Goal: Communication & Community: Share content

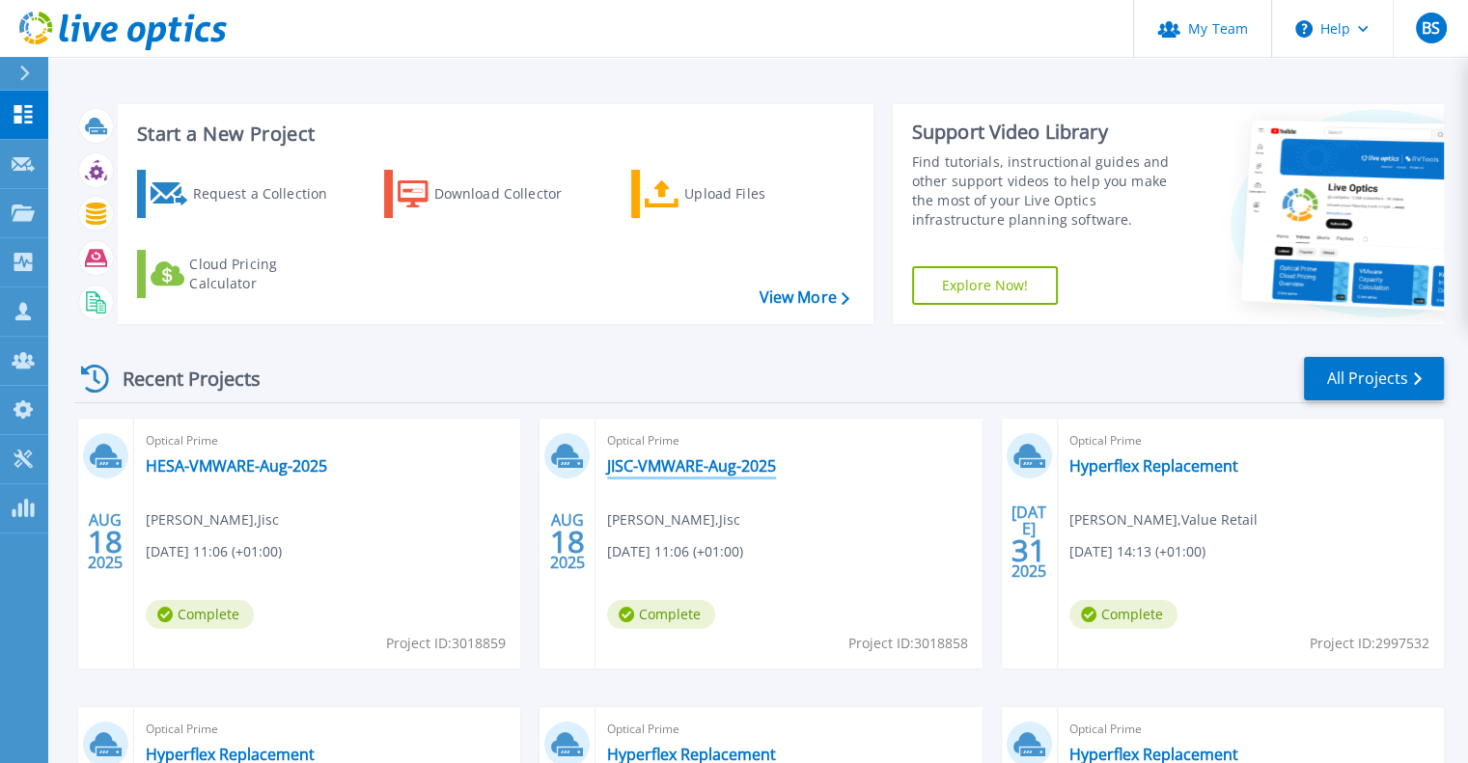
click at [706, 456] on link "JISC-VMWARE-Aug-2025" at bounding box center [691, 465] width 169 height 19
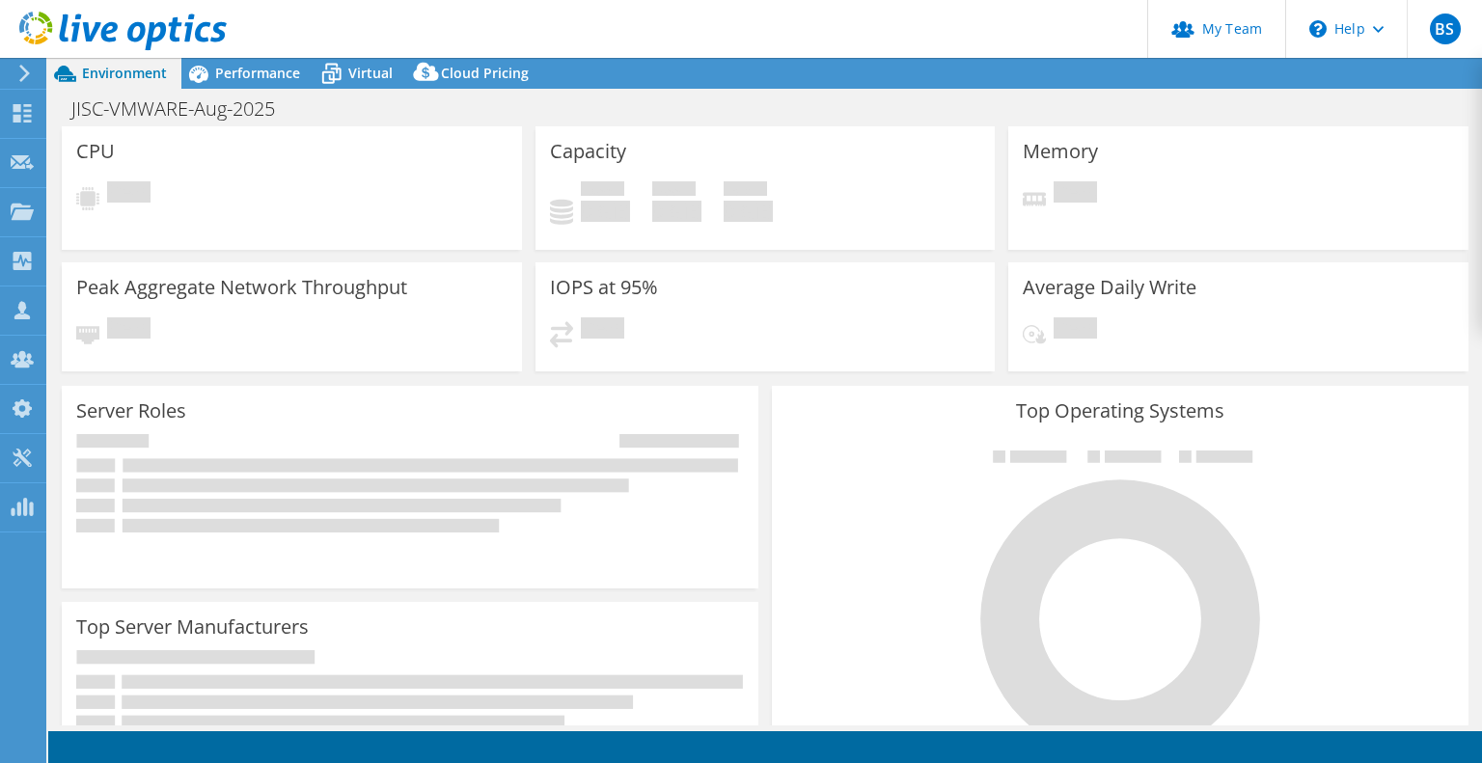
select select "USD"
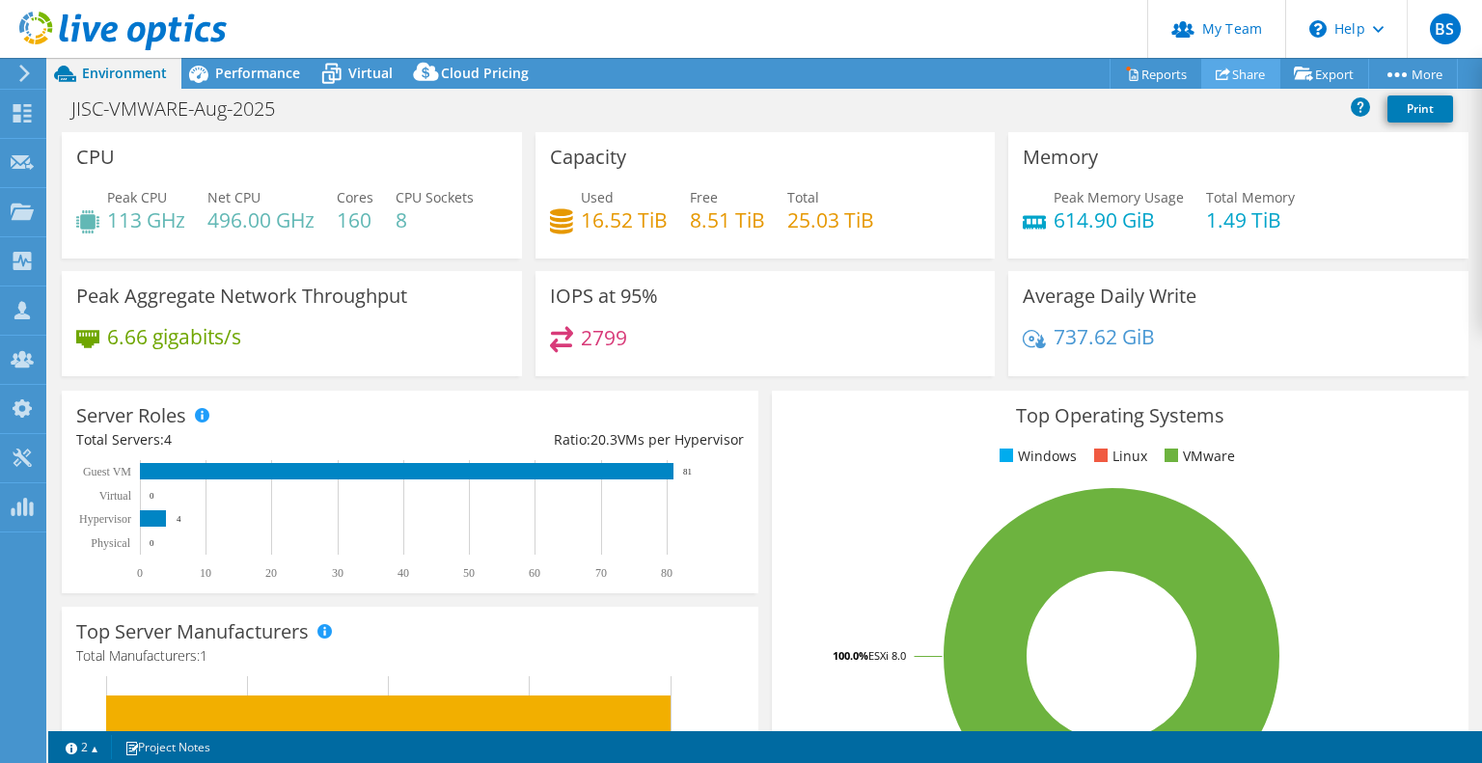
click at [1231, 69] on link "Share" at bounding box center [1241, 74] width 79 height 30
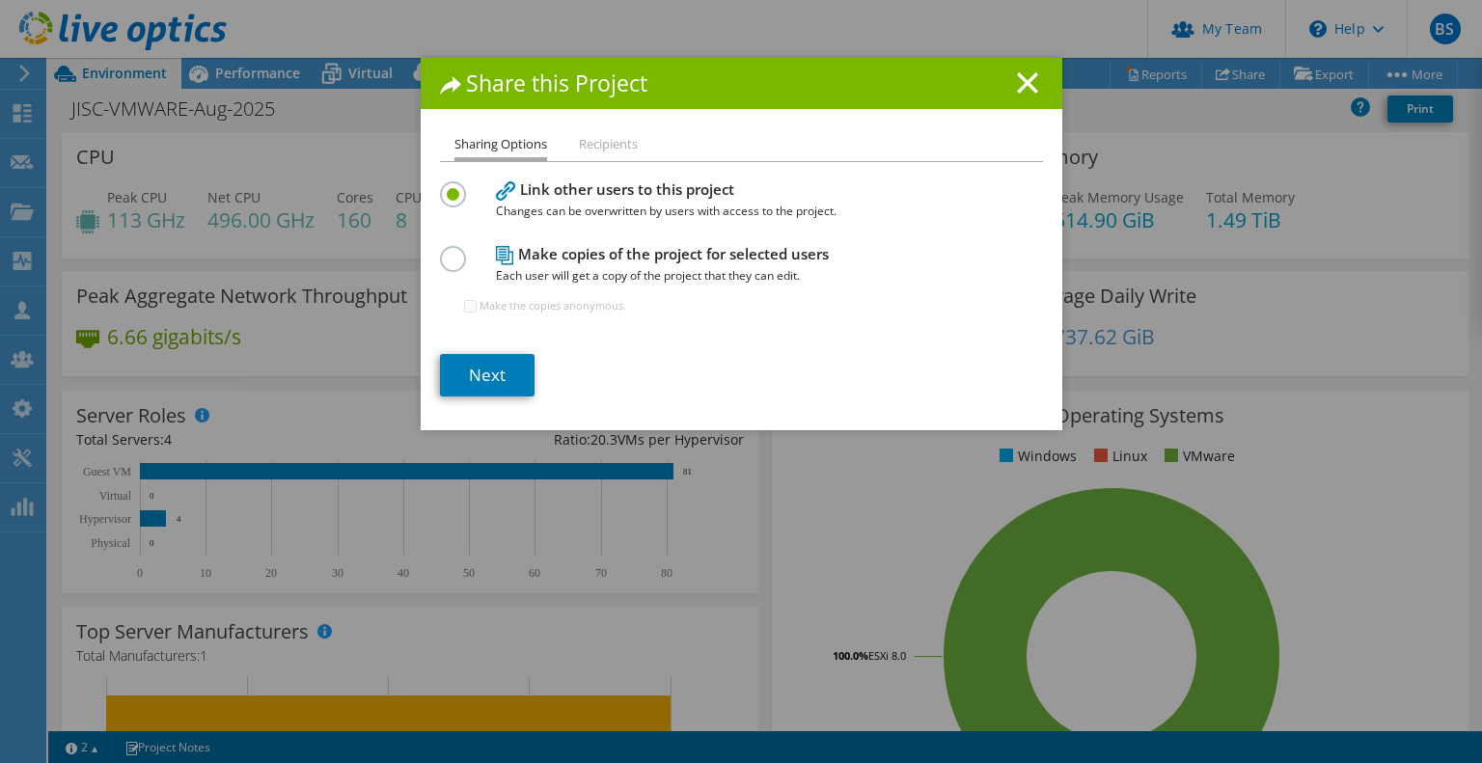
click at [452, 251] on label at bounding box center [457, 248] width 34 height 5
click at [0, 0] on input "radio" at bounding box center [0, 0] width 0 height 0
click at [480, 377] on link "Next" at bounding box center [487, 375] width 95 height 42
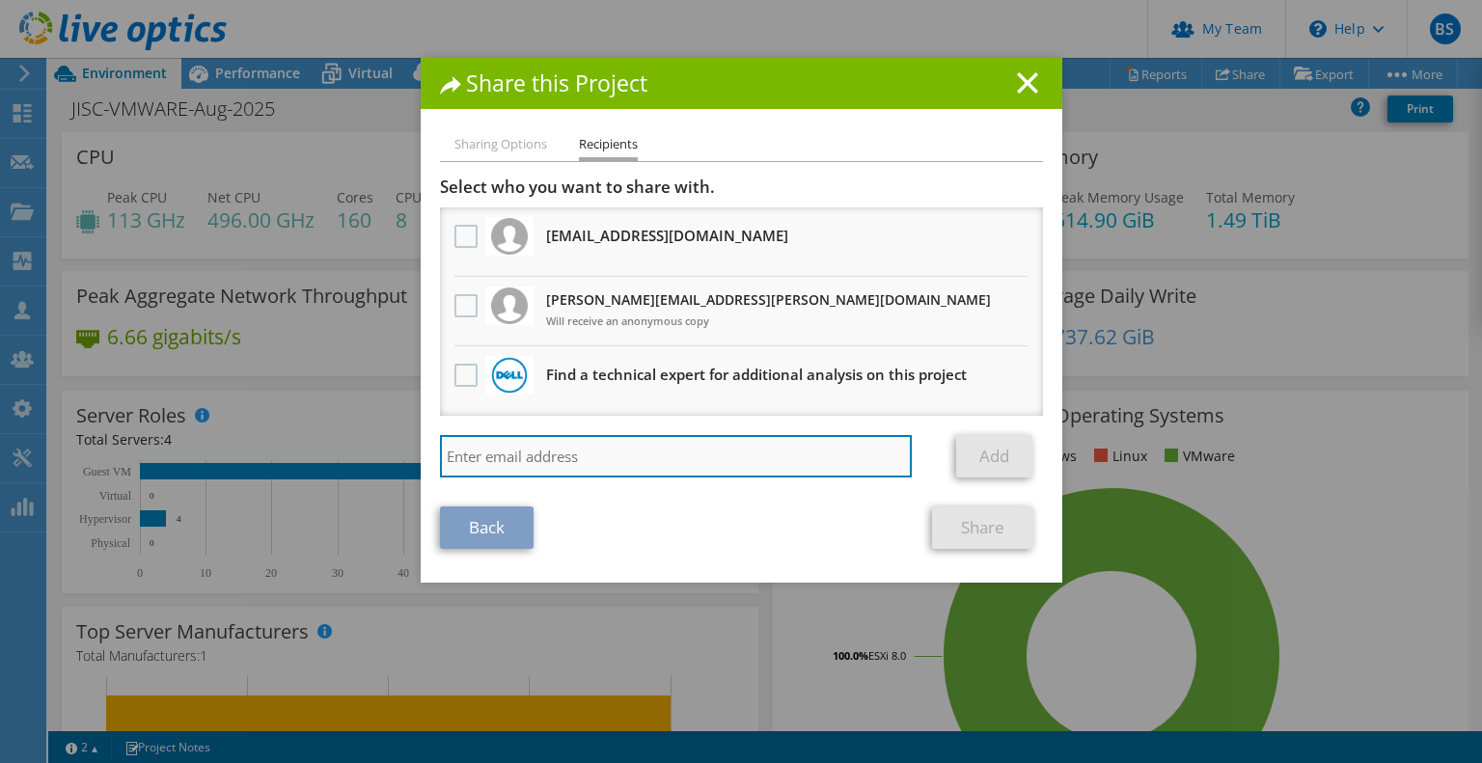
click at [652, 455] on input "search" at bounding box center [676, 456] width 473 height 42
click at [529, 459] on input "search" at bounding box center [676, 456] width 473 height 42
paste input "jade.blair@dell.com"
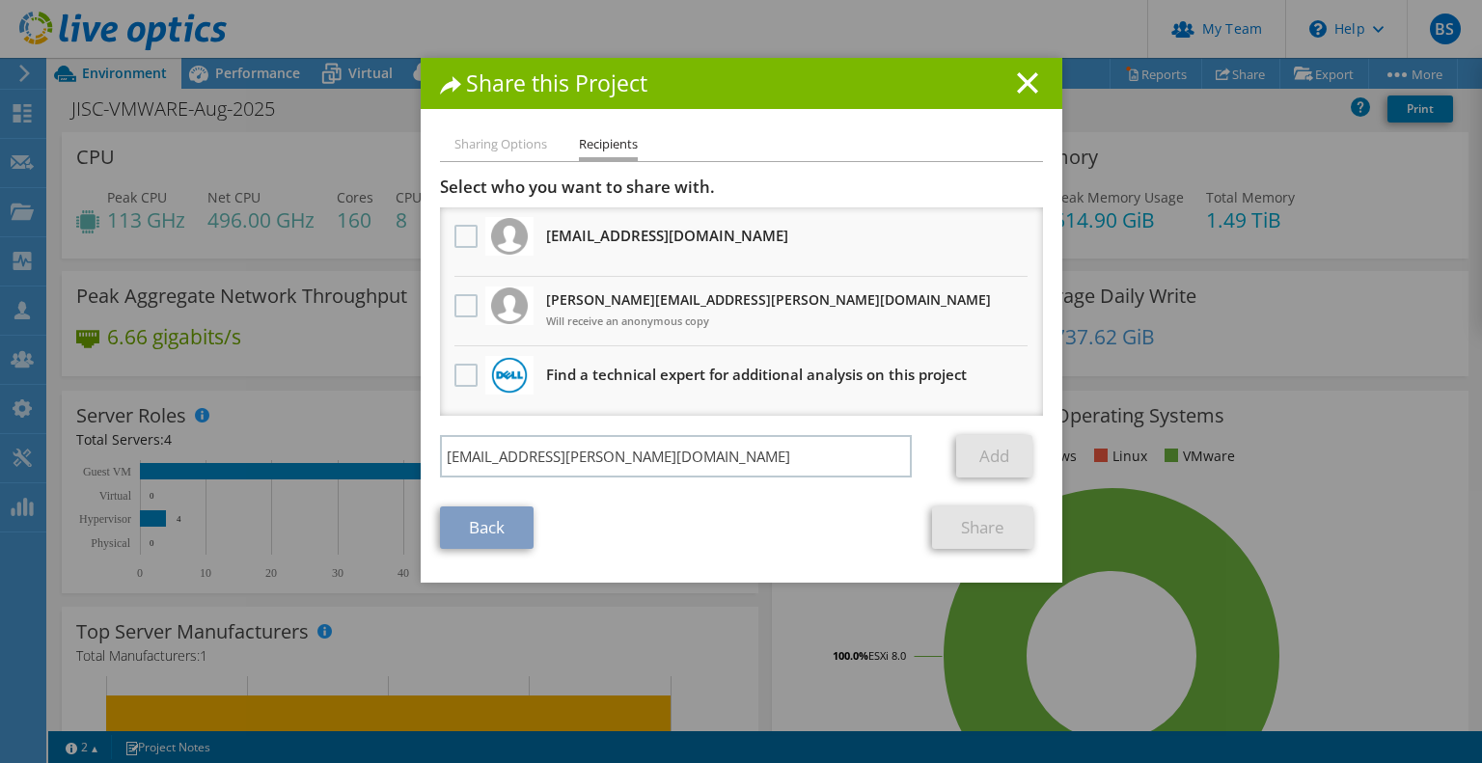
click at [715, 532] on div "Back Share" at bounding box center [741, 528] width 603 height 42
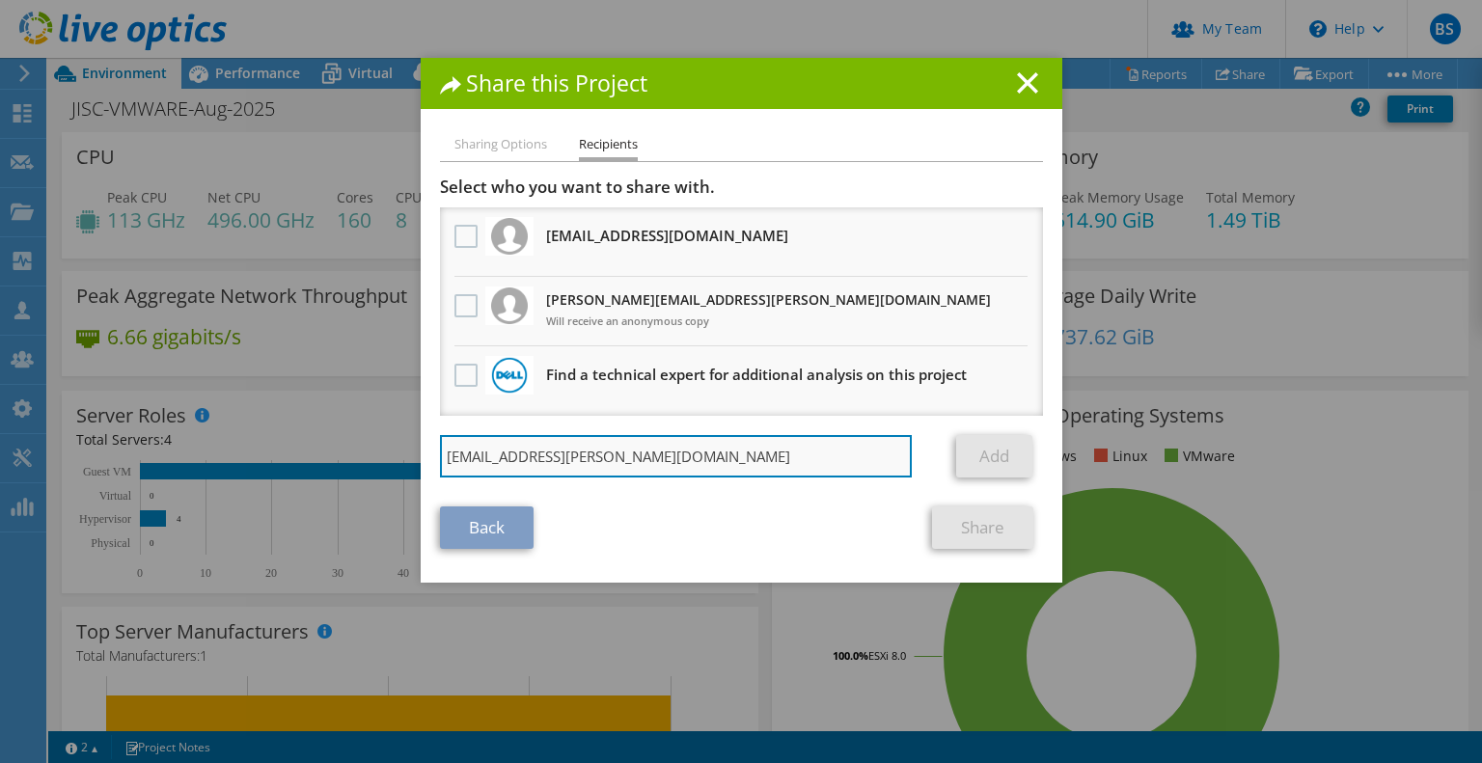
click at [649, 462] on input "jade.blair@dell.com" at bounding box center [676, 456] width 473 height 42
click at [667, 445] on input "jade.blair@dell.co" at bounding box center [676, 456] width 473 height 42
type input "jade.blair@dell.com"
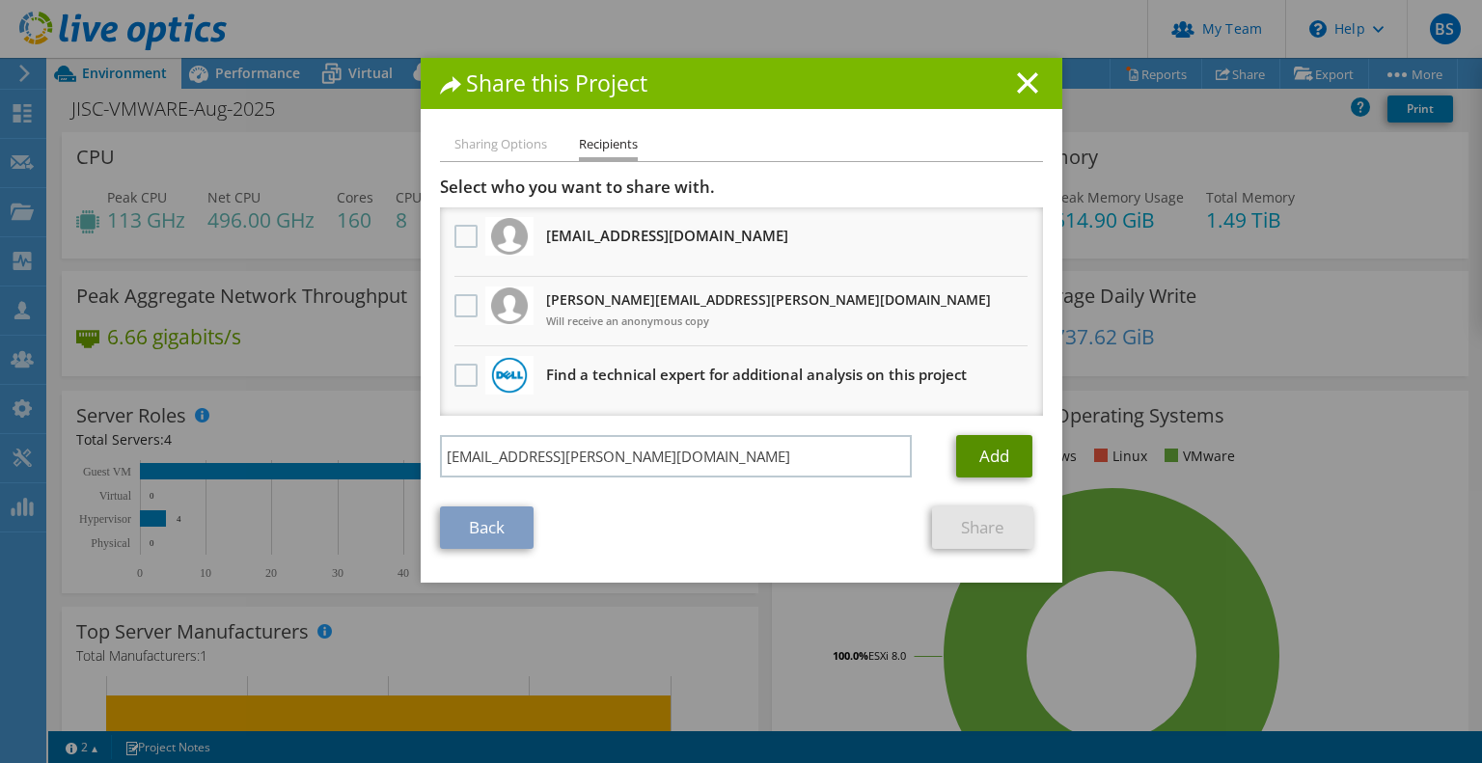
click at [1009, 448] on link "Add" at bounding box center [994, 456] width 76 height 42
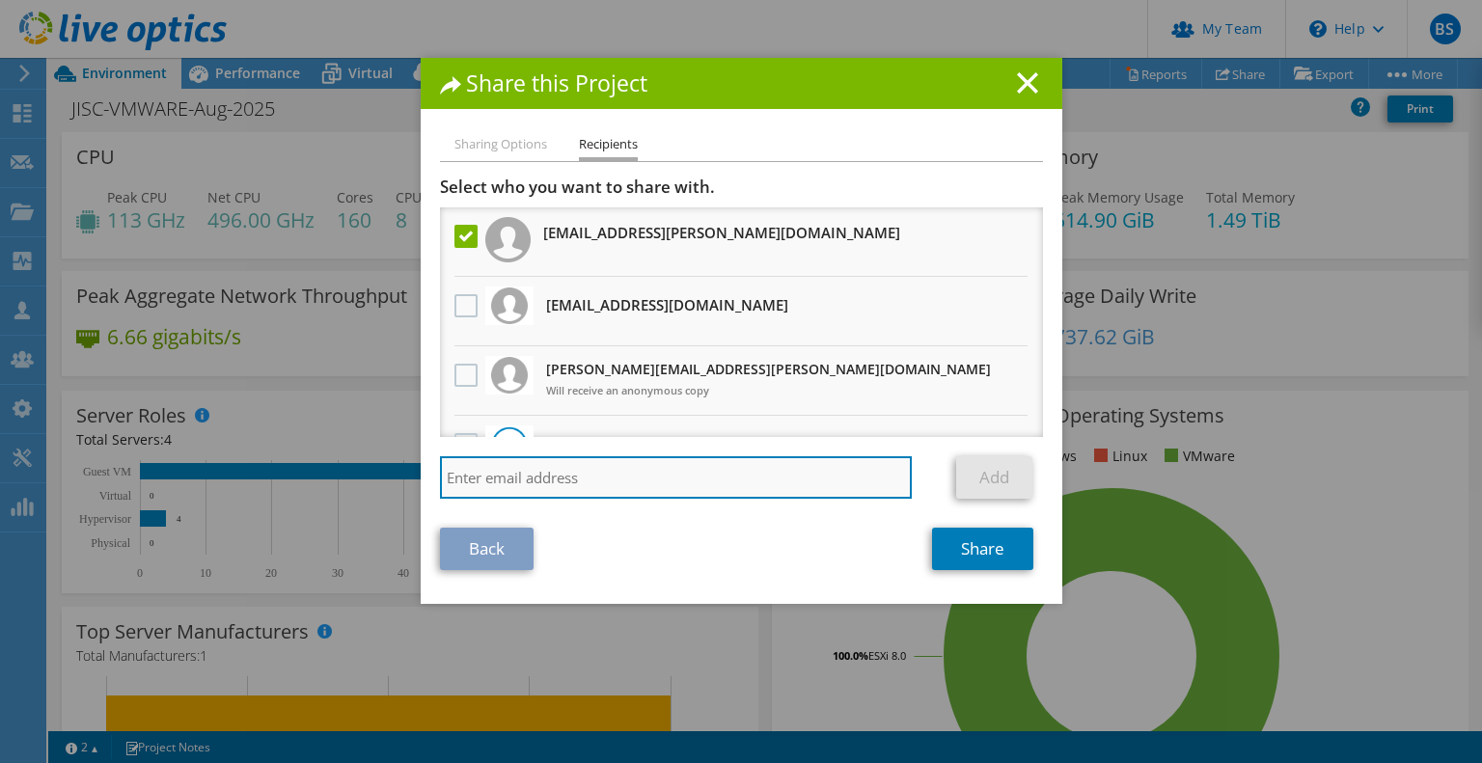
click at [638, 467] on input "search" at bounding box center [676, 477] width 473 height 42
paste input "donald.murray@dell.com"
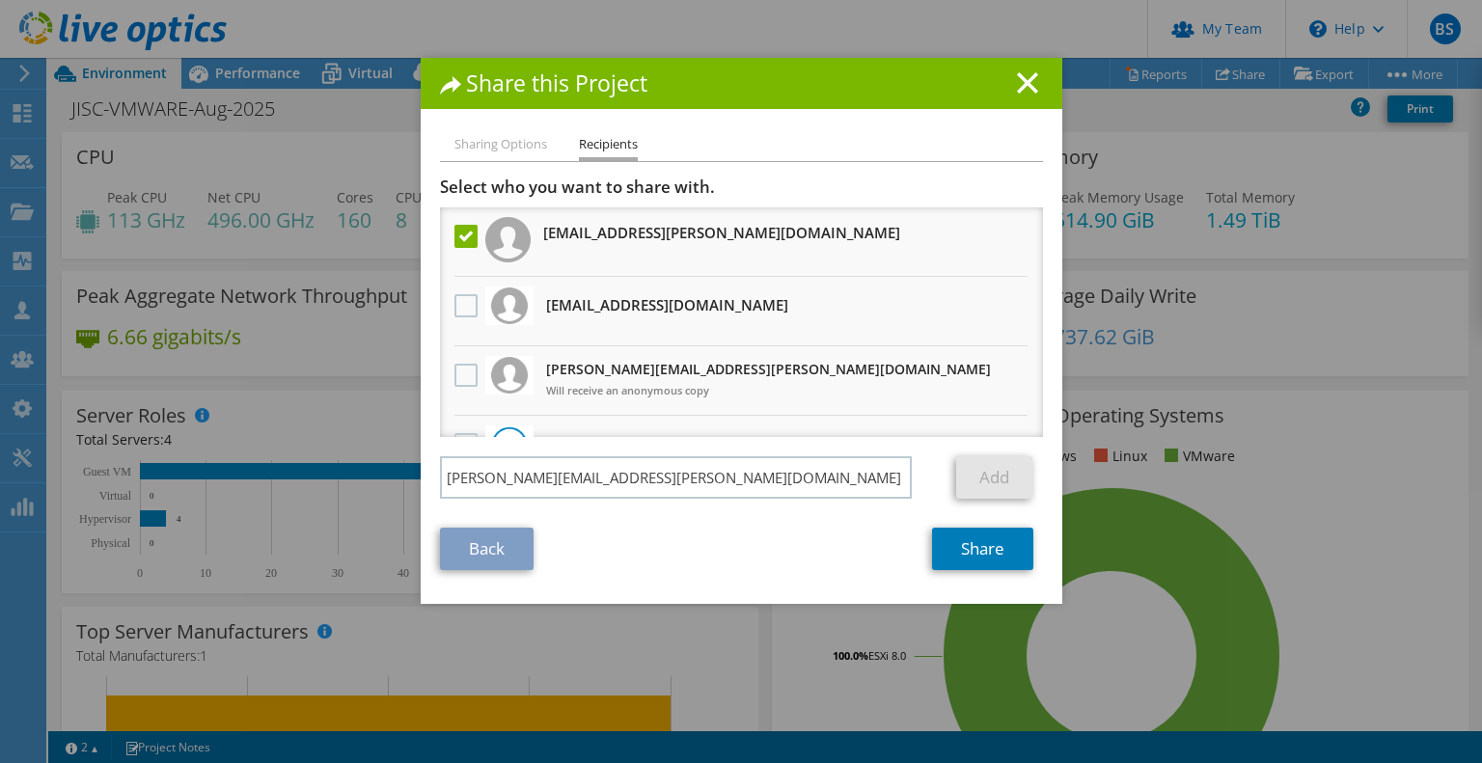
click at [704, 574] on div "Sharing Options Recipients Link other users to this project Changes can be over…" at bounding box center [742, 368] width 642 height 471
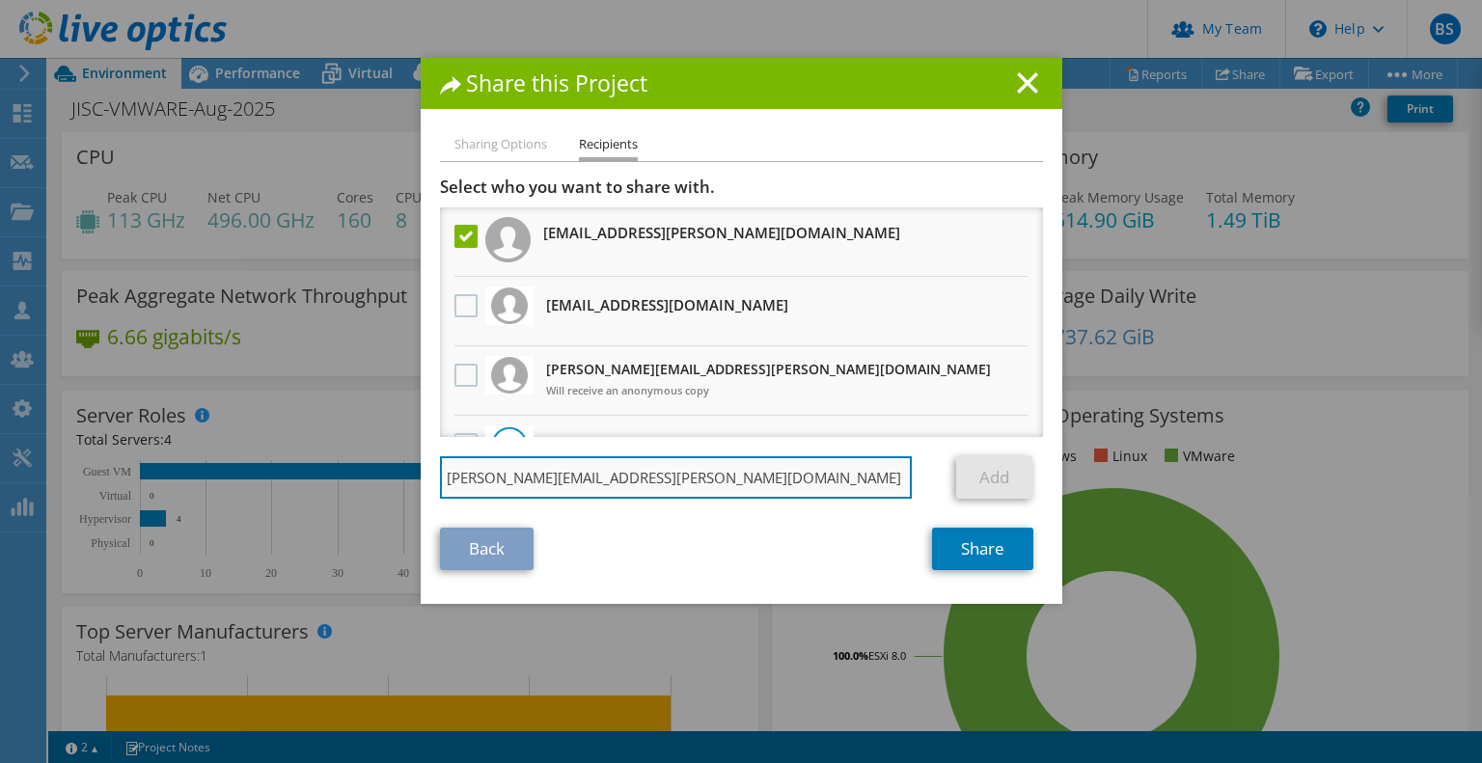
click at [673, 497] on body "BS Partner Team Admin Ben Spacagna Bensp@softcat.com softcat.com My Profile Log…" at bounding box center [741, 381] width 1482 height 763
type input "donald.murray@dell.com"
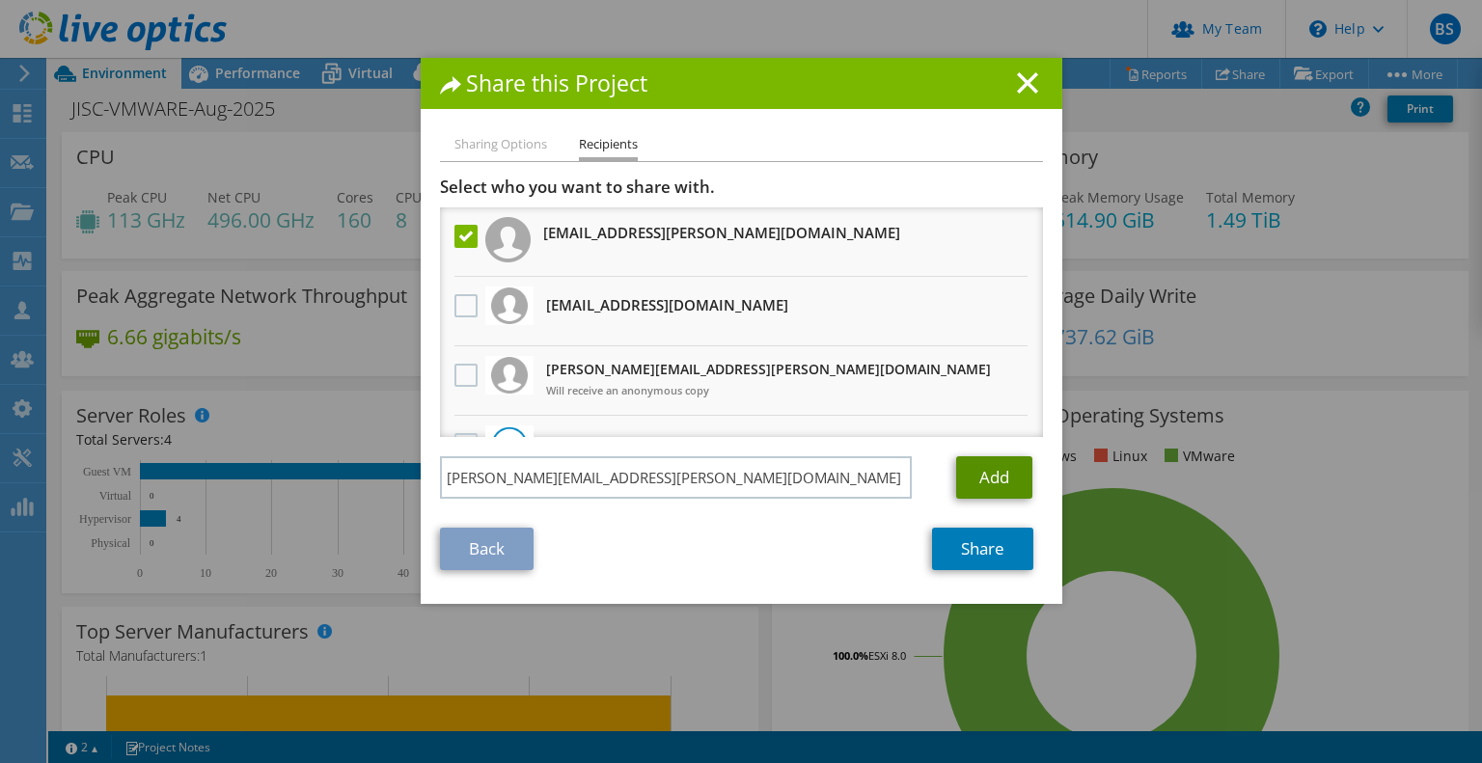
click at [978, 471] on link "Add" at bounding box center [994, 477] width 76 height 42
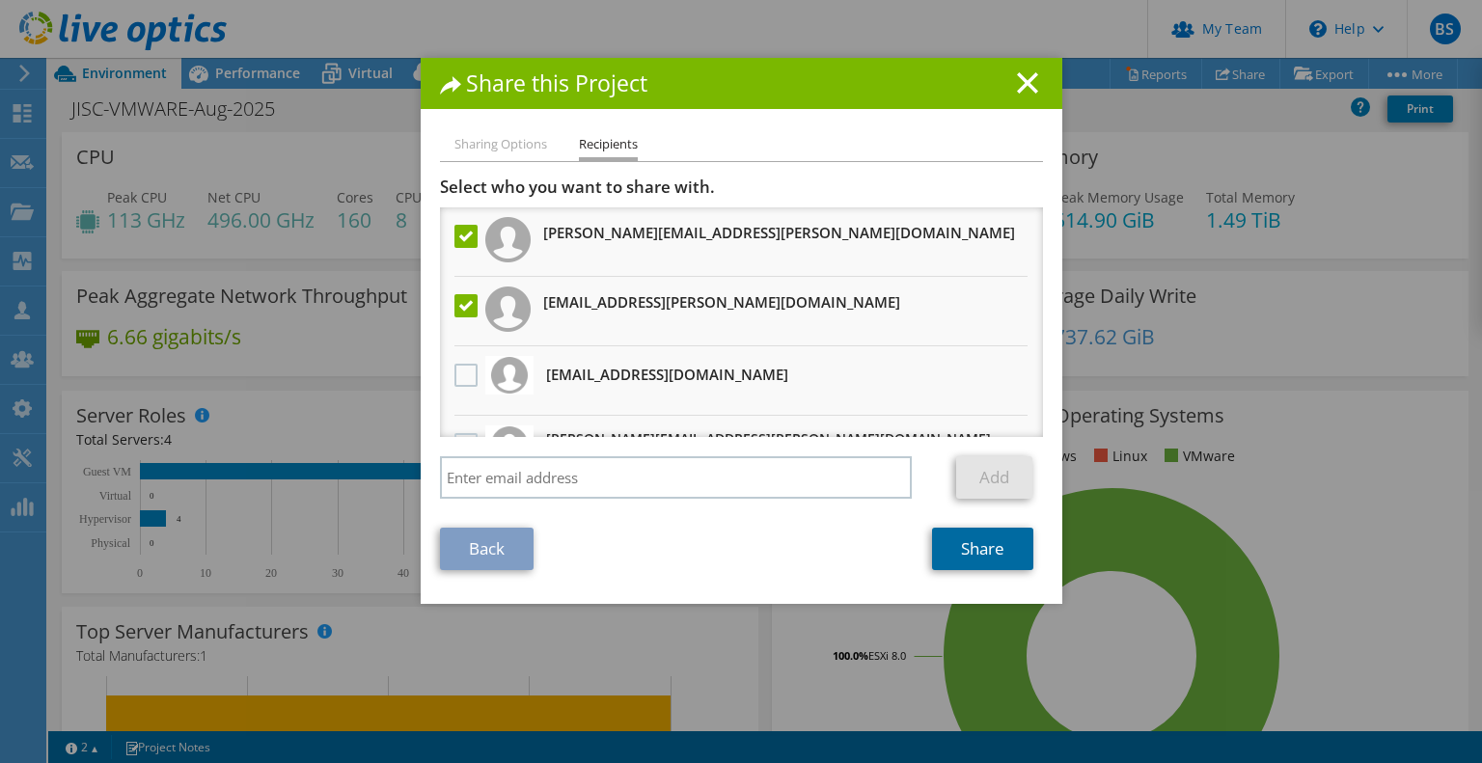
click at [969, 559] on link "Share" at bounding box center [982, 549] width 101 height 42
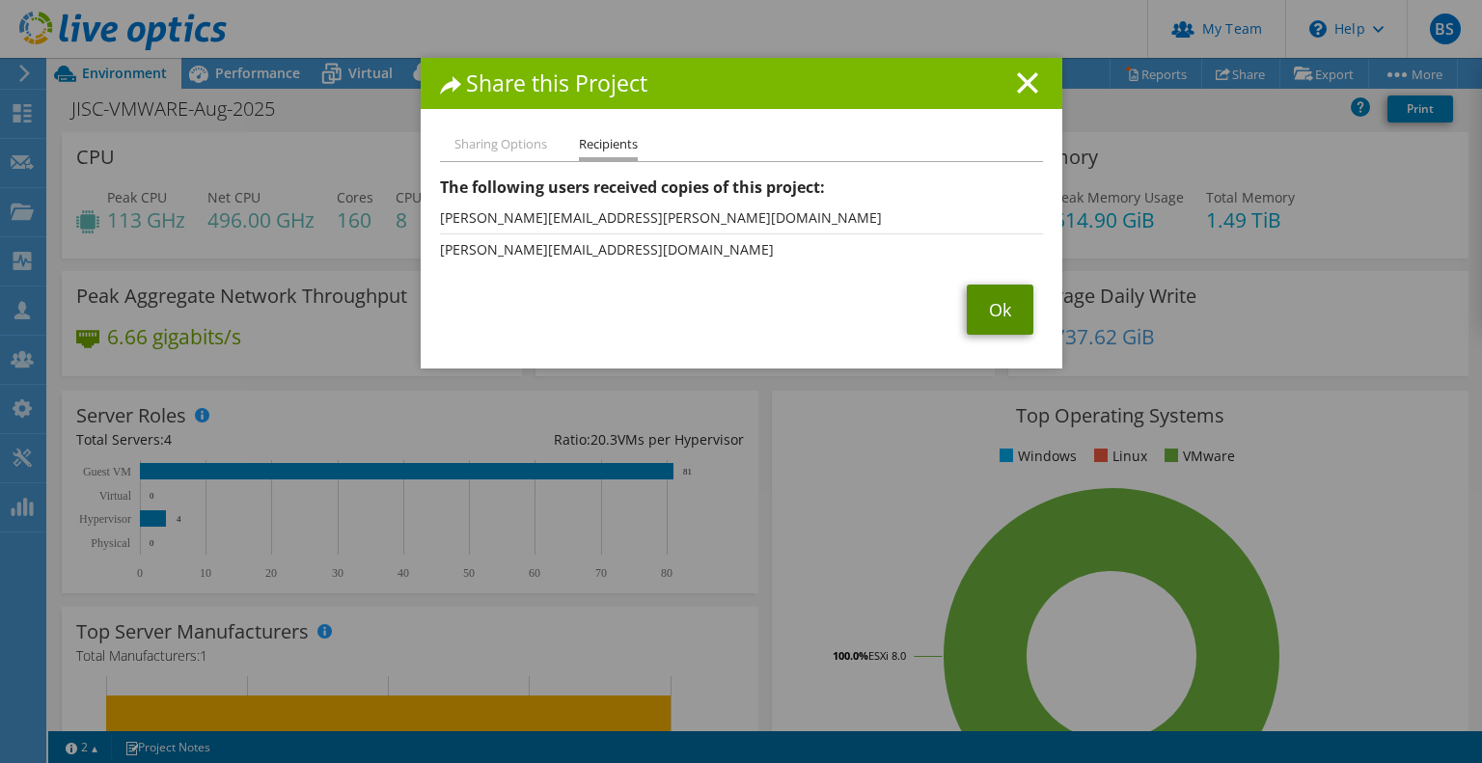
click at [992, 308] on link "Ok" at bounding box center [1000, 310] width 67 height 50
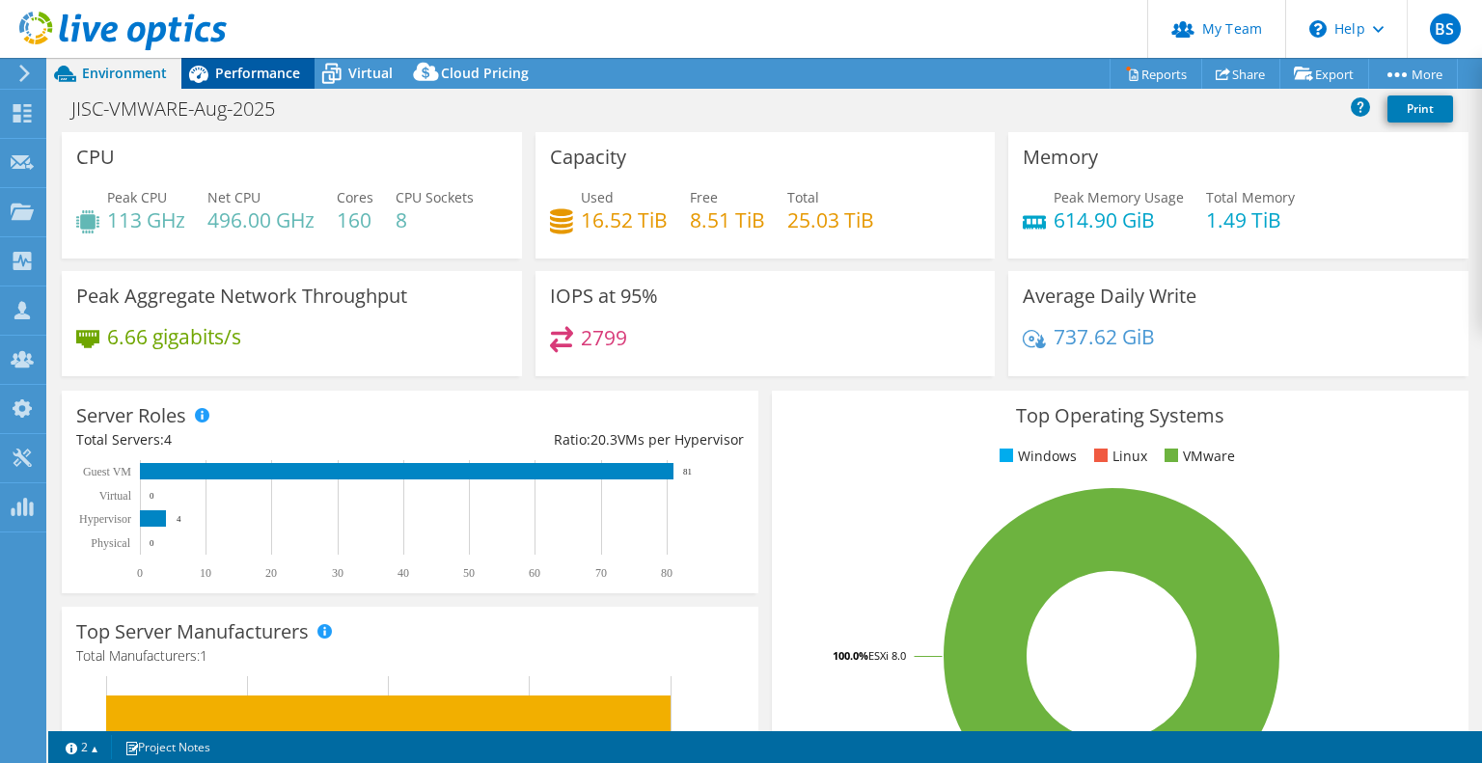
click at [274, 79] on span "Performance" at bounding box center [257, 73] width 85 height 18
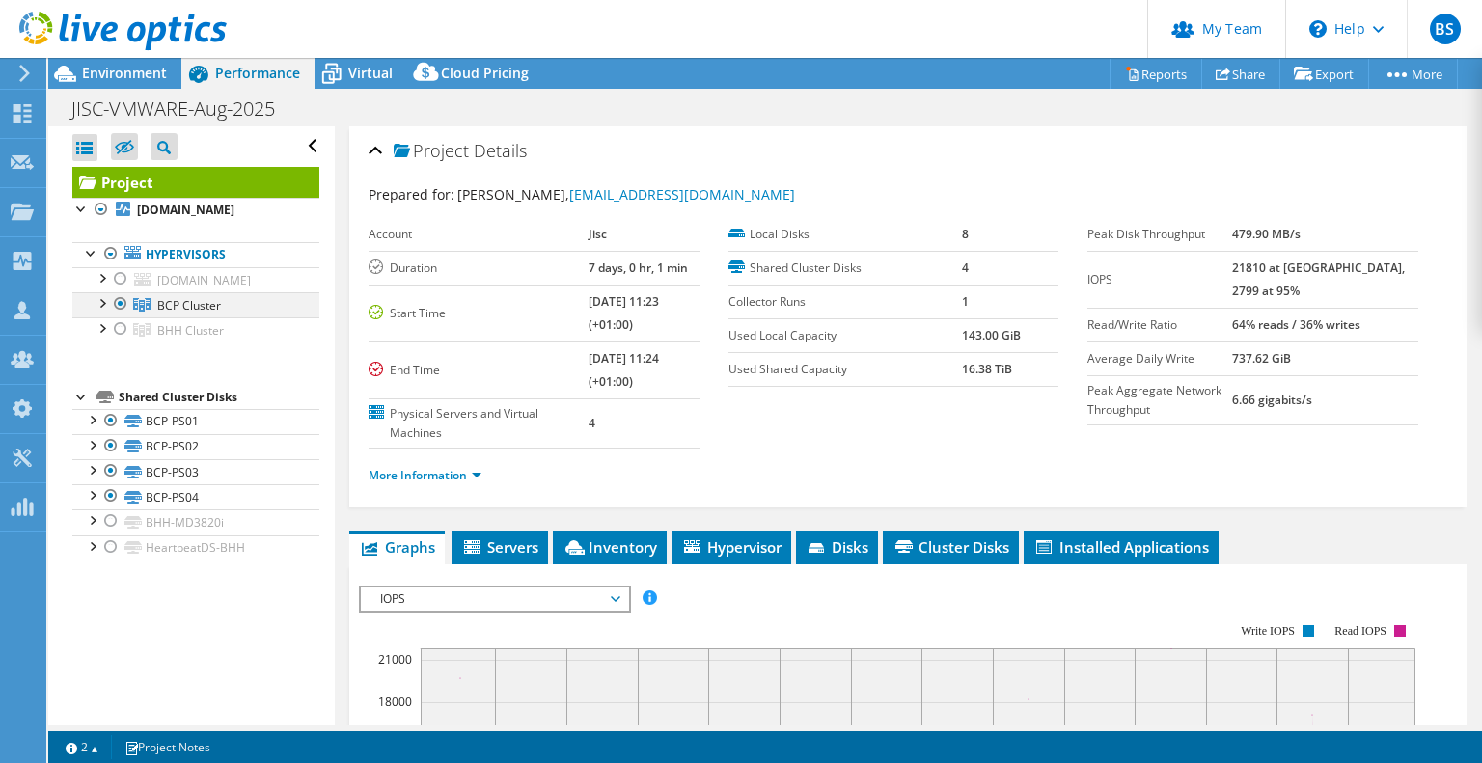
click at [108, 312] on div at bounding box center [101, 301] width 19 height 19
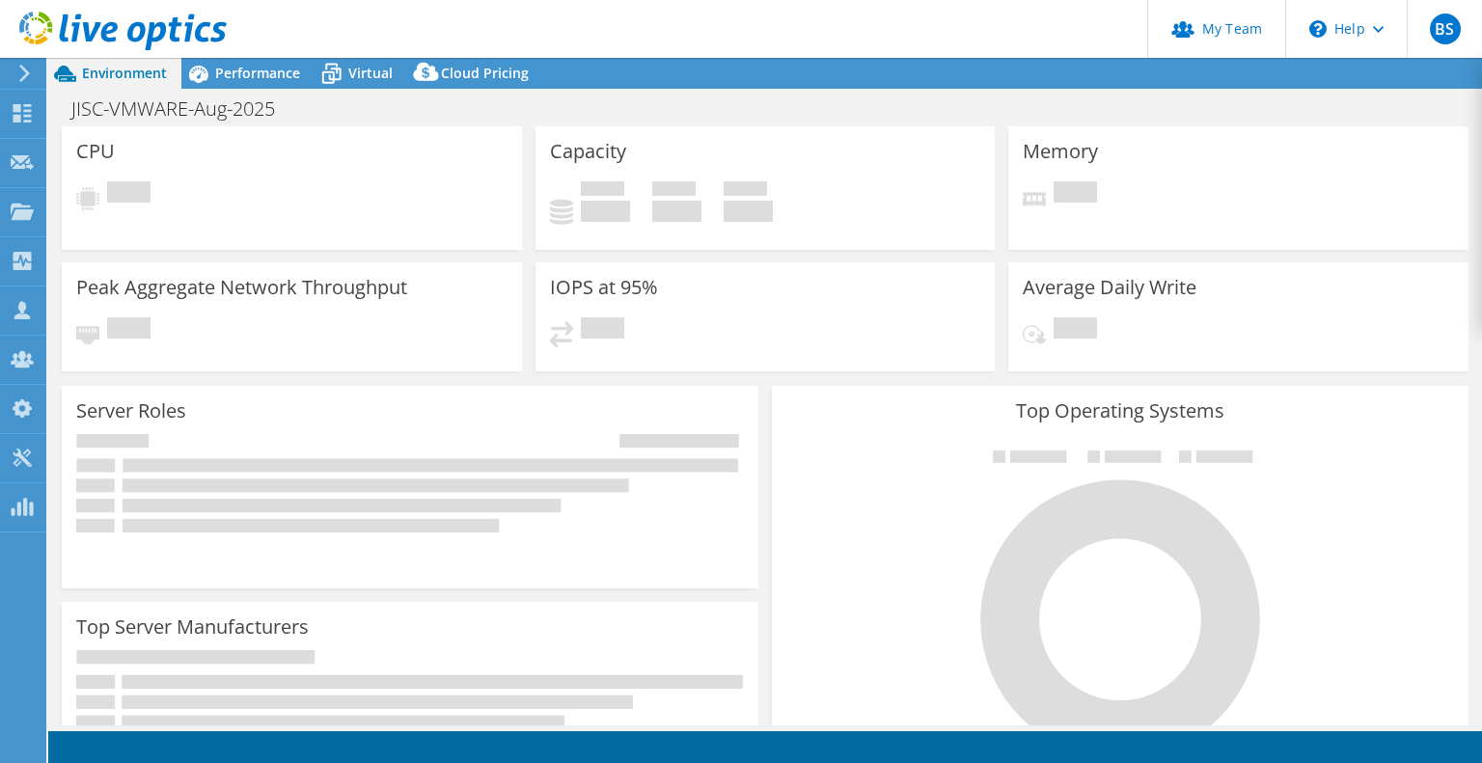
select select "USD"
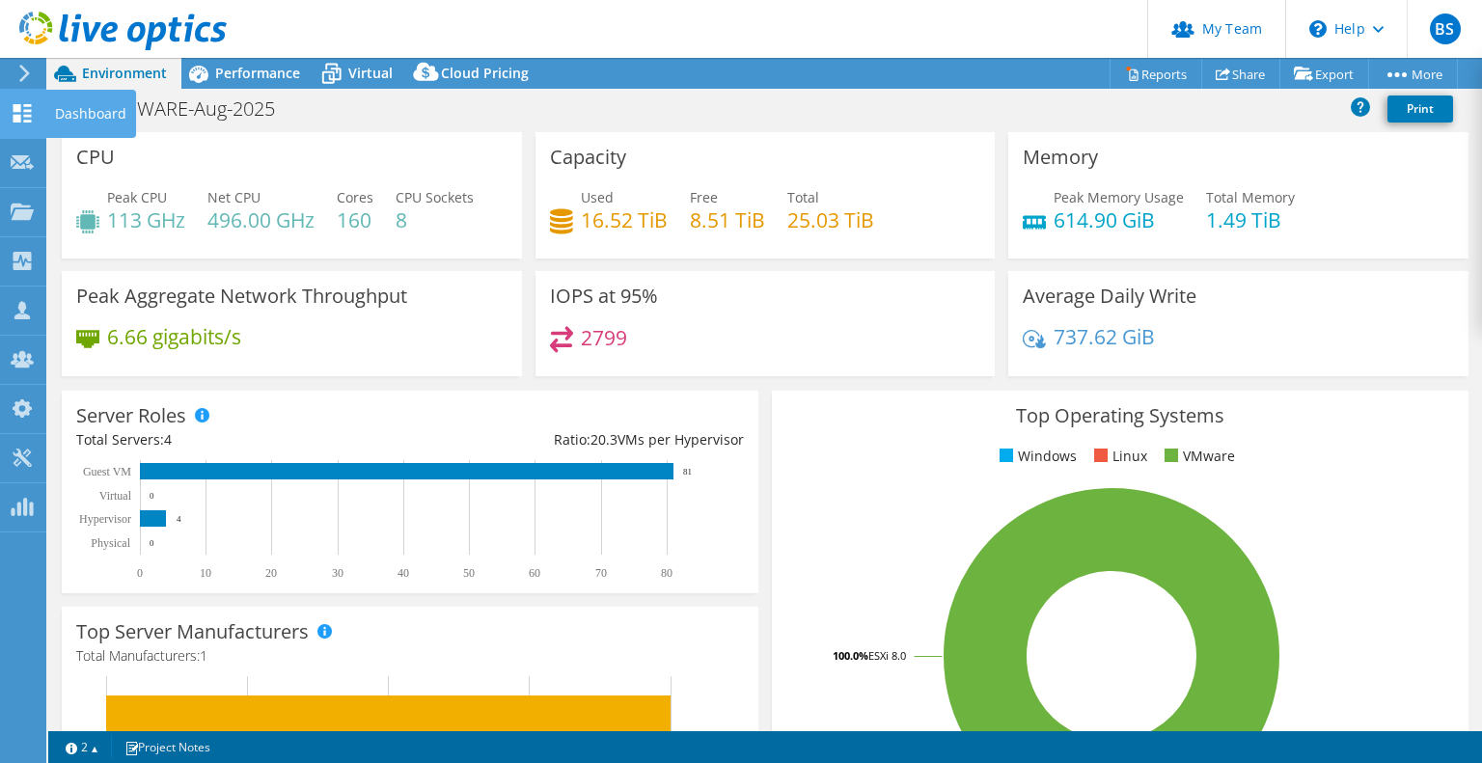
click at [11, 117] on icon at bounding box center [22, 113] width 23 height 18
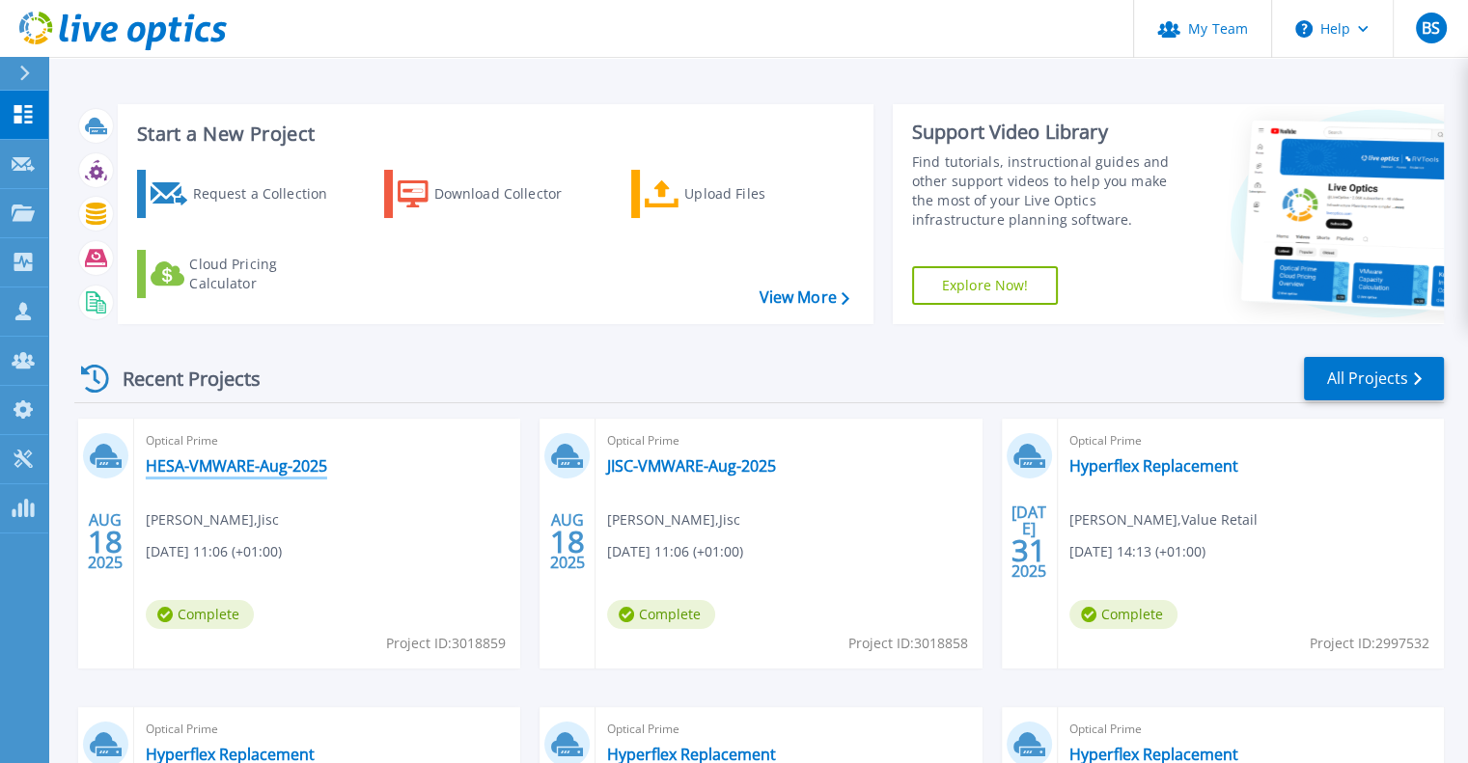
click at [239, 466] on link "HESA-VMWARE-Aug-2025" at bounding box center [236, 465] width 181 height 19
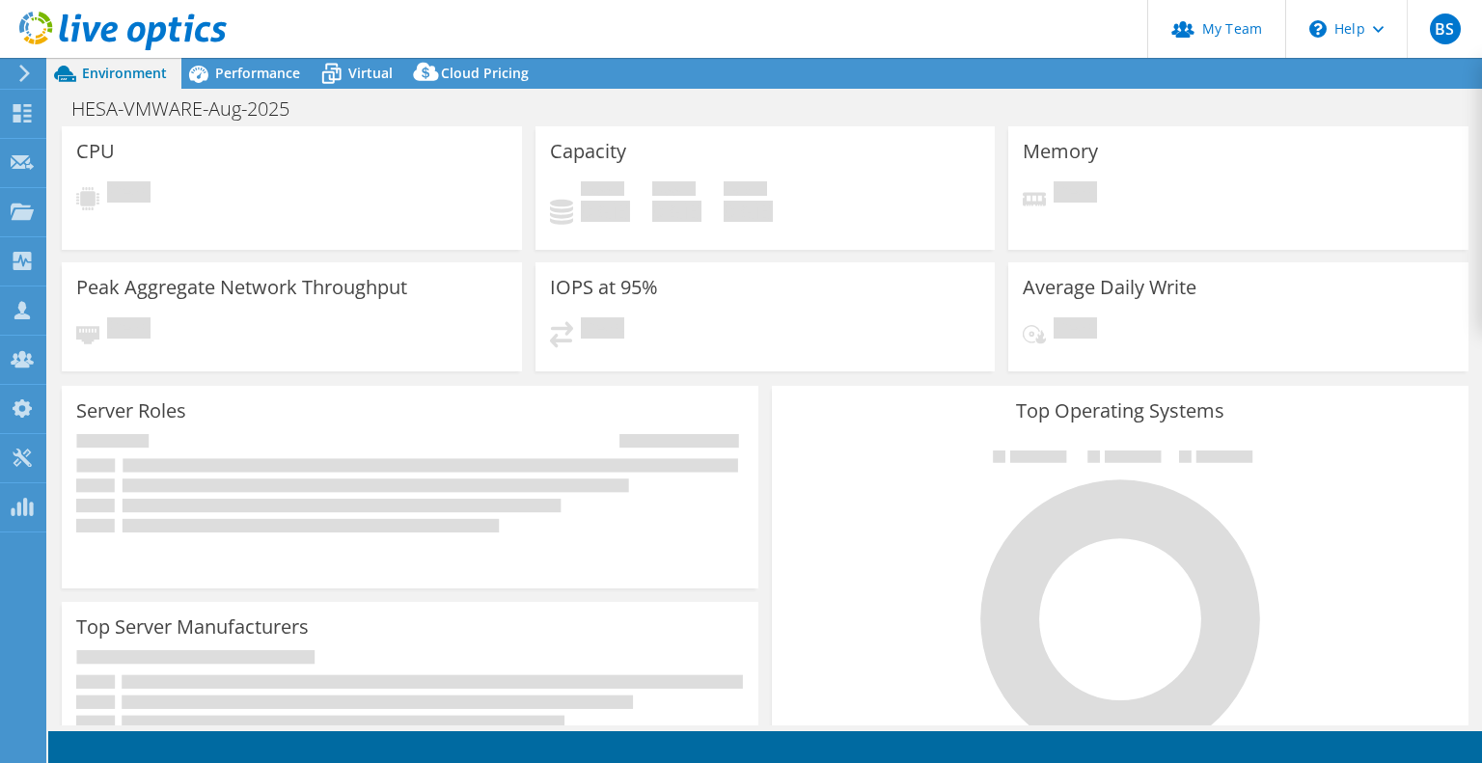
select select "USD"
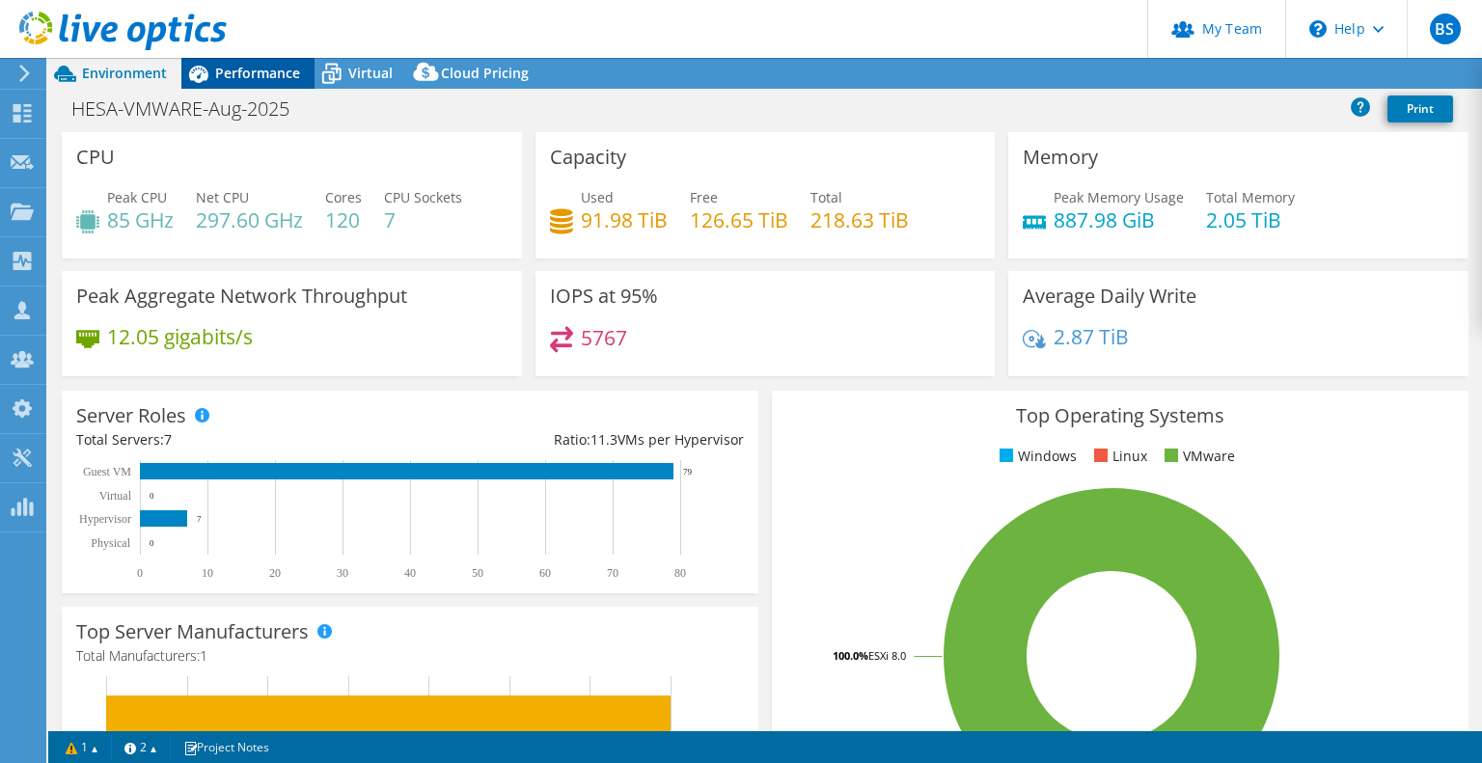
click at [243, 71] on span "Performance" at bounding box center [257, 73] width 85 height 18
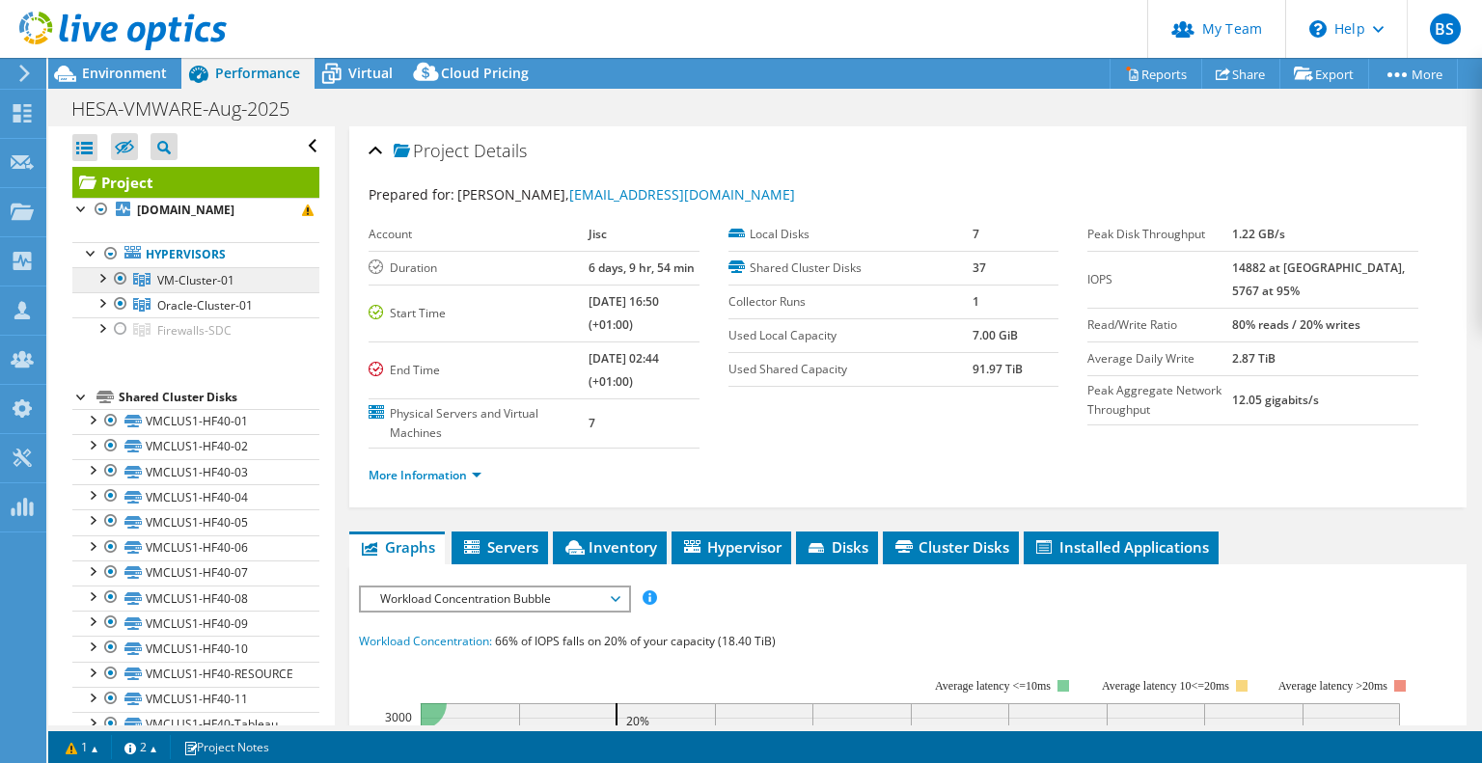
click at [213, 290] on link "VM-Cluster-01" at bounding box center [195, 279] width 247 height 25
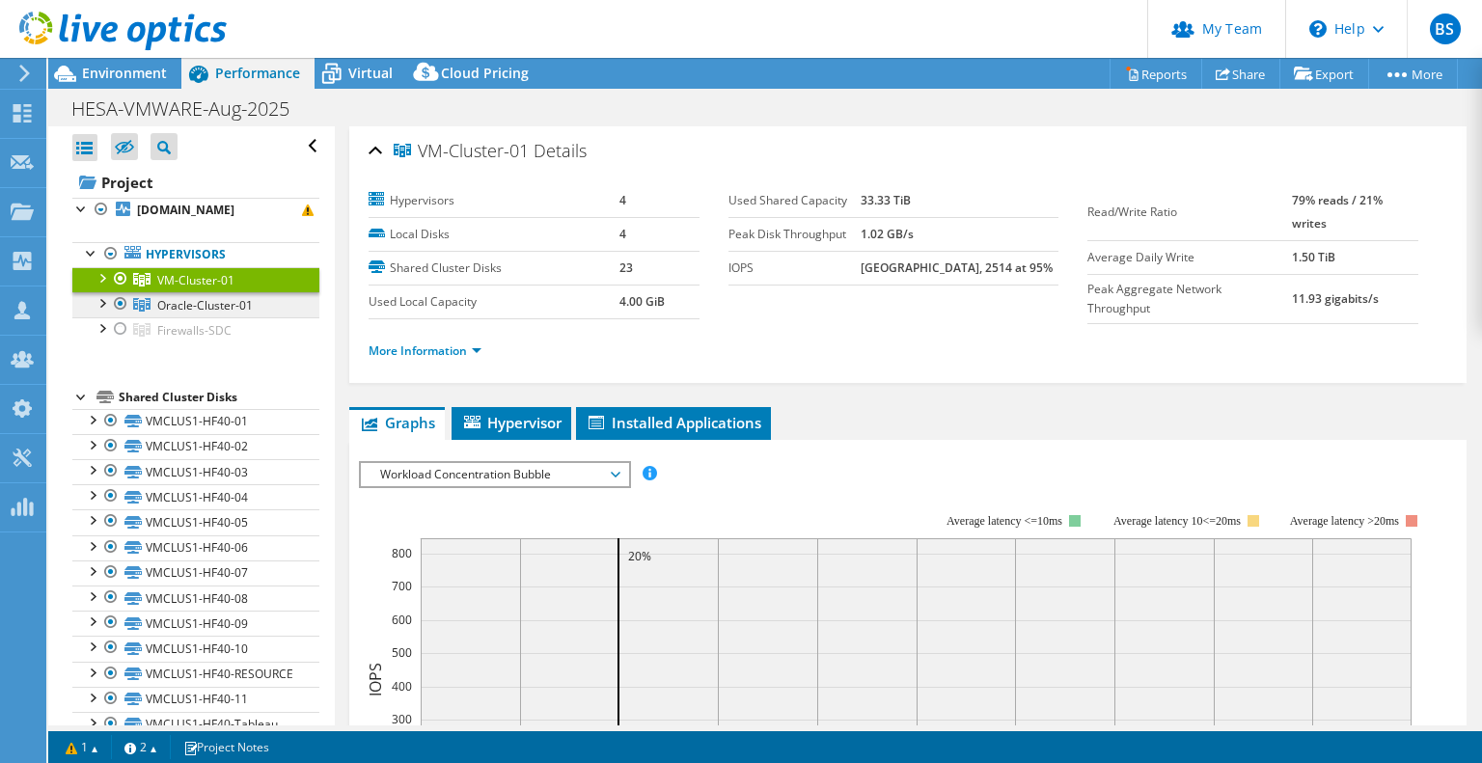
click at [208, 292] on link "Oracle-Cluster-01" at bounding box center [195, 279] width 247 height 25
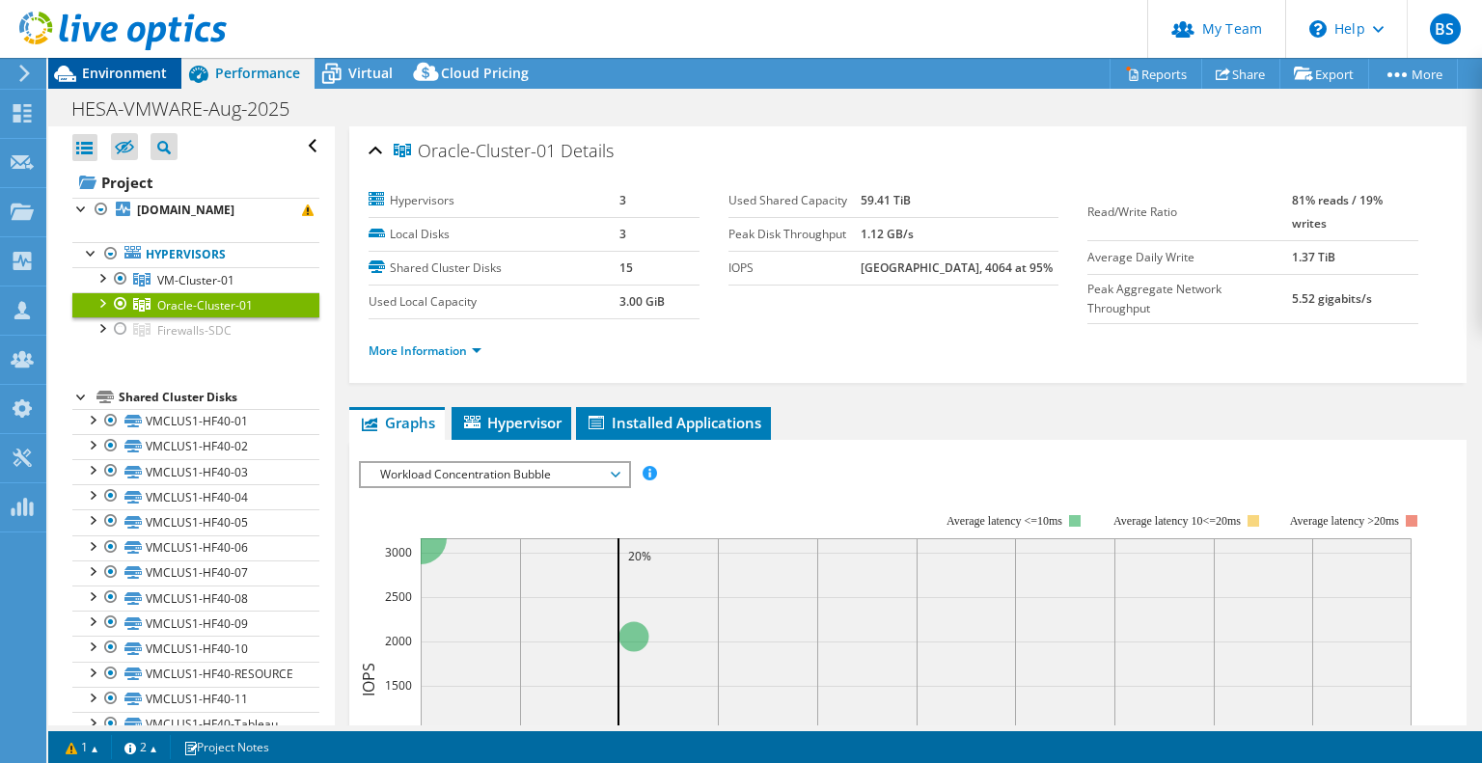
click at [124, 65] on span "Environment" at bounding box center [124, 73] width 85 height 18
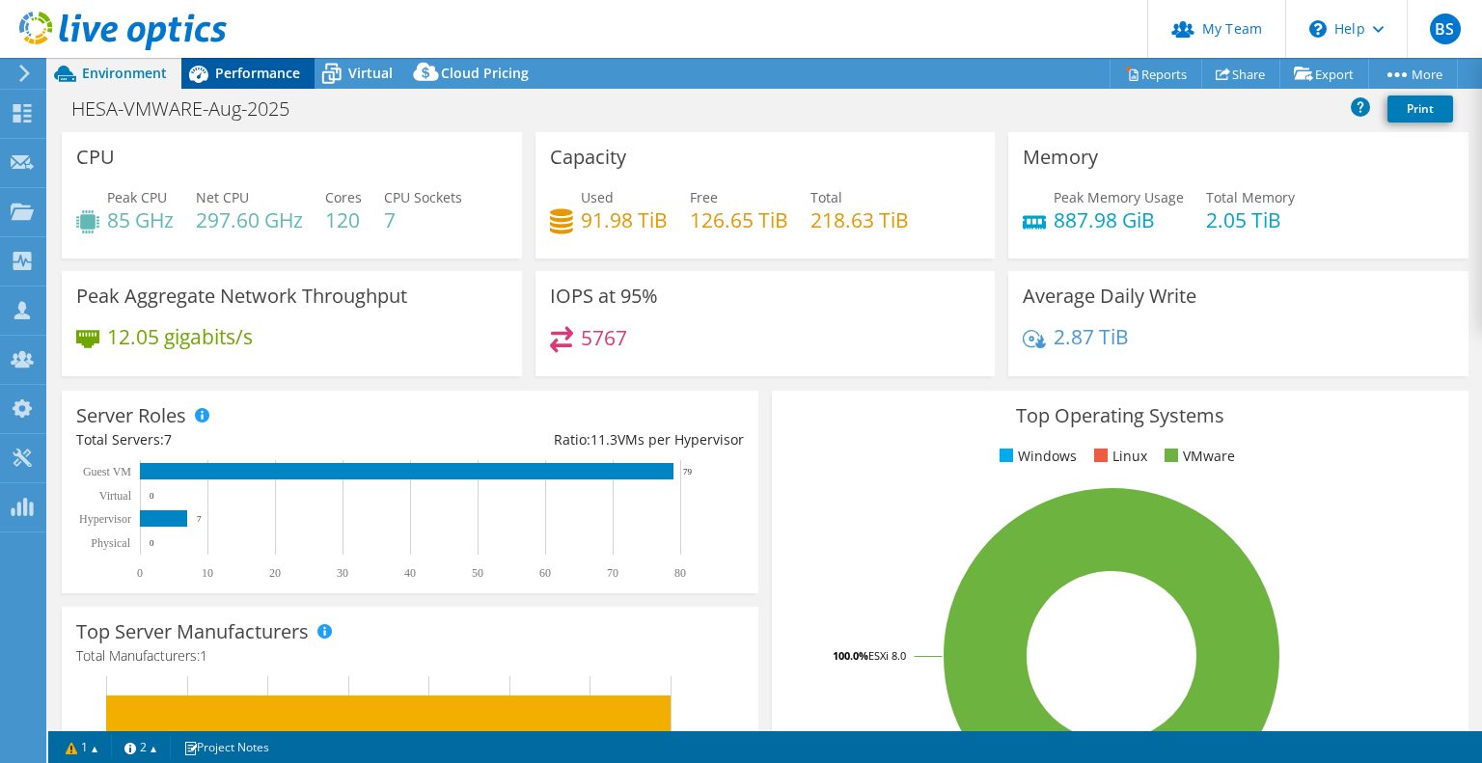
click at [261, 75] on span "Performance" at bounding box center [257, 73] width 85 height 18
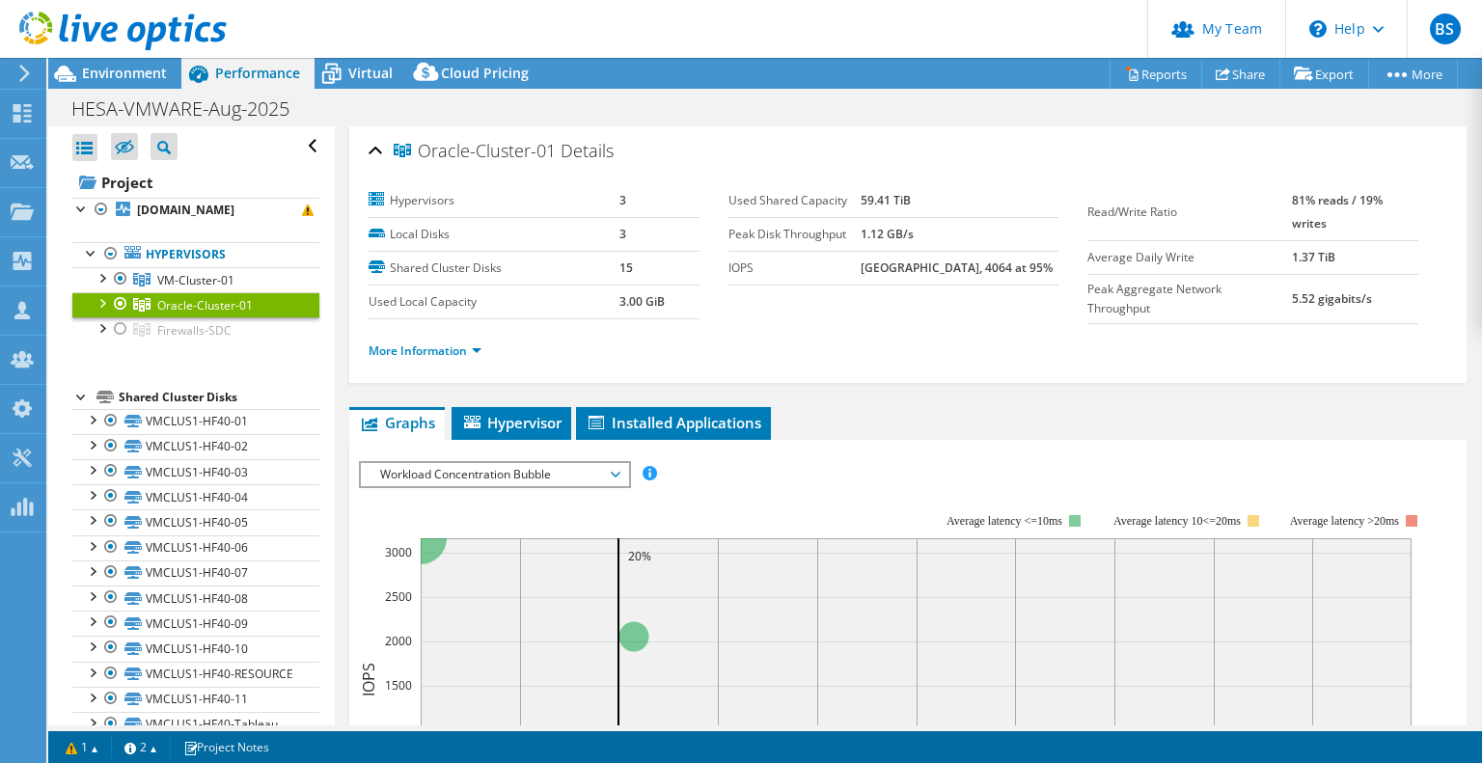
click at [118, 61] on div at bounding box center [113, 32] width 227 height 65
click at [122, 70] on span "Environment" at bounding box center [124, 73] width 85 height 18
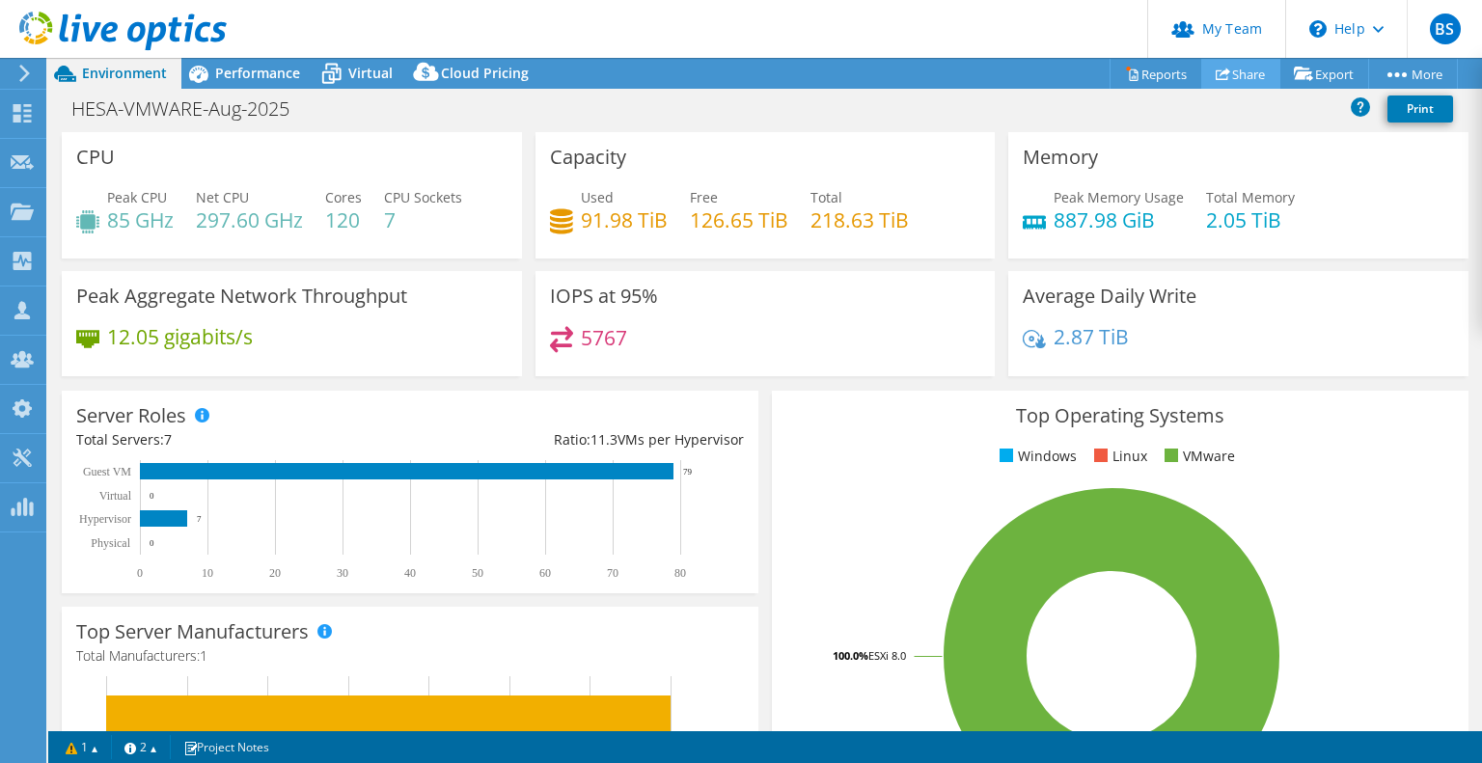
click at [1235, 69] on link "Share" at bounding box center [1241, 74] width 79 height 30
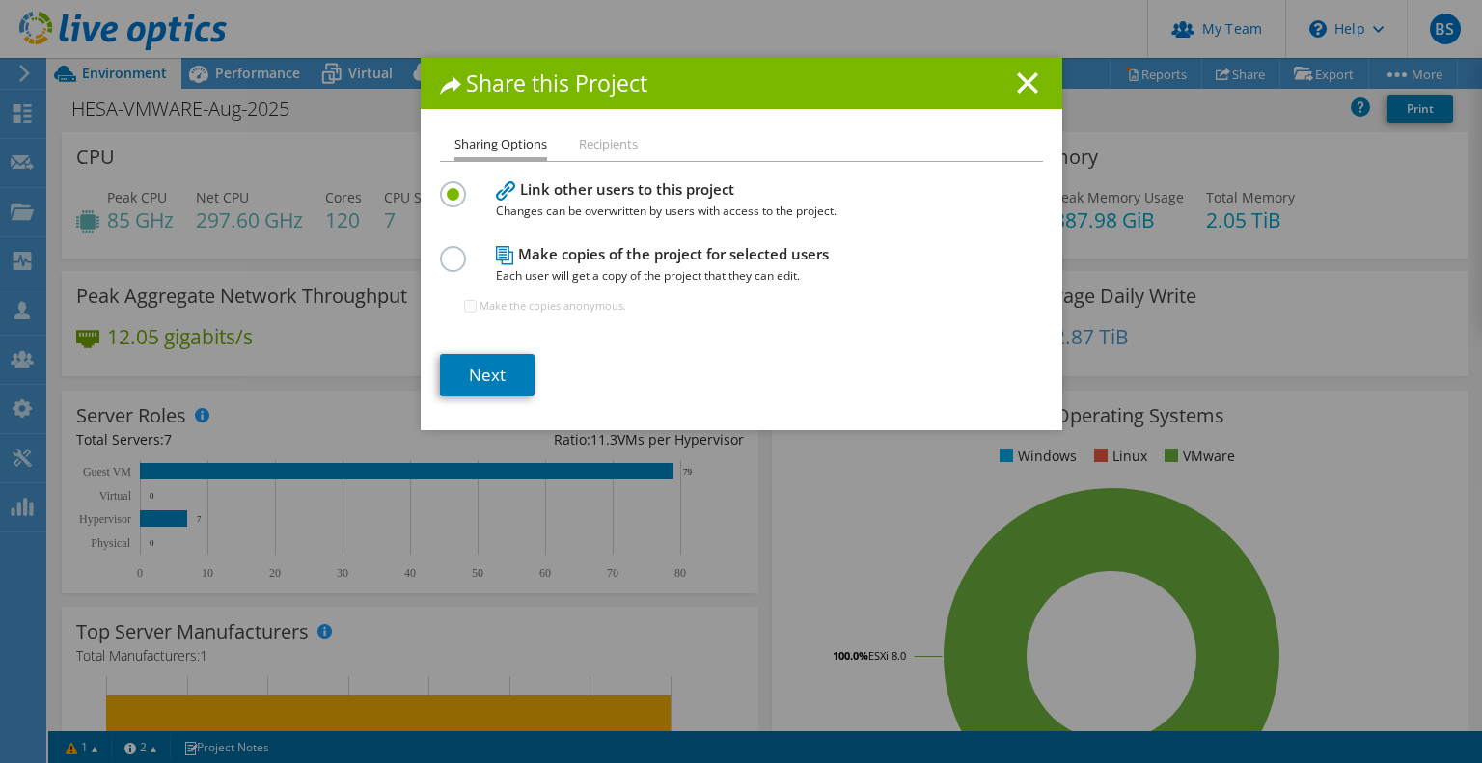
click at [443, 251] on label at bounding box center [457, 248] width 34 height 5
click at [0, 0] on input "radio" at bounding box center [0, 0] width 0 height 0
click at [480, 370] on link "Next" at bounding box center [487, 375] width 95 height 42
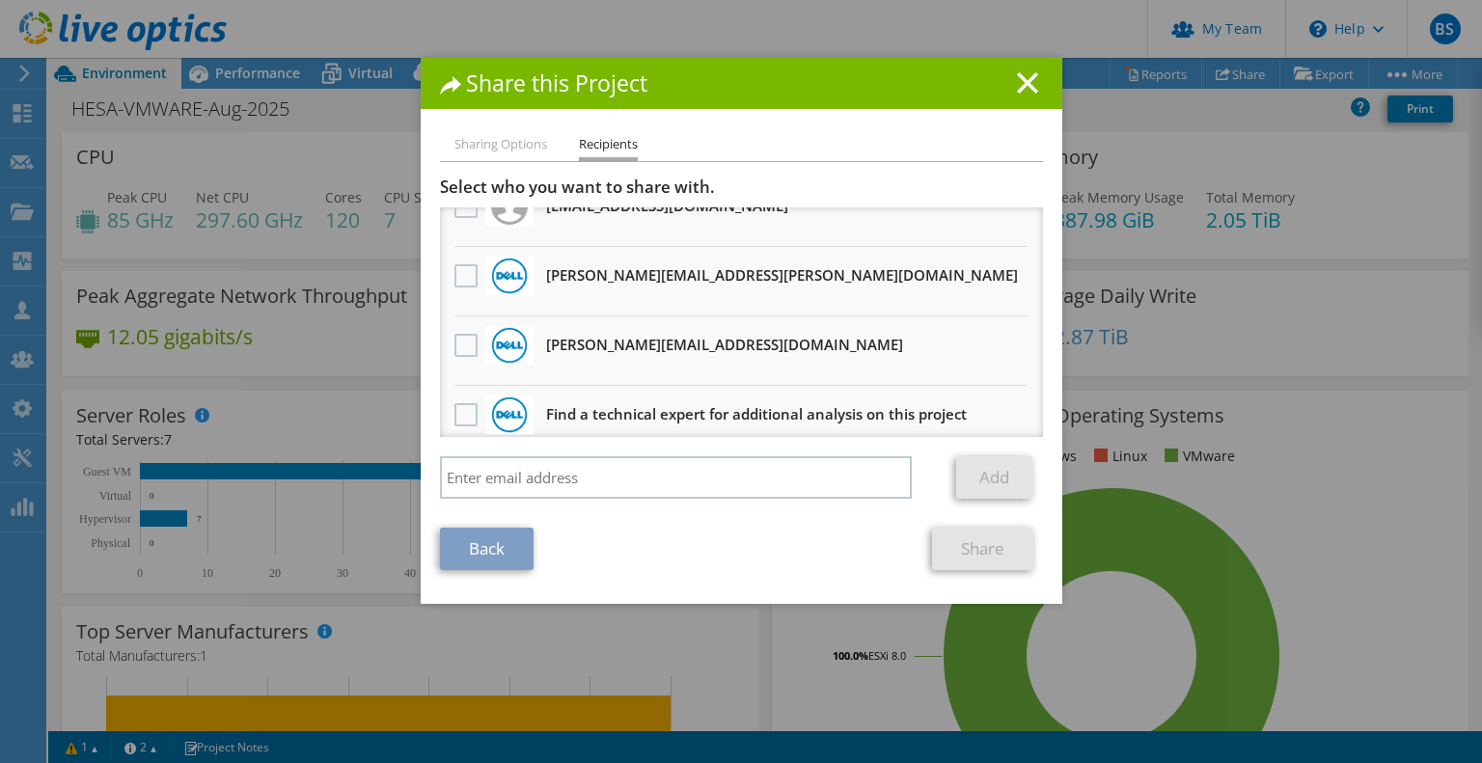
scroll to position [44, 0]
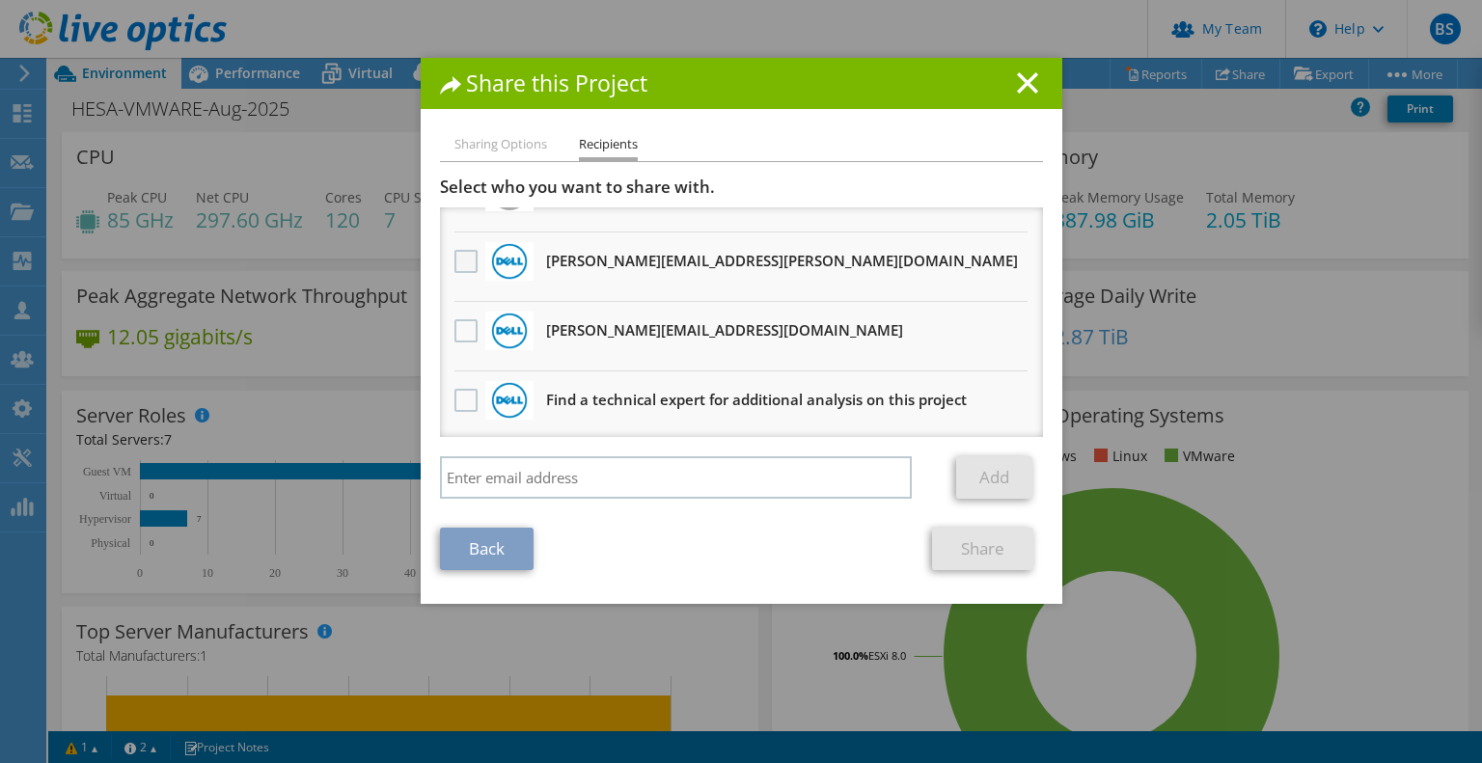
click at [455, 258] on label at bounding box center [469, 261] width 28 height 23
click at [0, 0] on input "checkbox" at bounding box center [0, 0] width 0 height 0
click at [455, 331] on label at bounding box center [469, 330] width 28 height 23
click at [0, 0] on input "checkbox" at bounding box center [0, 0] width 0 height 0
click at [718, 576] on div "Sharing Options Recipients Link other users to this project Changes can be over…" at bounding box center [742, 368] width 642 height 471
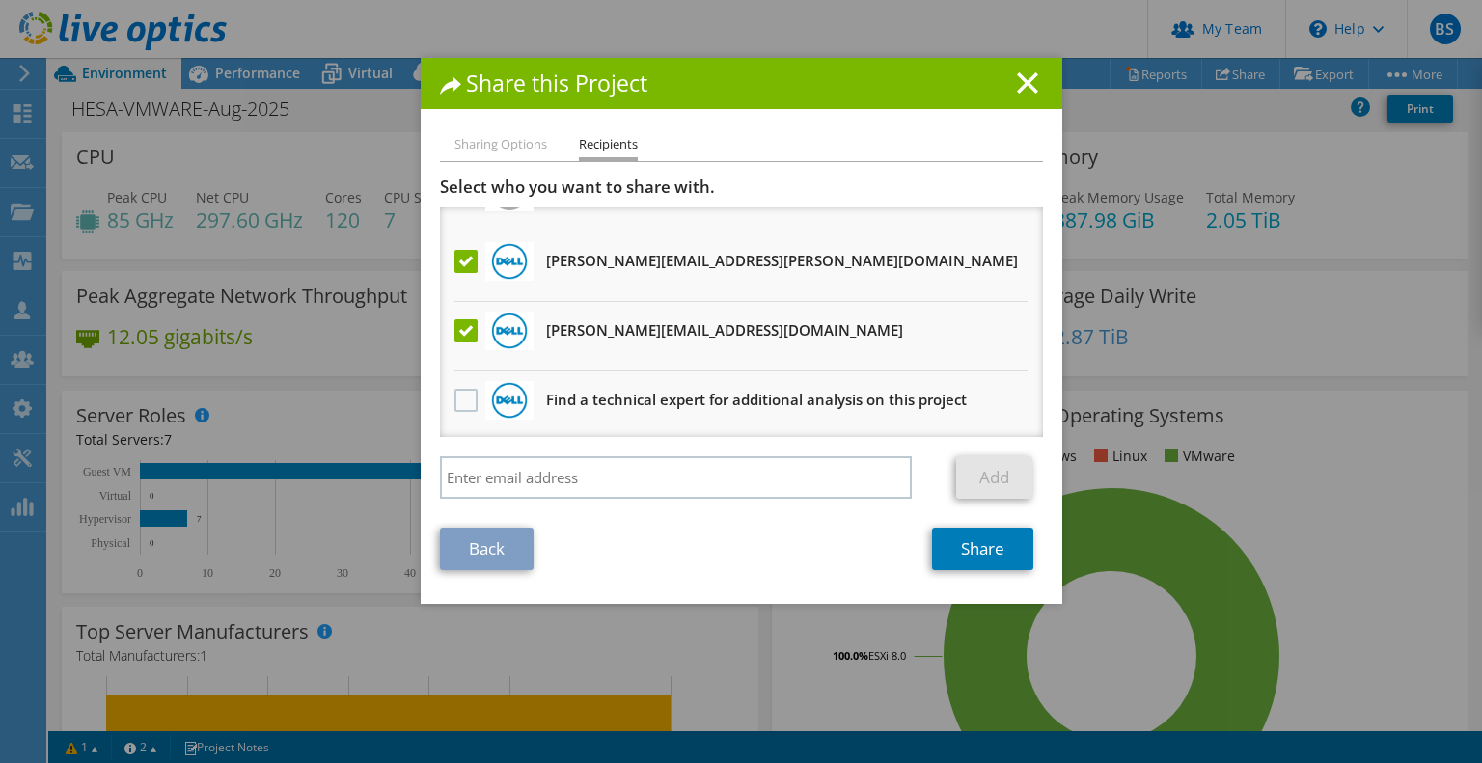
scroll to position [0, 0]
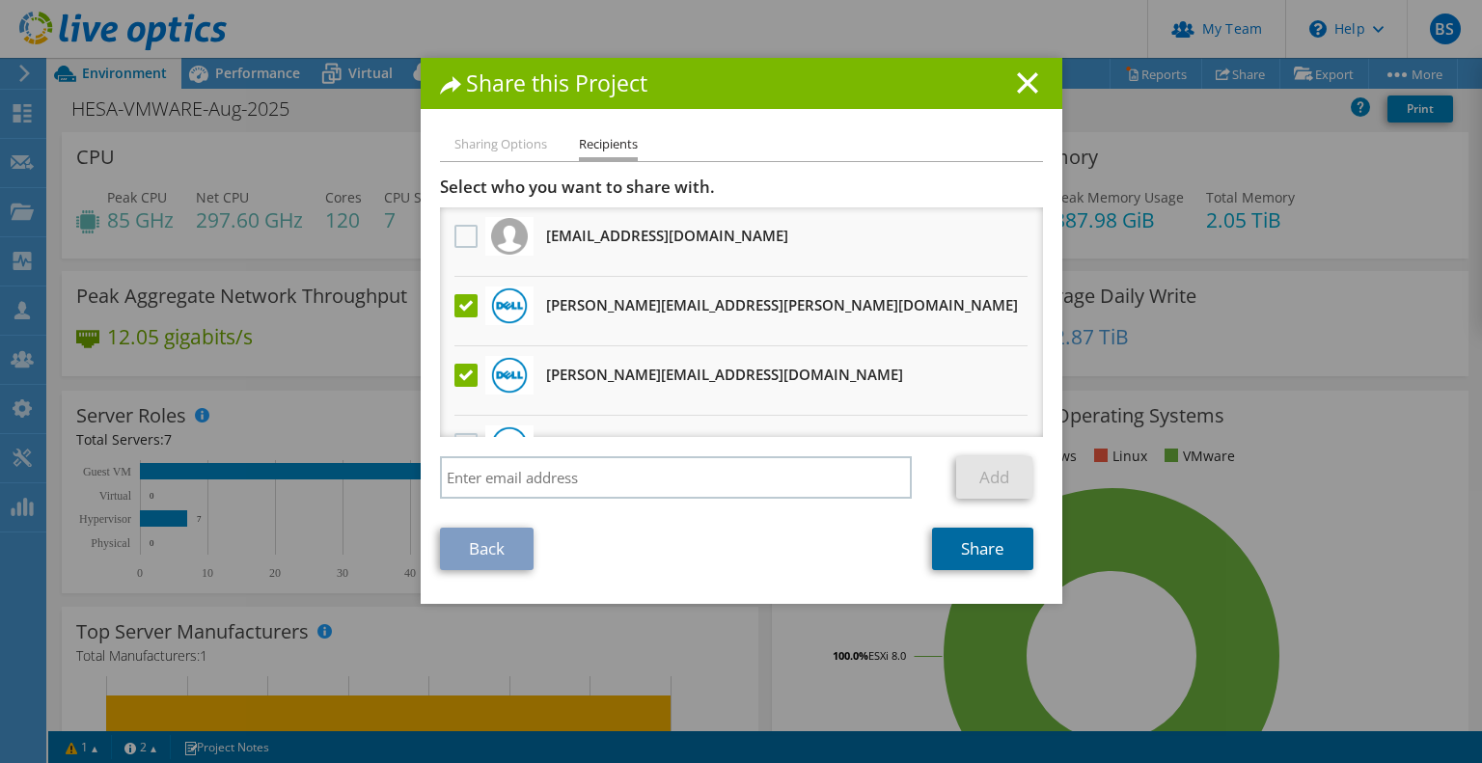
click at [963, 552] on link "Share" at bounding box center [982, 549] width 101 height 42
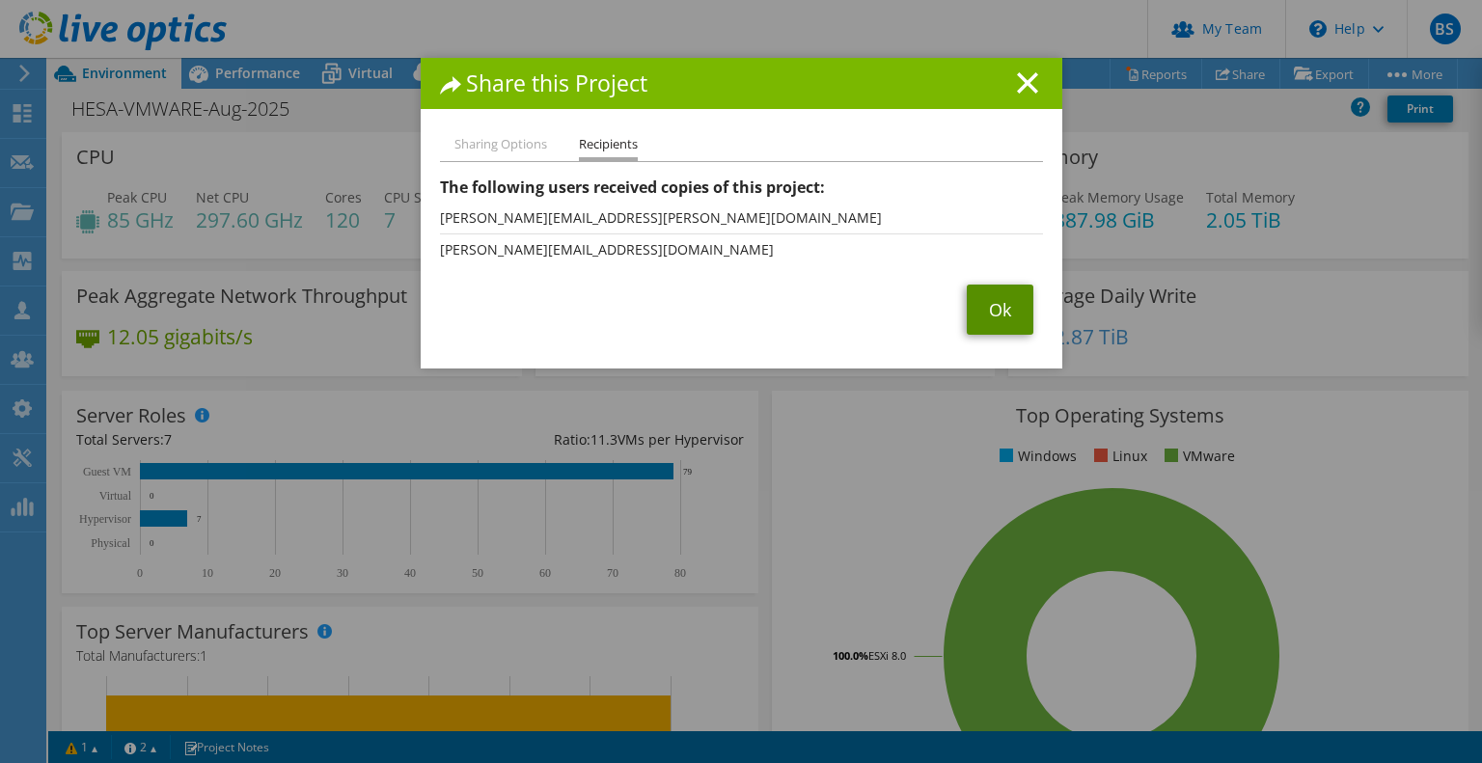
click at [1004, 300] on link "Ok" at bounding box center [1000, 310] width 67 height 50
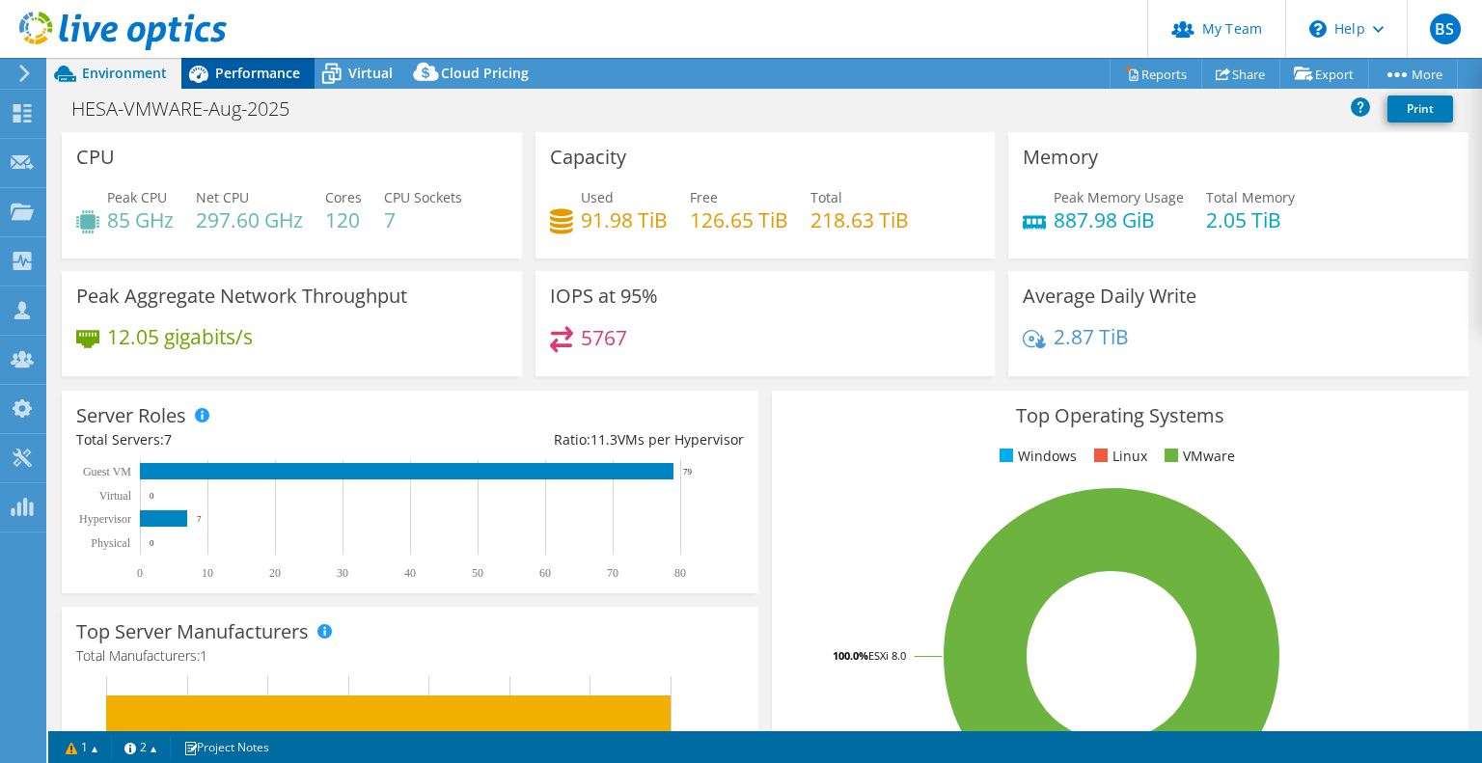
click at [270, 72] on span "Performance" at bounding box center [257, 73] width 85 height 18
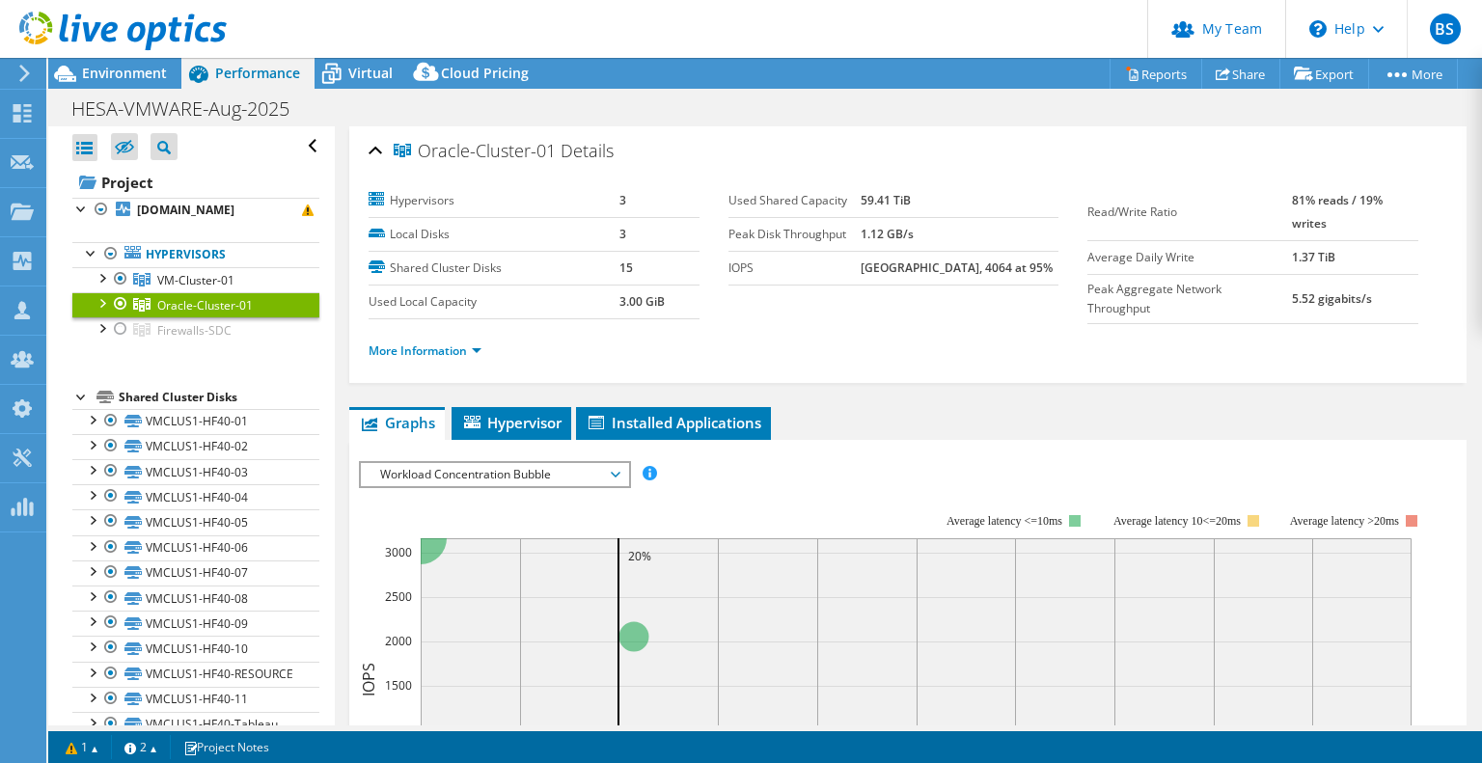
click at [101, 301] on div at bounding box center [101, 301] width 19 height 19
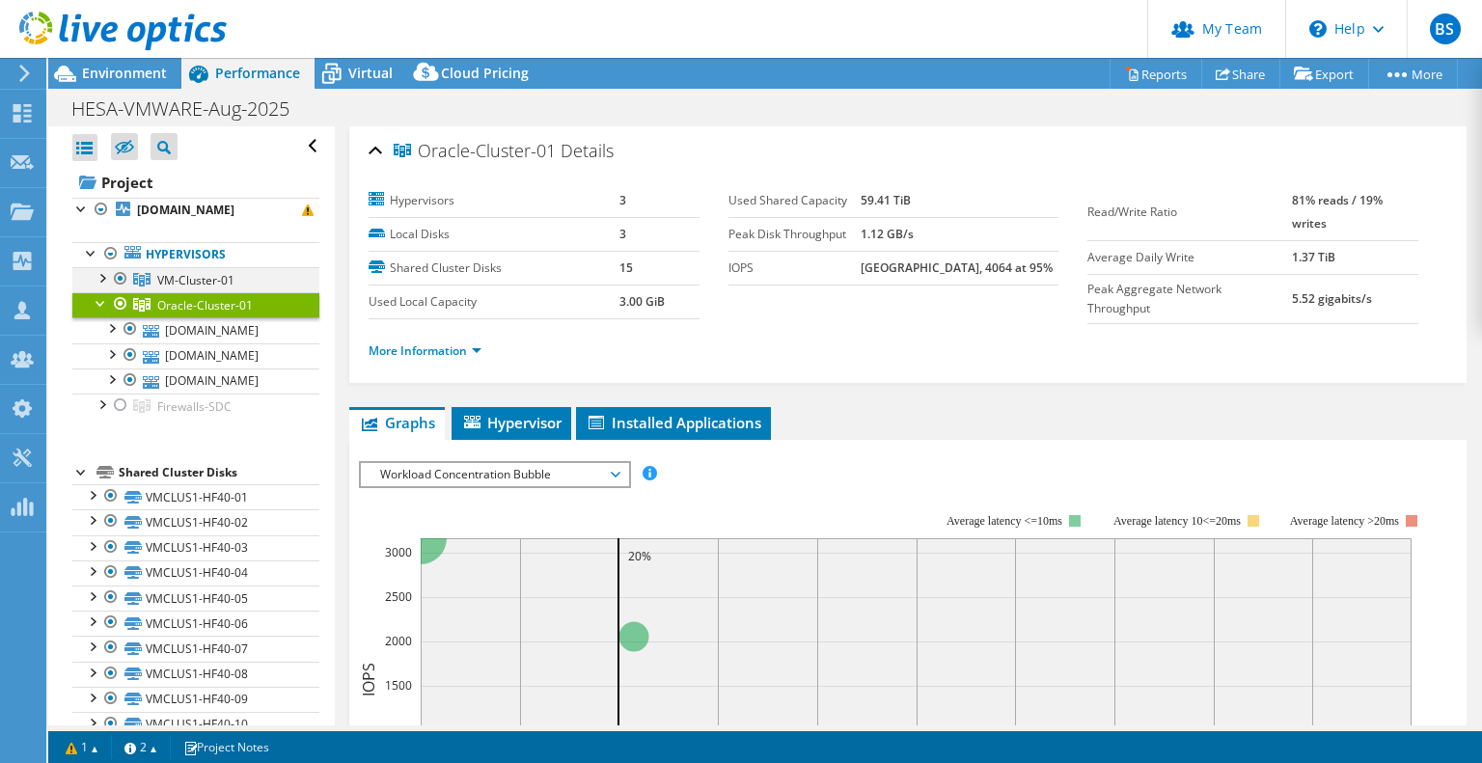
click at [104, 269] on div at bounding box center [101, 276] width 19 height 19
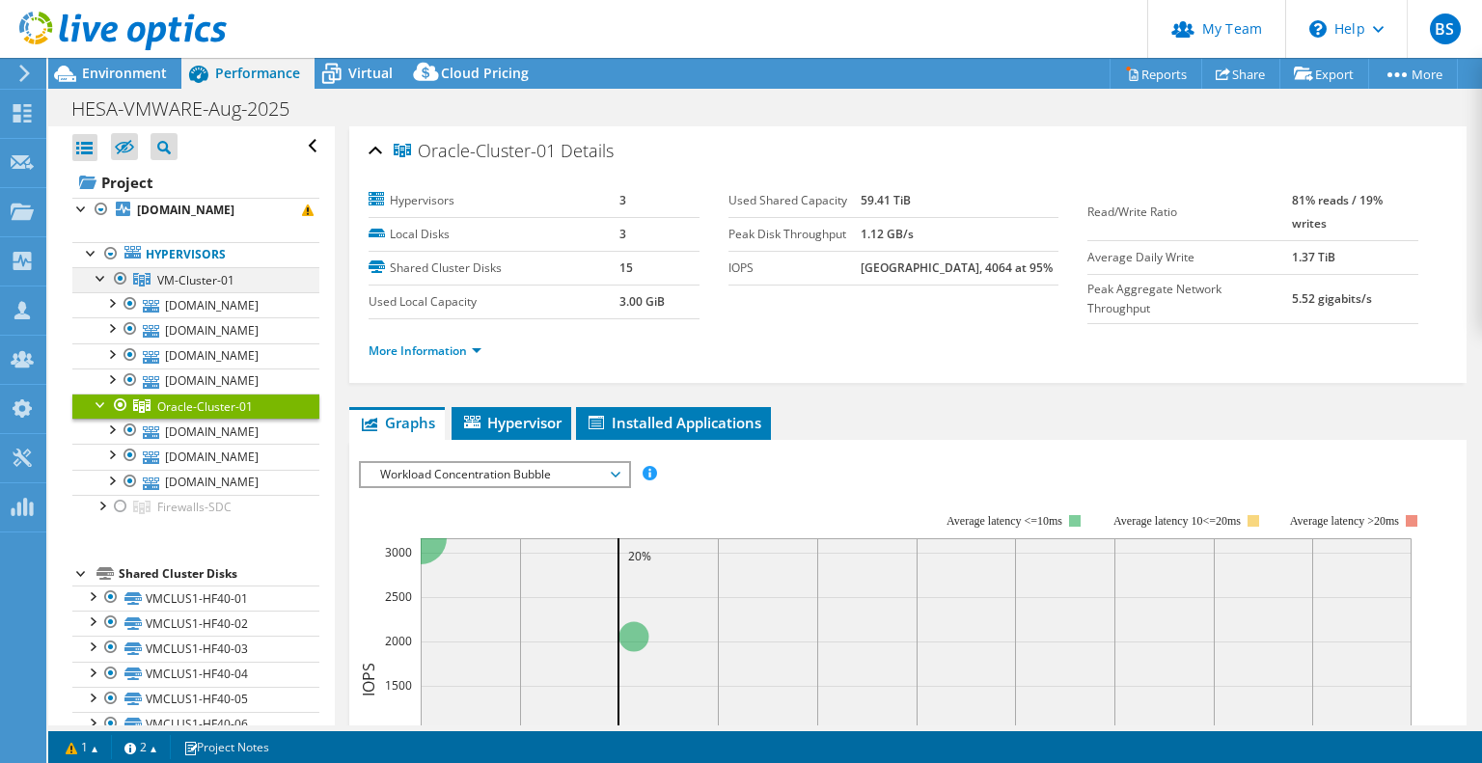
click at [97, 278] on div at bounding box center [101, 276] width 19 height 19
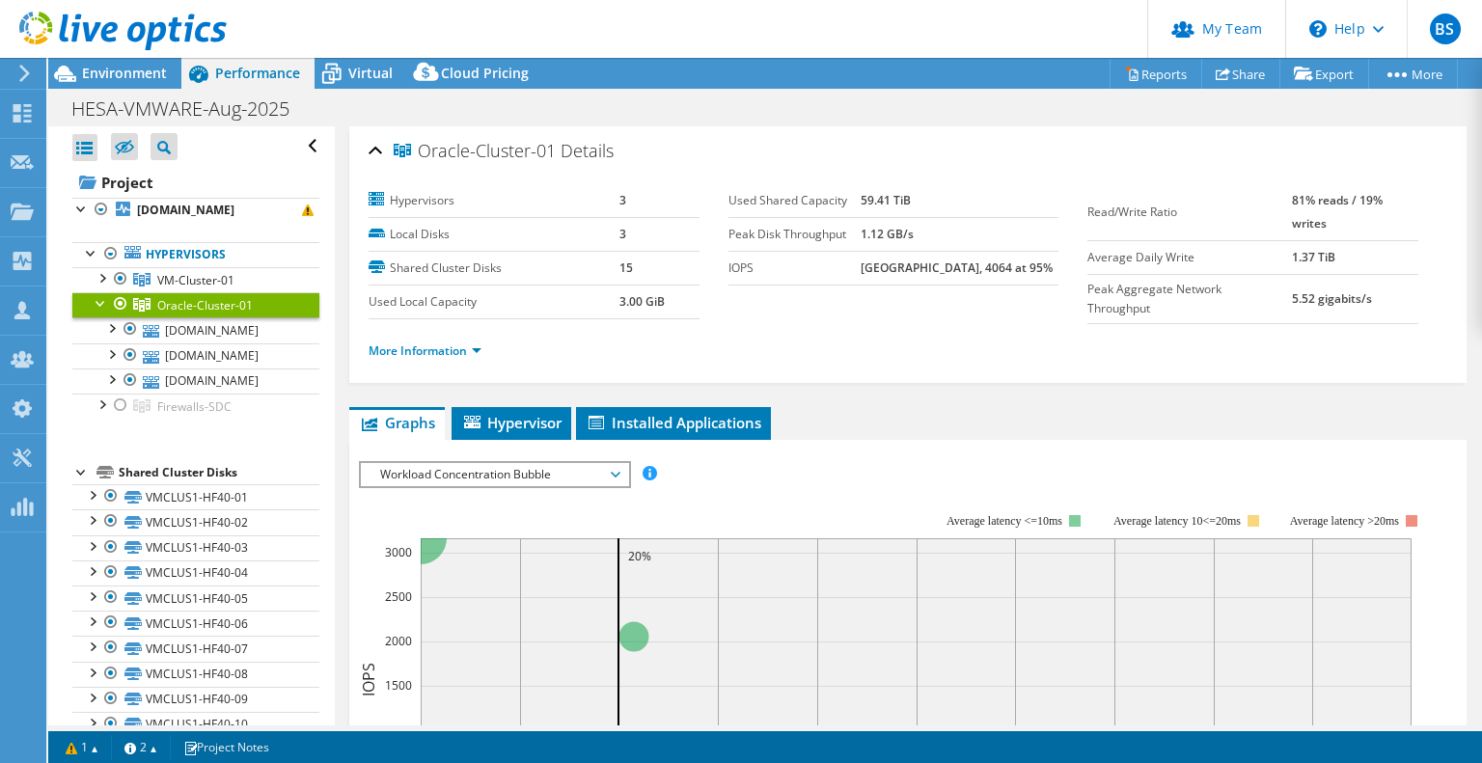
click at [98, 304] on div at bounding box center [101, 301] width 19 height 19
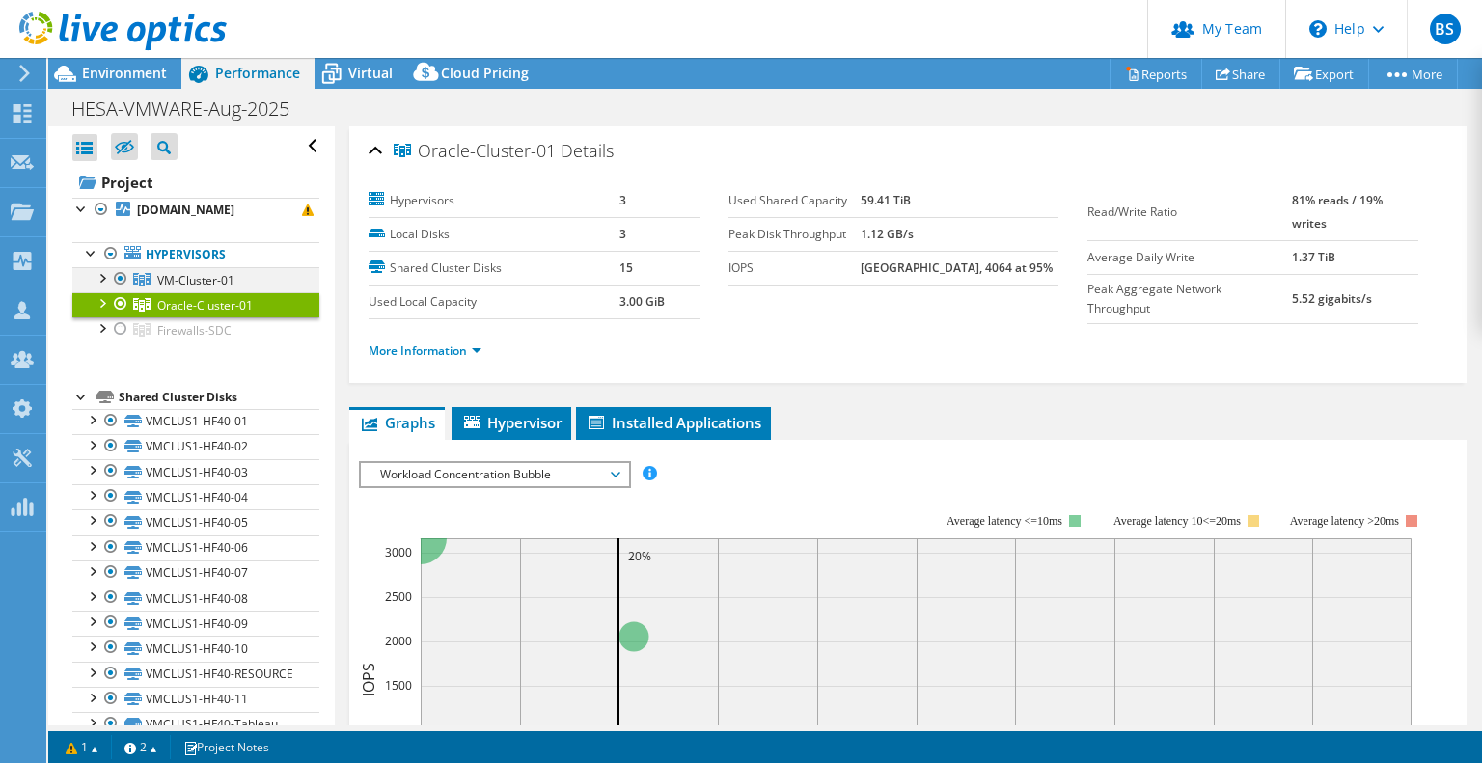
click at [100, 277] on div at bounding box center [101, 276] width 19 height 19
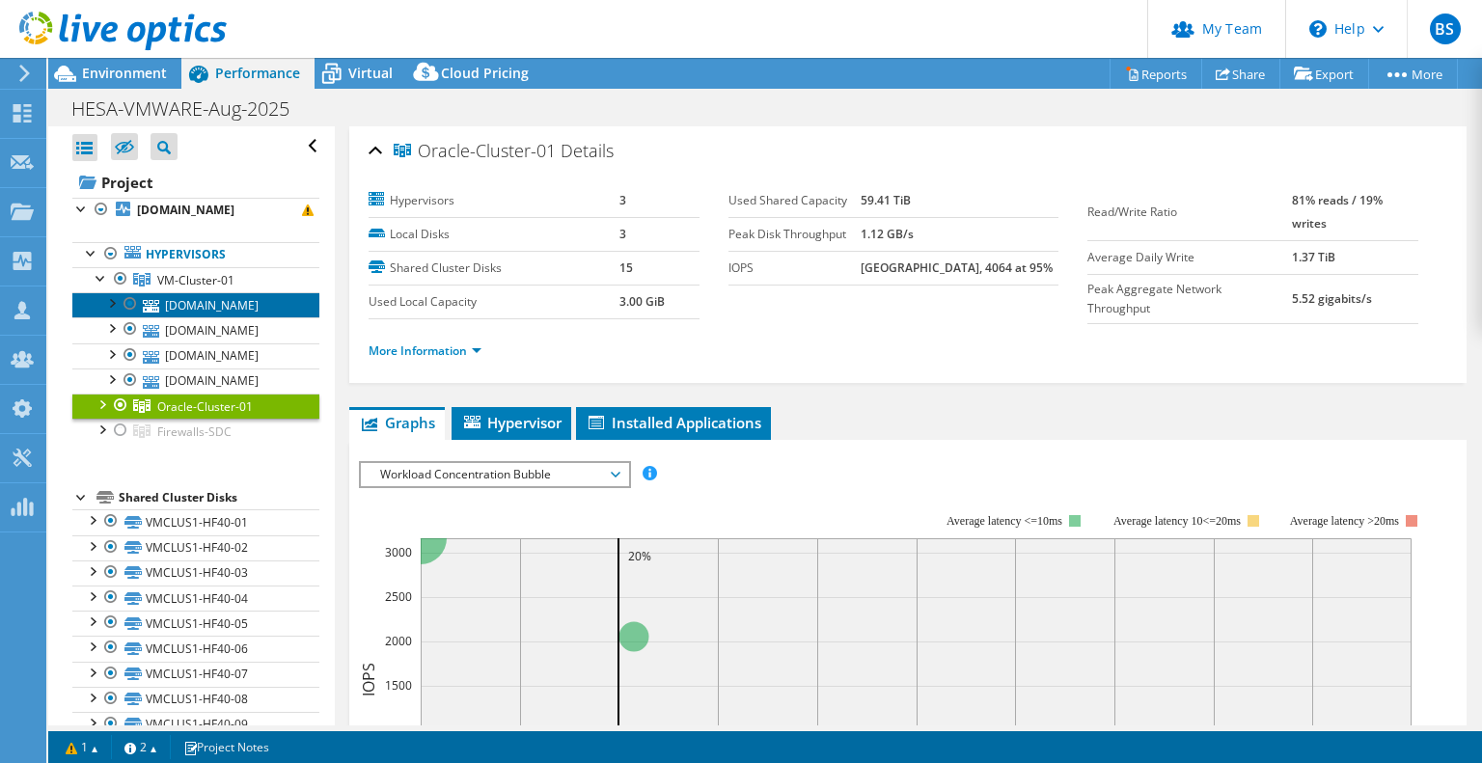
click at [219, 300] on link "vmhost03.hesa.ac.uk" at bounding box center [195, 304] width 247 height 25
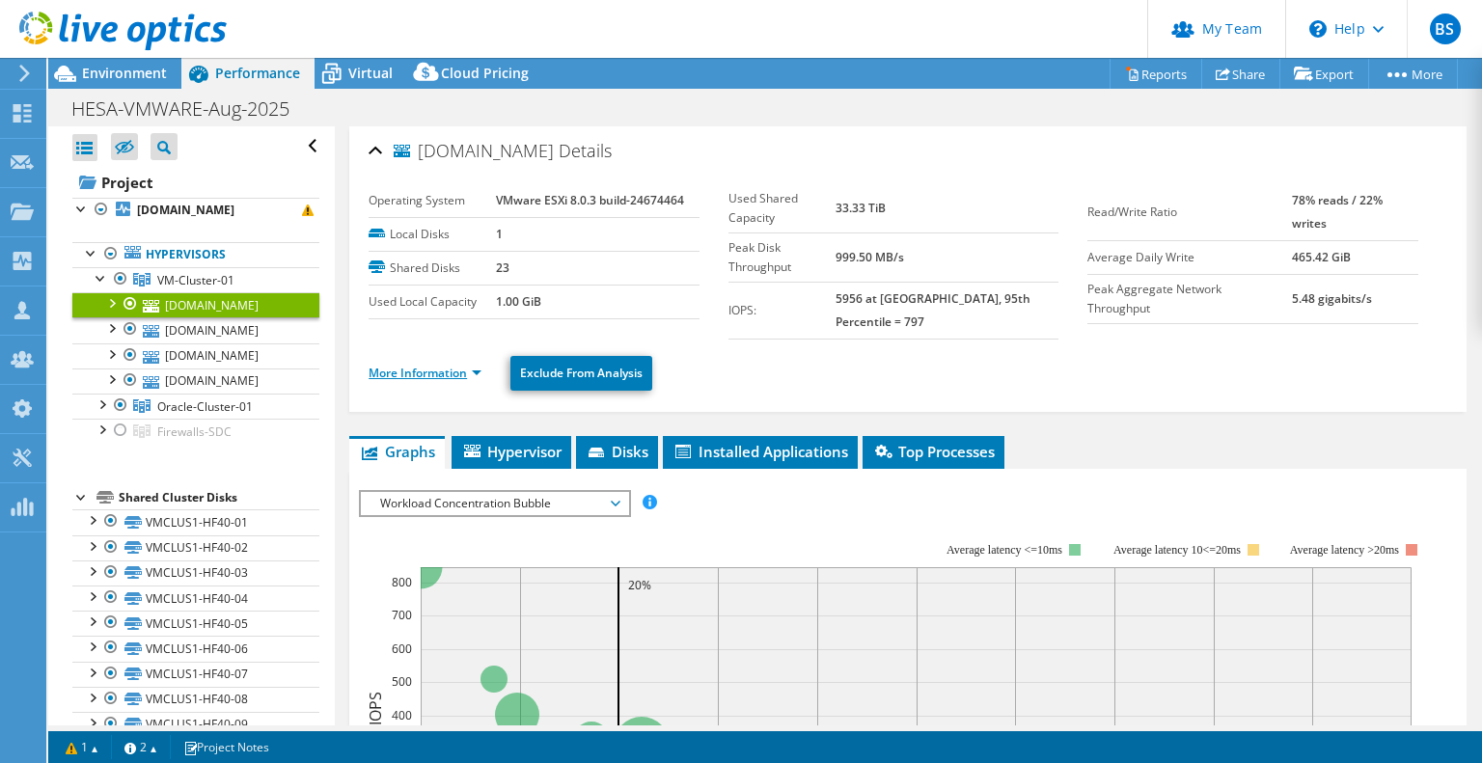
click at [467, 365] on link "More Information" at bounding box center [425, 373] width 113 height 16
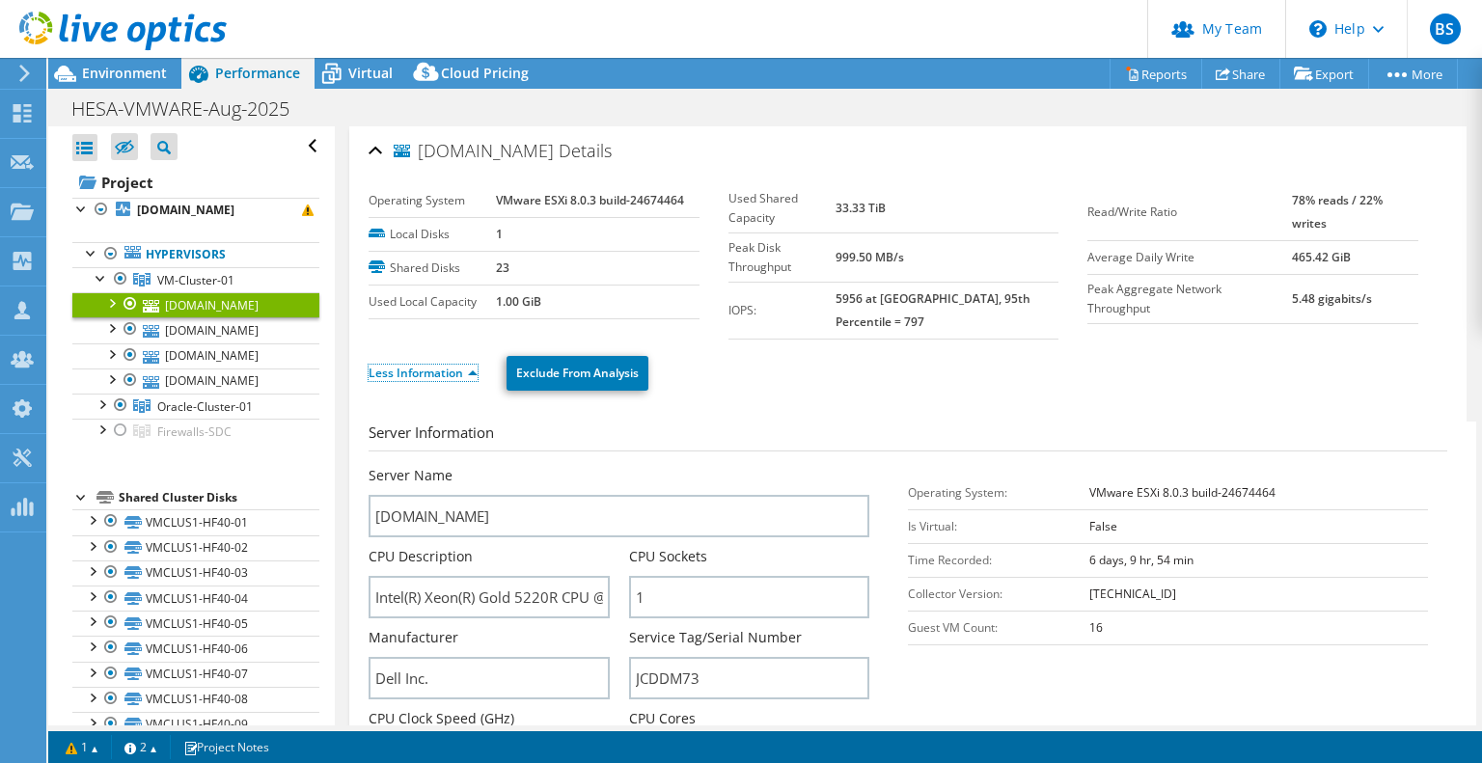
scroll to position [97, 0]
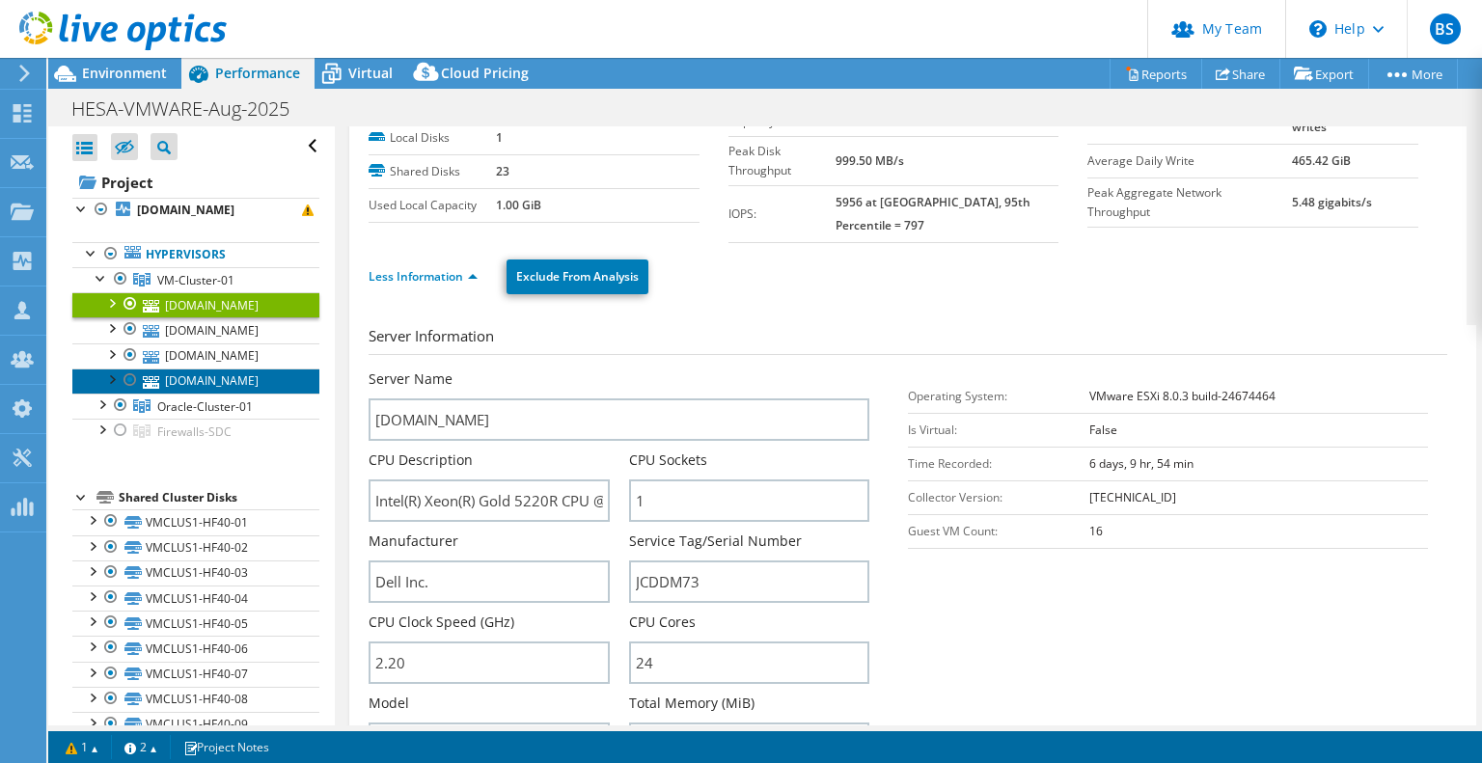
click at [236, 373] on link "vmhost01.hesa.ac.uk" at bounding box center [195, 381] width 247 height 25
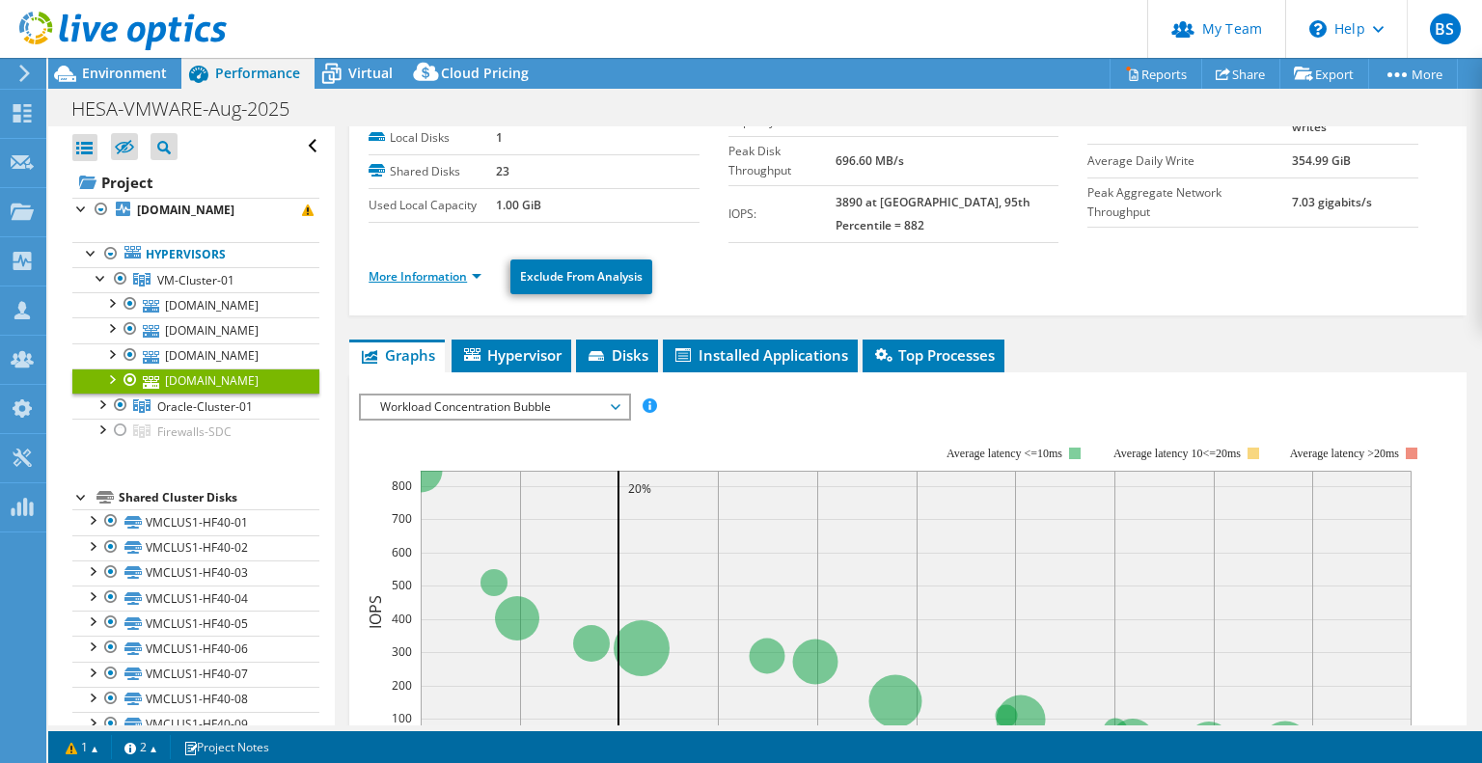
click at [436, 268] on link "More Information" at bounding box center [425, 276] width 113 height 16
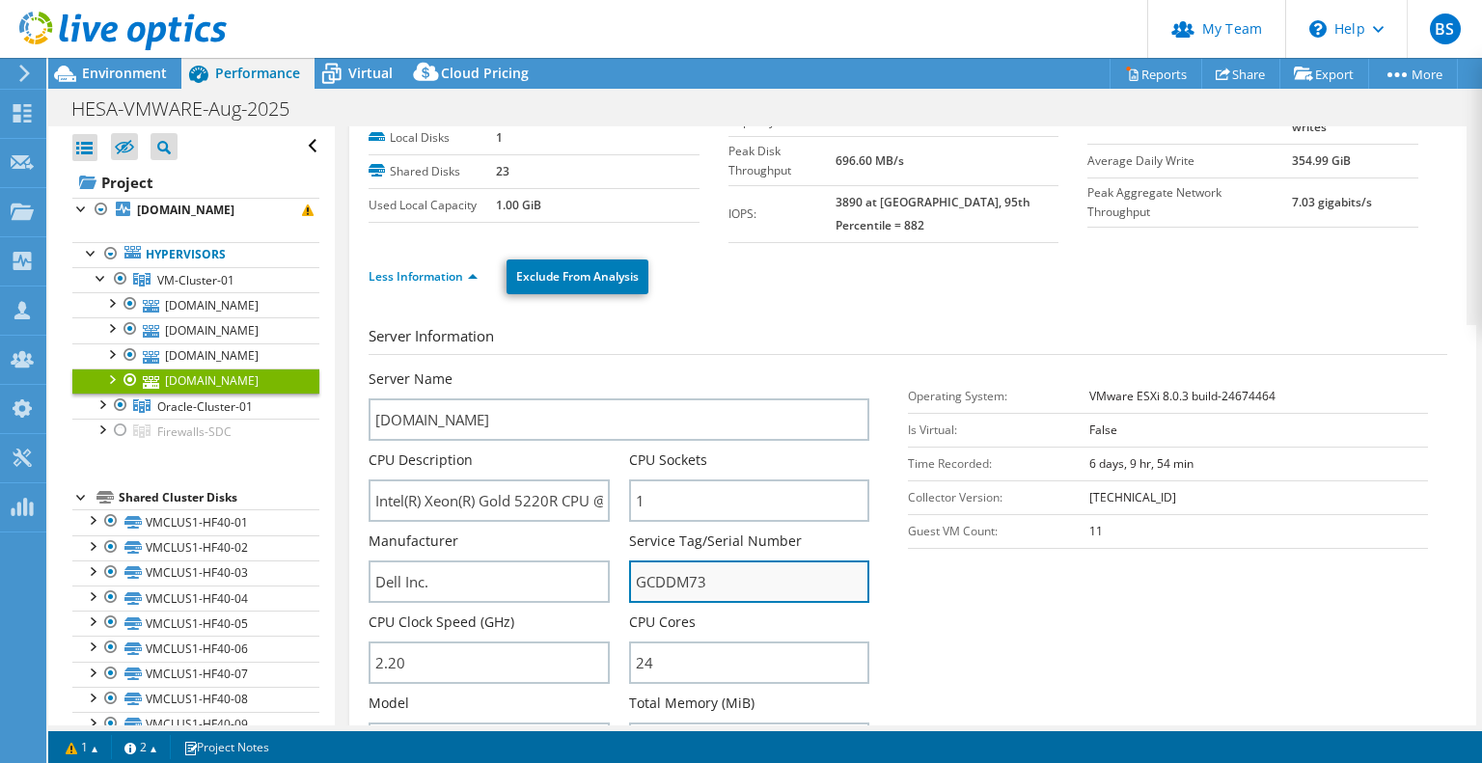
click at [669, 563] on input "GCDDM73" at bounding box center [749, 582] width 240 height 42
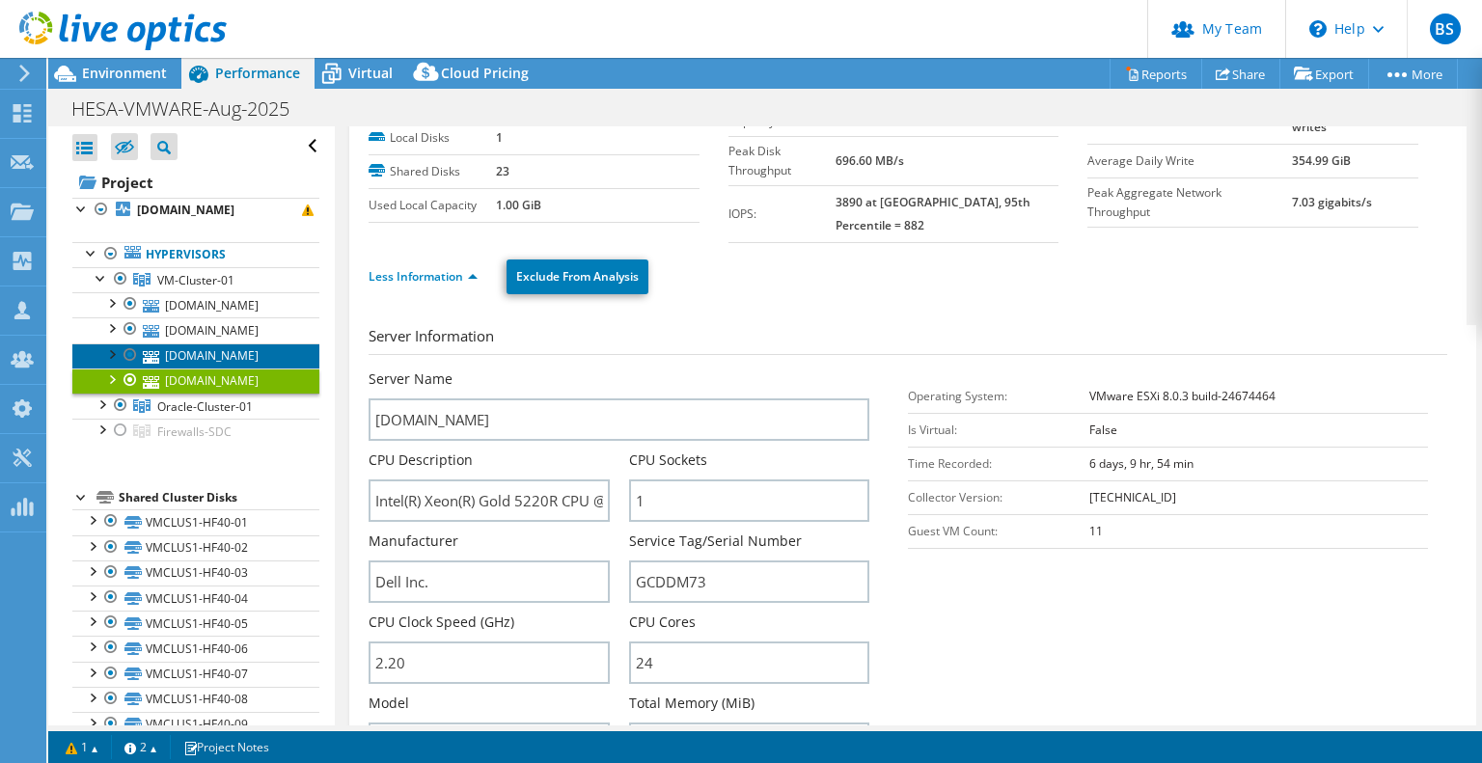
click at [208, 353] on link "vmhost02.hesa.ac.uk" at bounding box center [195, 356] width 247 height 25
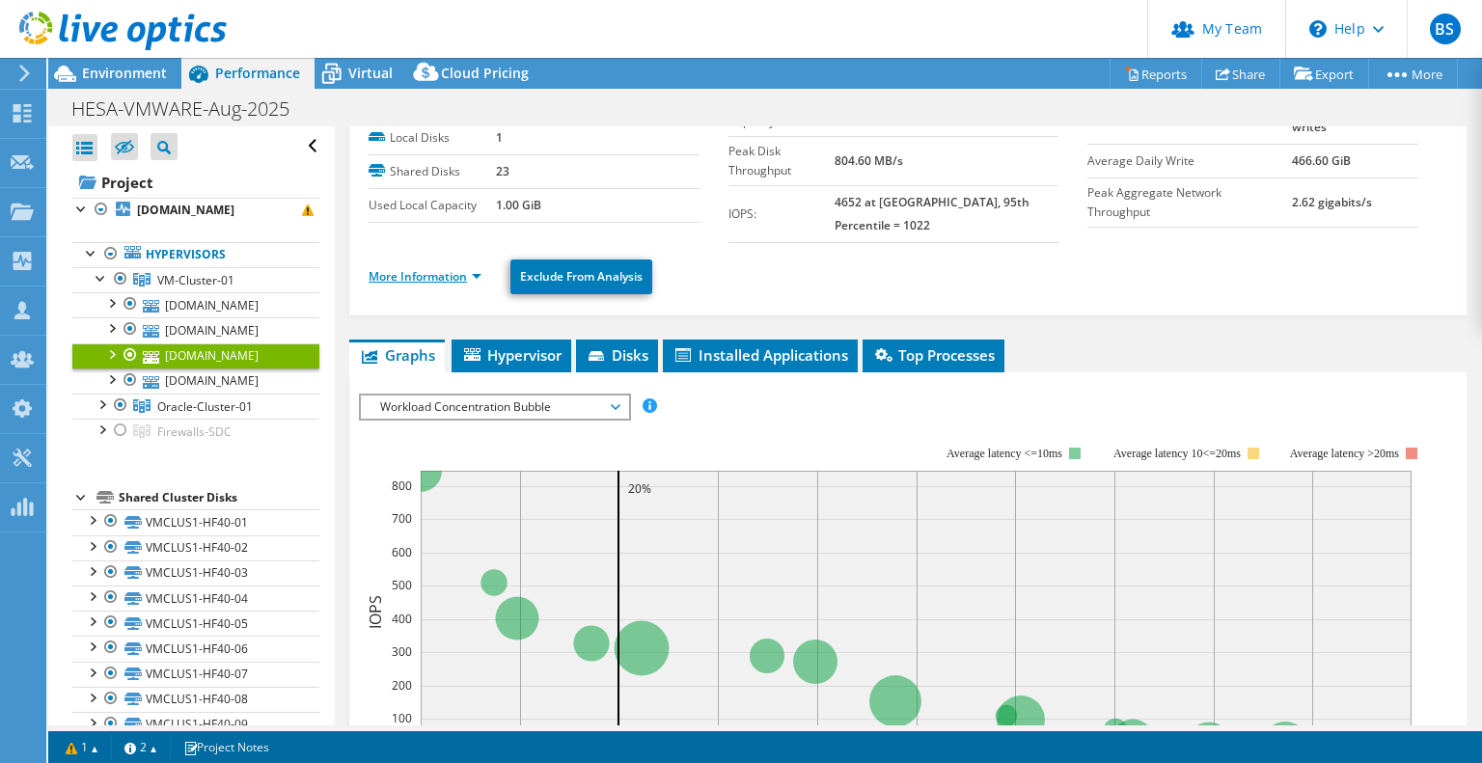
click at [440, 268] on link "More Information" at bounding box center [425, 276] width 113 height 16
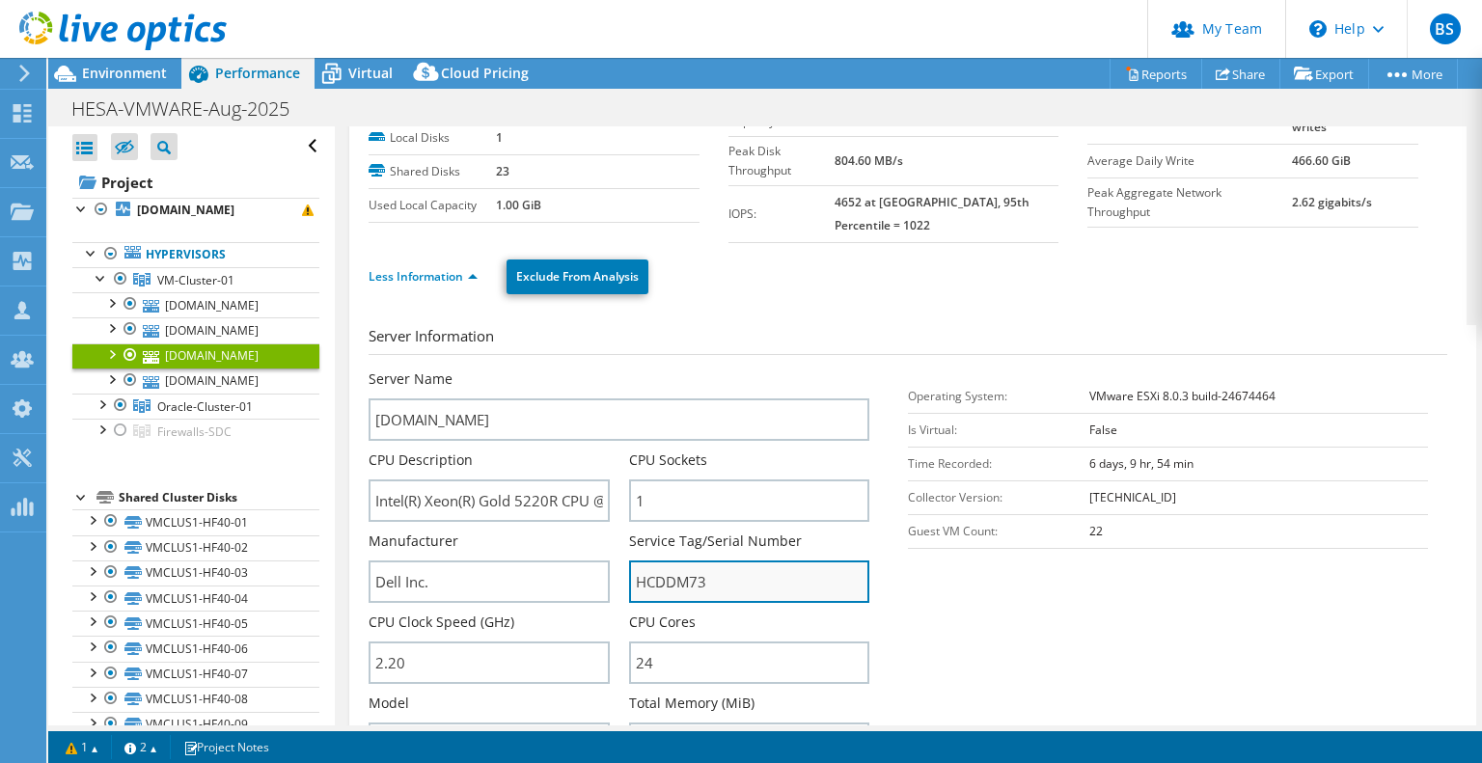
click at [675, 561] on input "HCDDM73" at bounding box center [749, 582] width 240 height 42
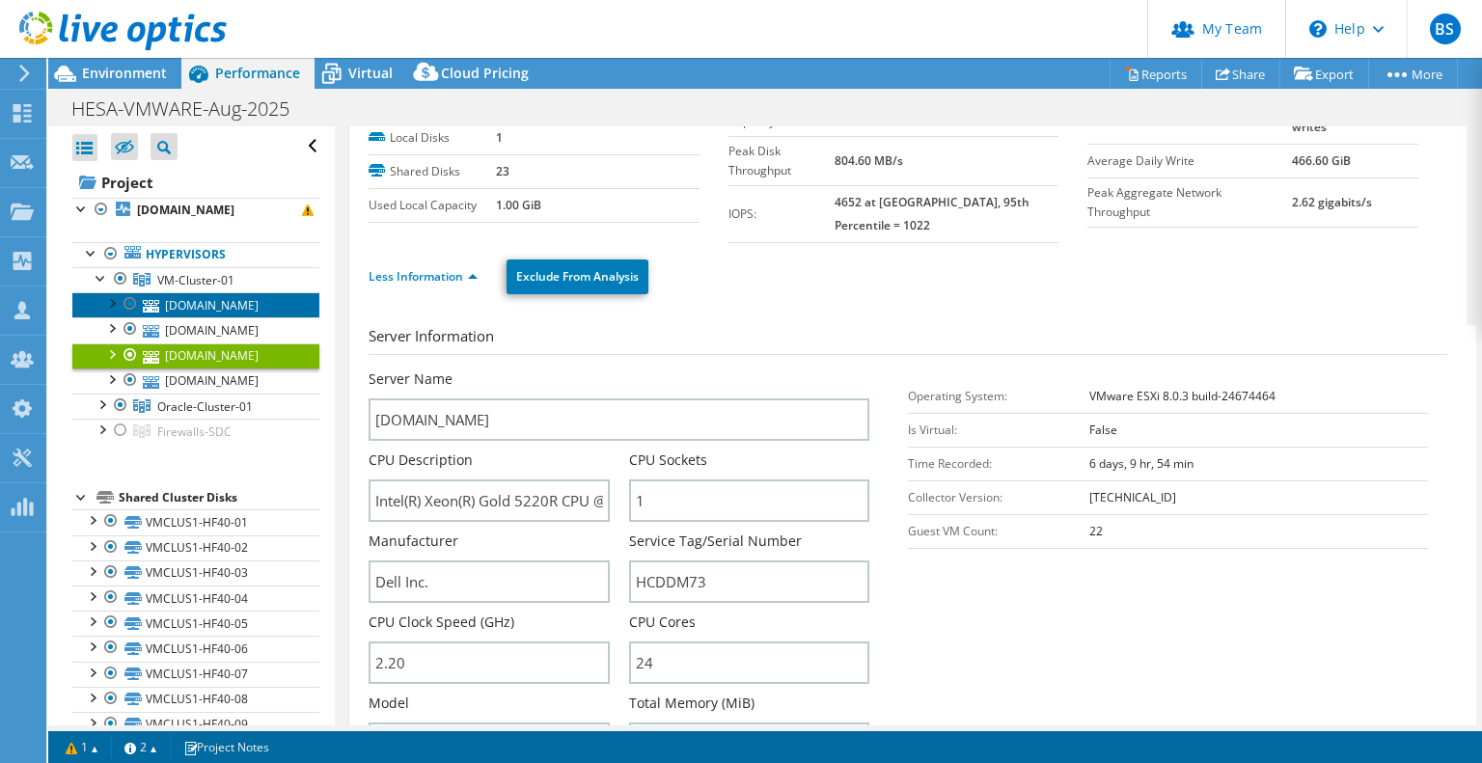
click at [208, 301] on link "vmhost03.hesa.ac.uk" at bounding box center [195, 304] width 247 height 25
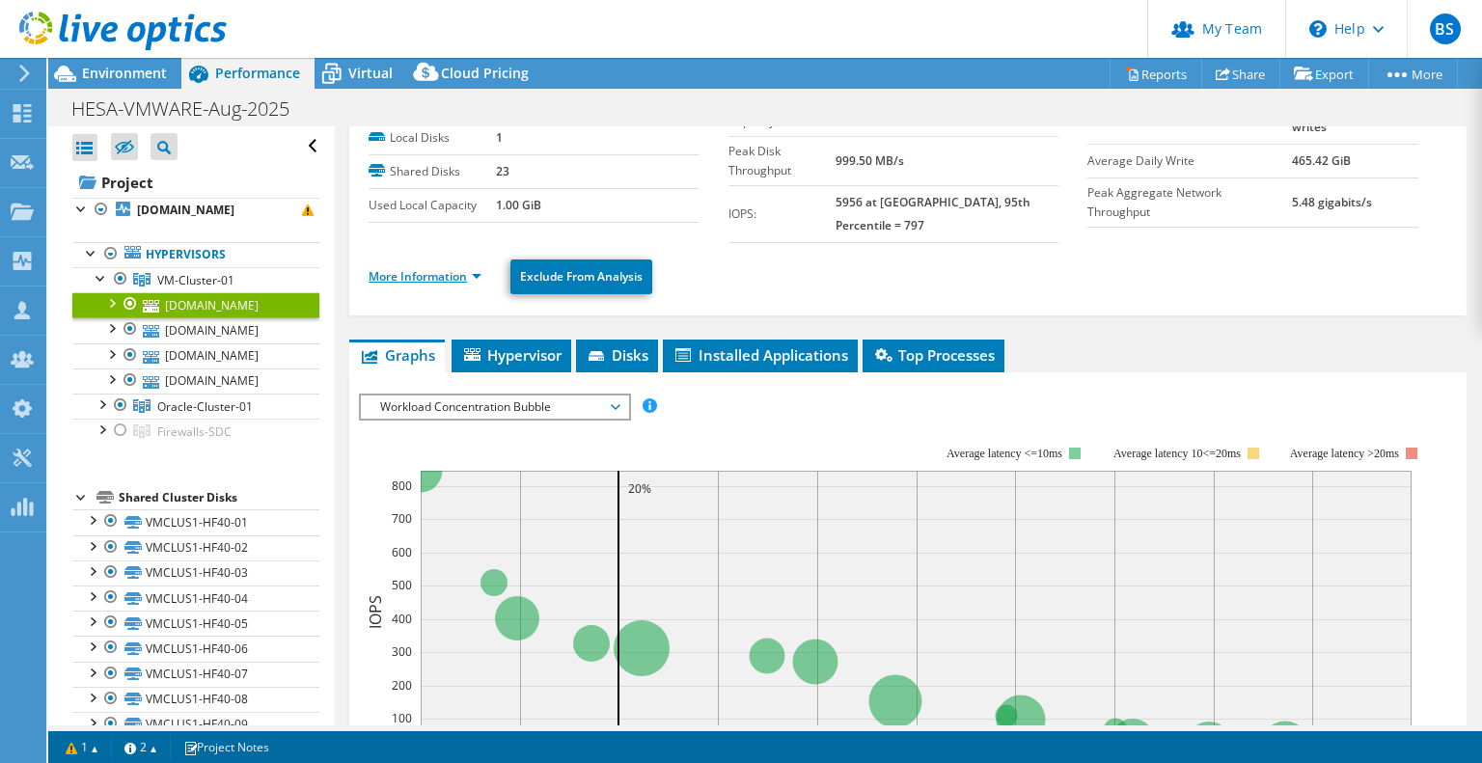
click at [456, 268] on link "More Information" at bounding box center [425, 276] width 113 height 16
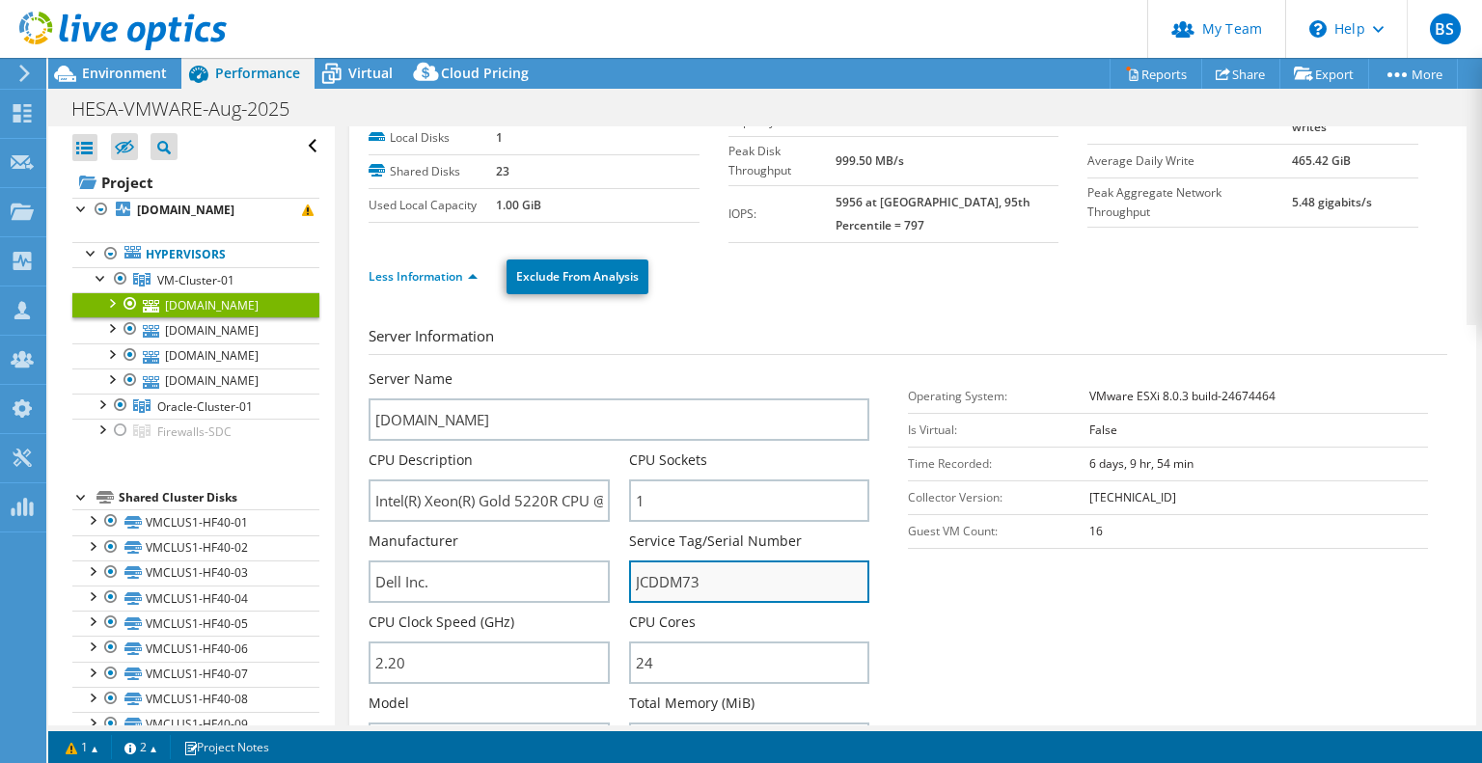
click at [662, 561] on input "JCDDM73" at bounding box center [749, 582] width 240 height 42
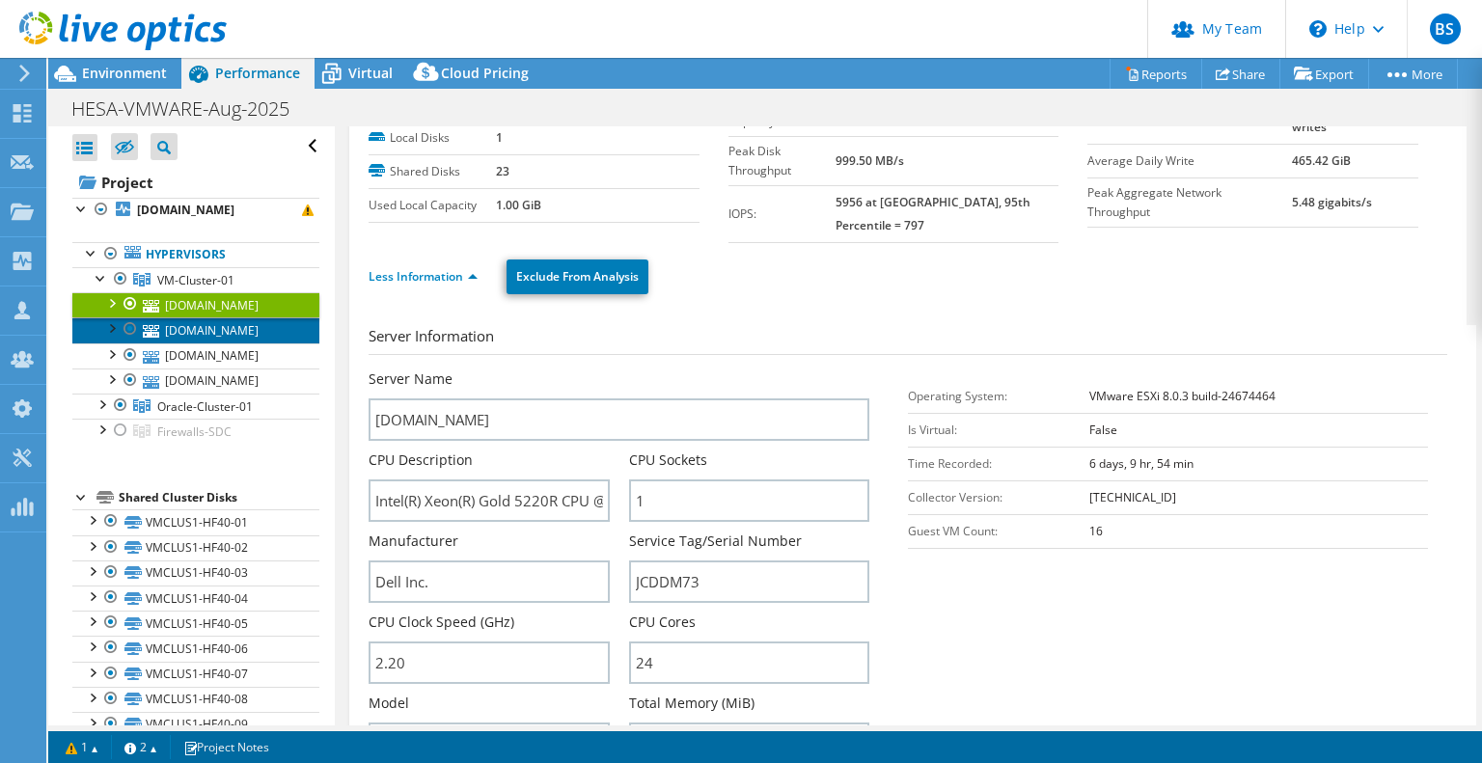
click at [234, 329] on link "vmhost04.hesa.ac.uk" at bounding box center [195, 330] width 247 height 25
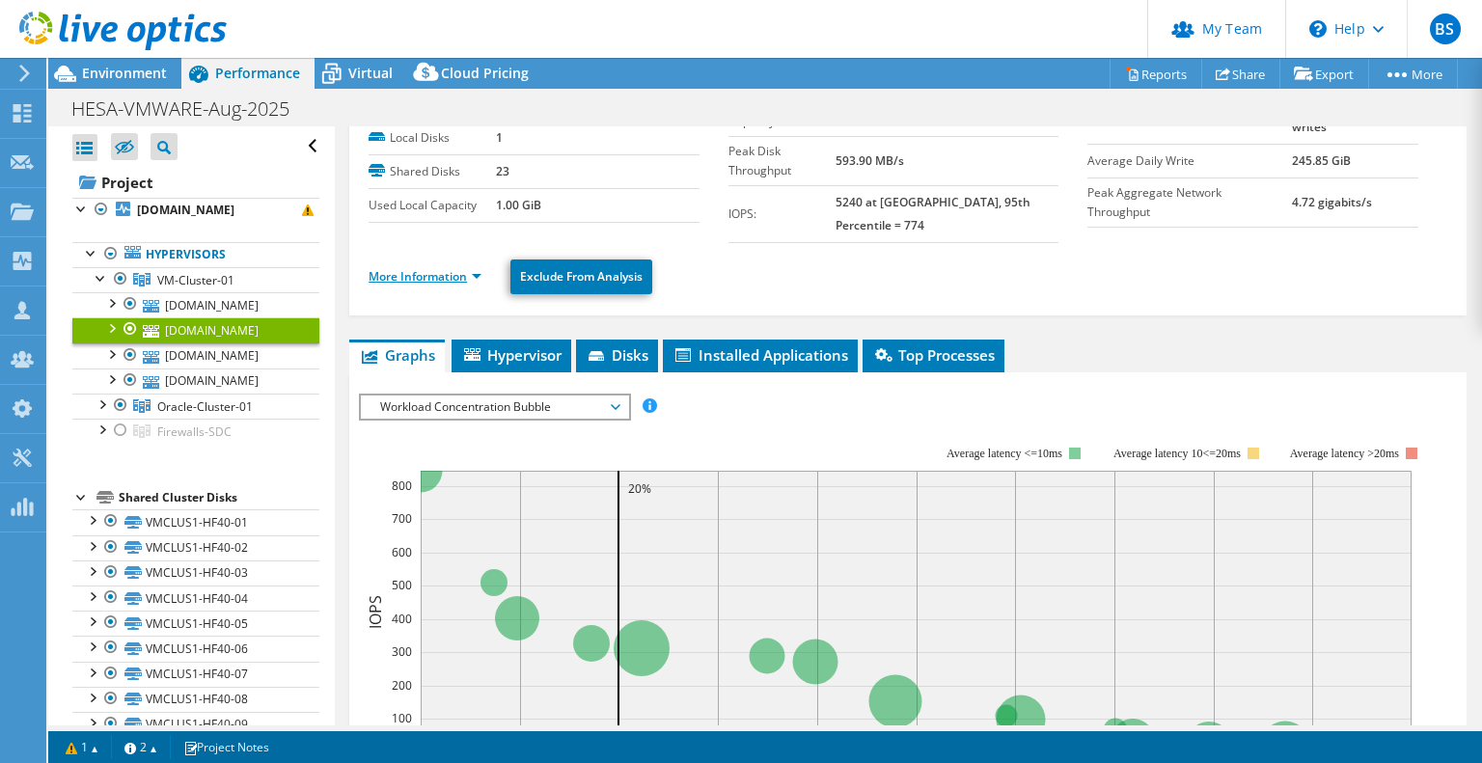
click at [415, 268] on link "More Information" at bounding box center [425, 276] width 113 height 16
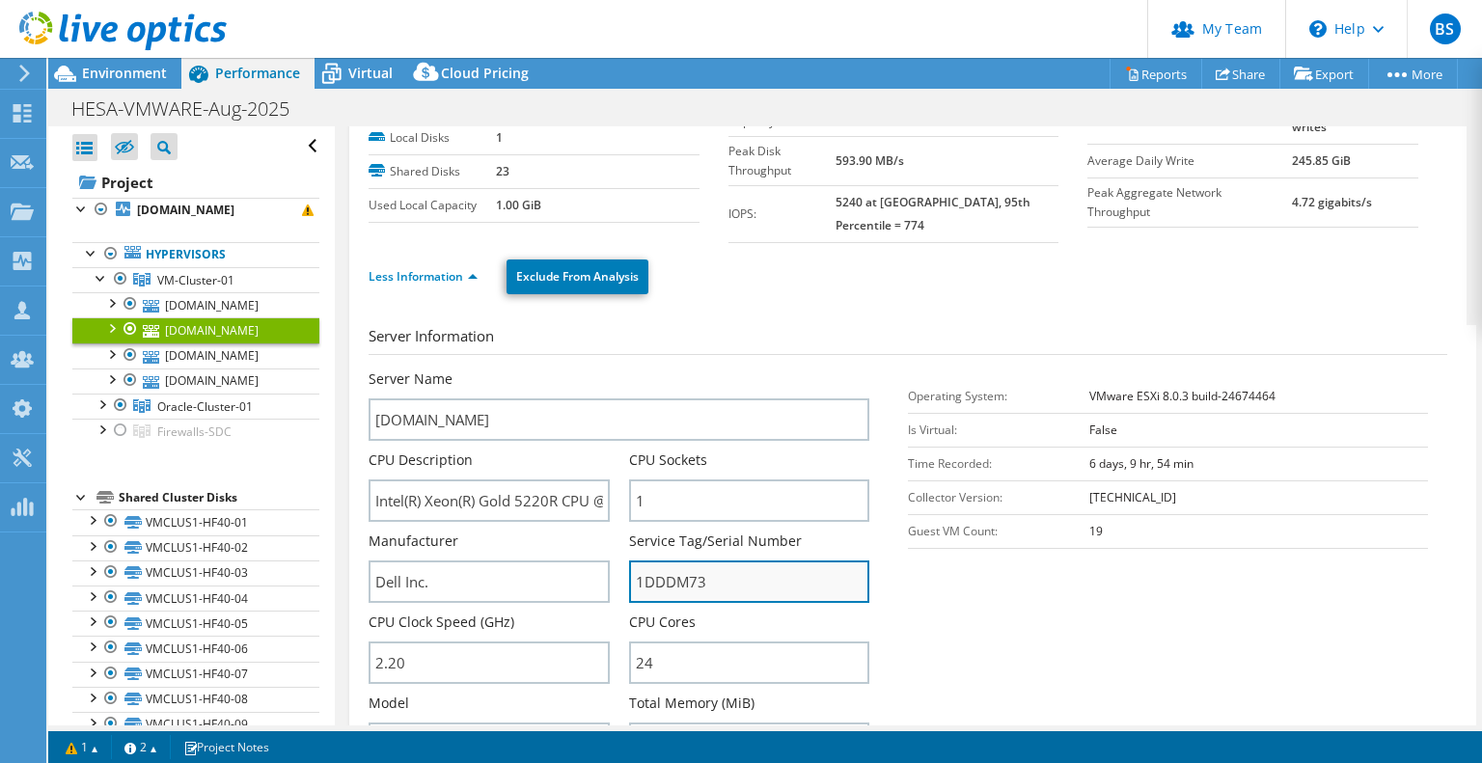
click at [666, 563] on input "1DDDM73" at bounding box center [749, 582] width 240 height 42
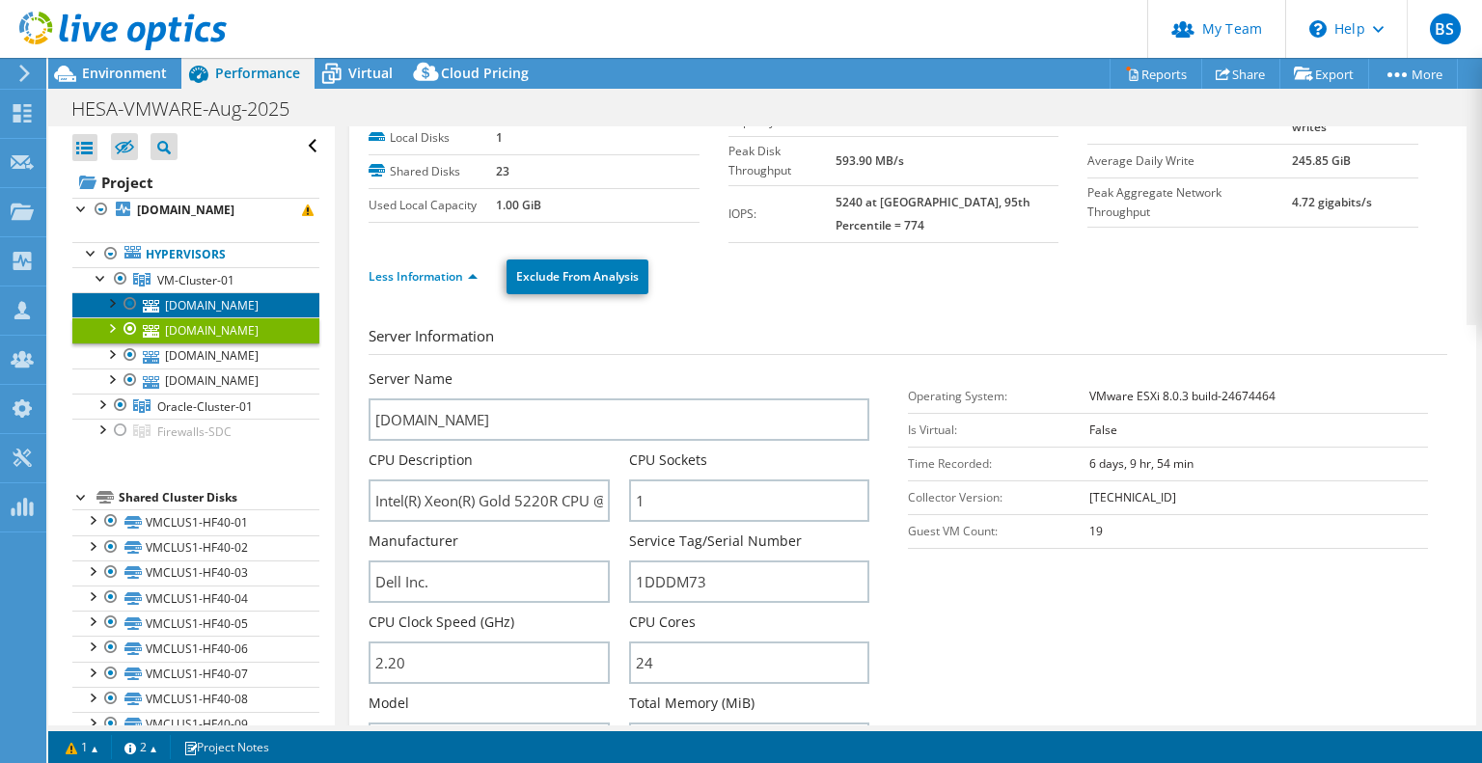
click at [224, 304] on link "vmhost03.hesa.ac.uk" at bounding box center [195, 304] width 247 height 25
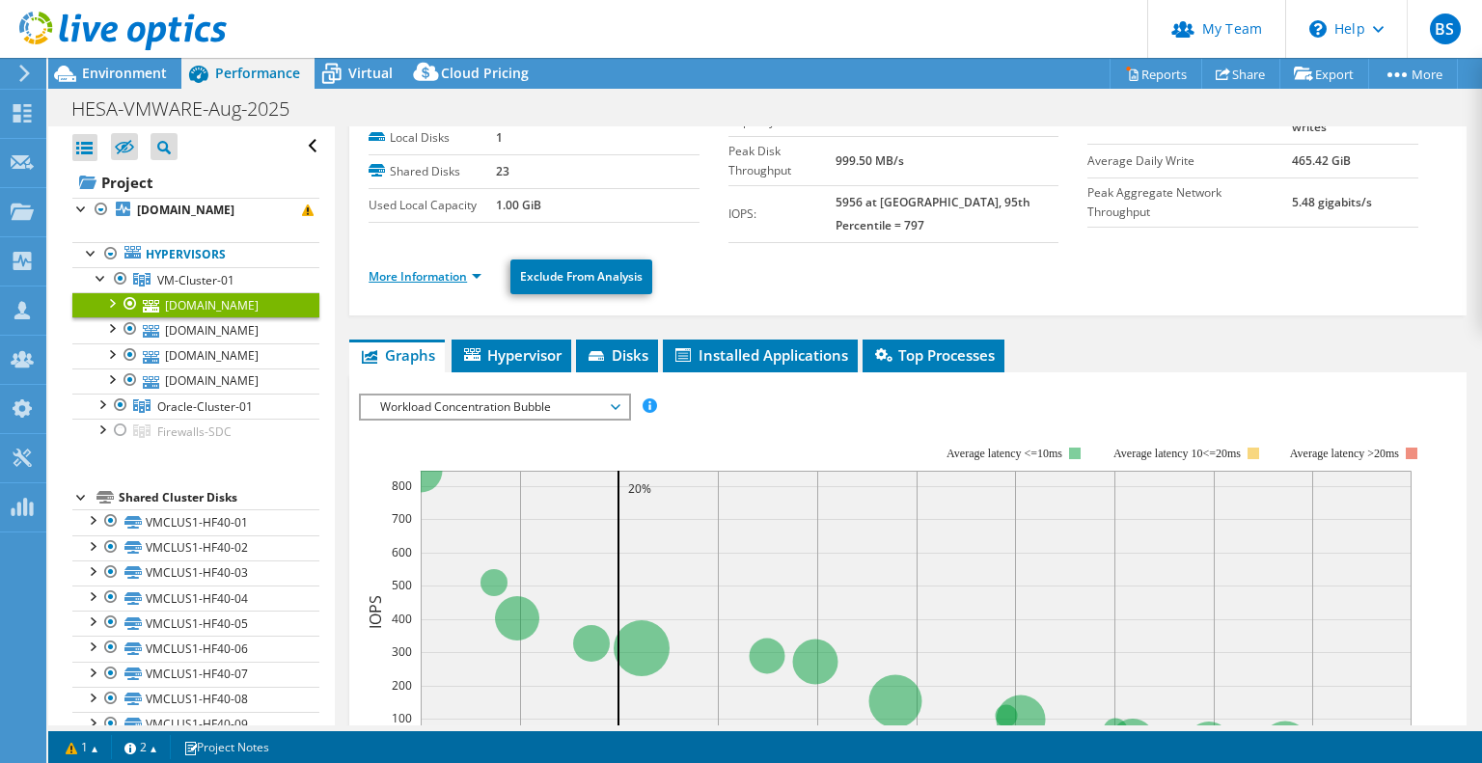
click at [421, 268] on link "More Information" at bounding box center [425, 276] width 113 height 16
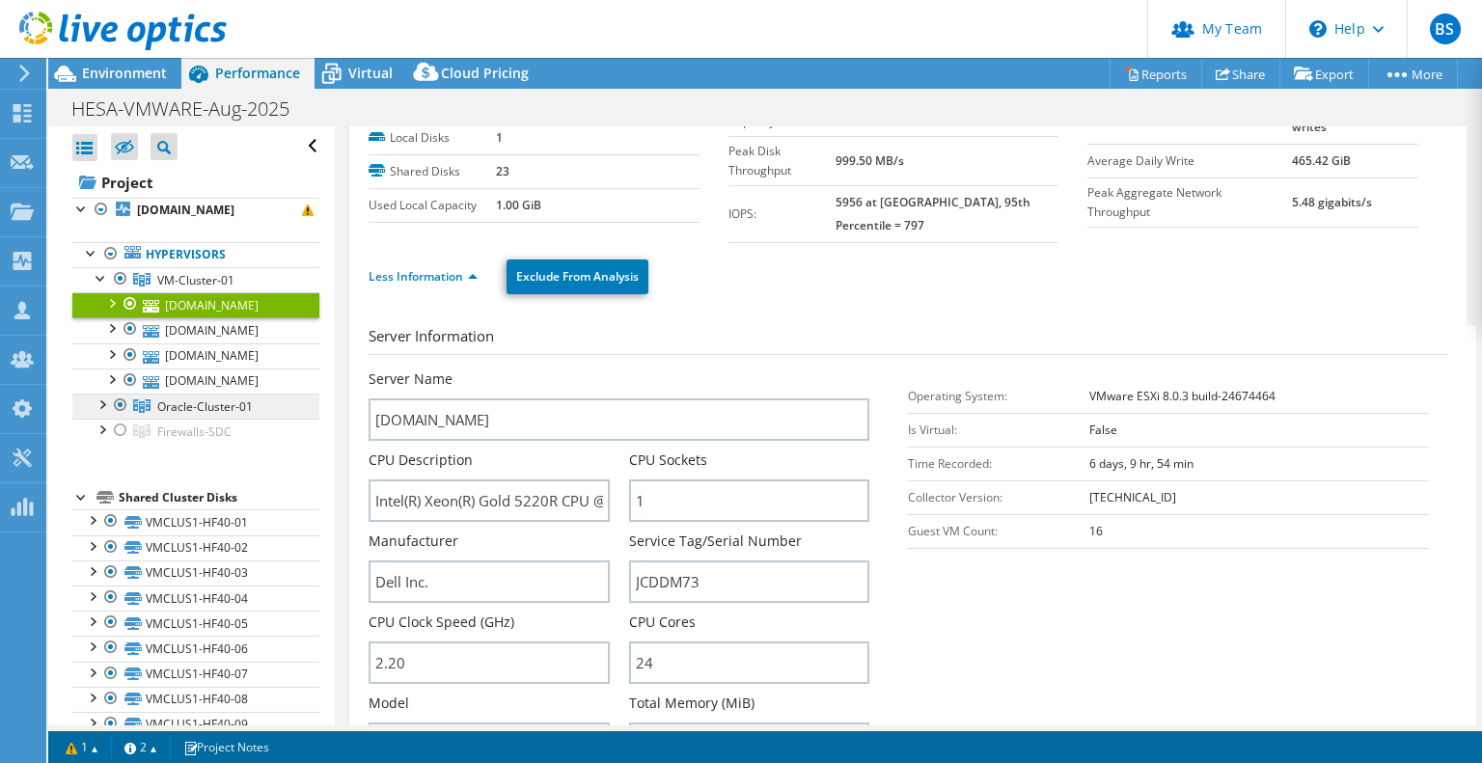
click at [221, 289] on span "Oracle-Cluster-01" at bounding box center [195, 280] width 77 height 16
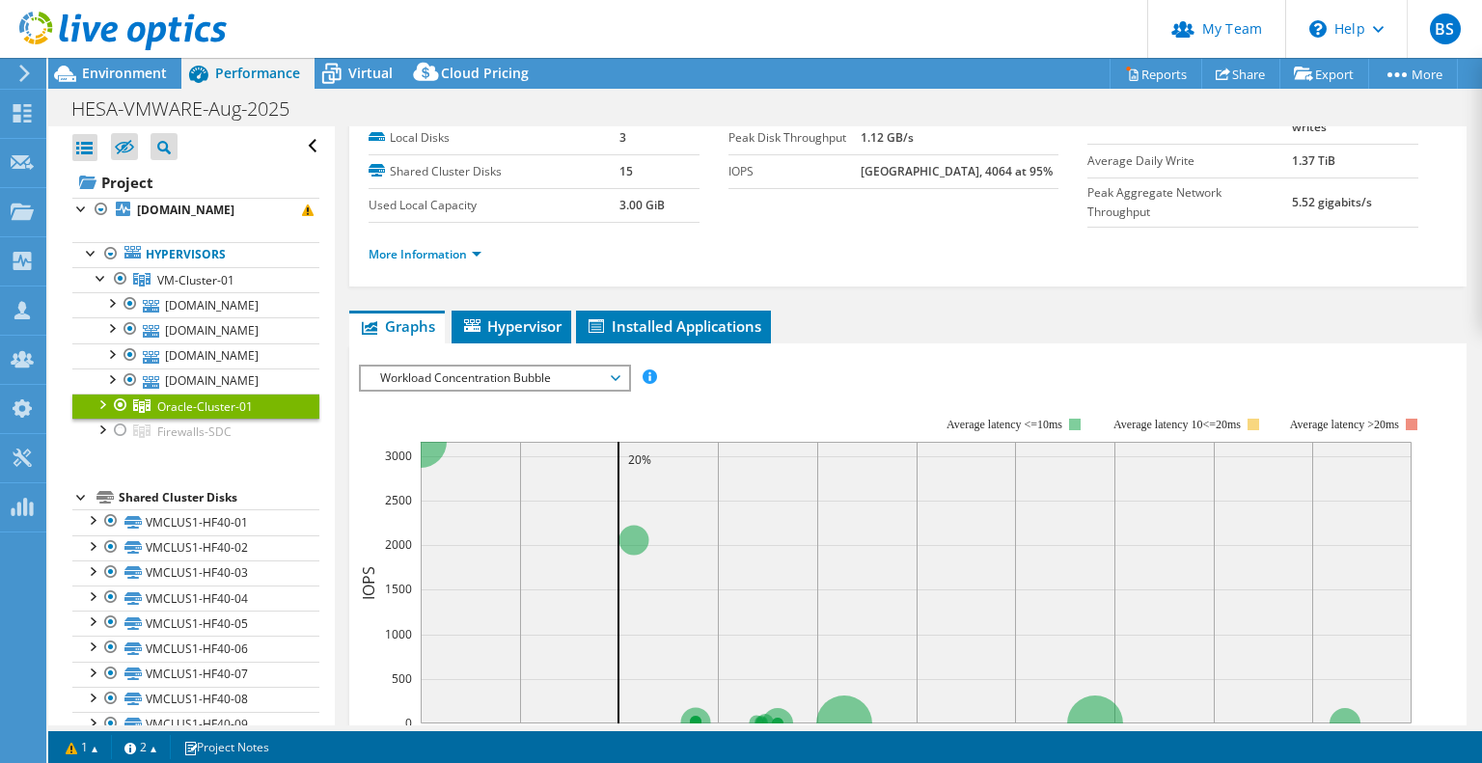
click at [102, 405] on div at bounding box center [101, 403] width 19 height 19
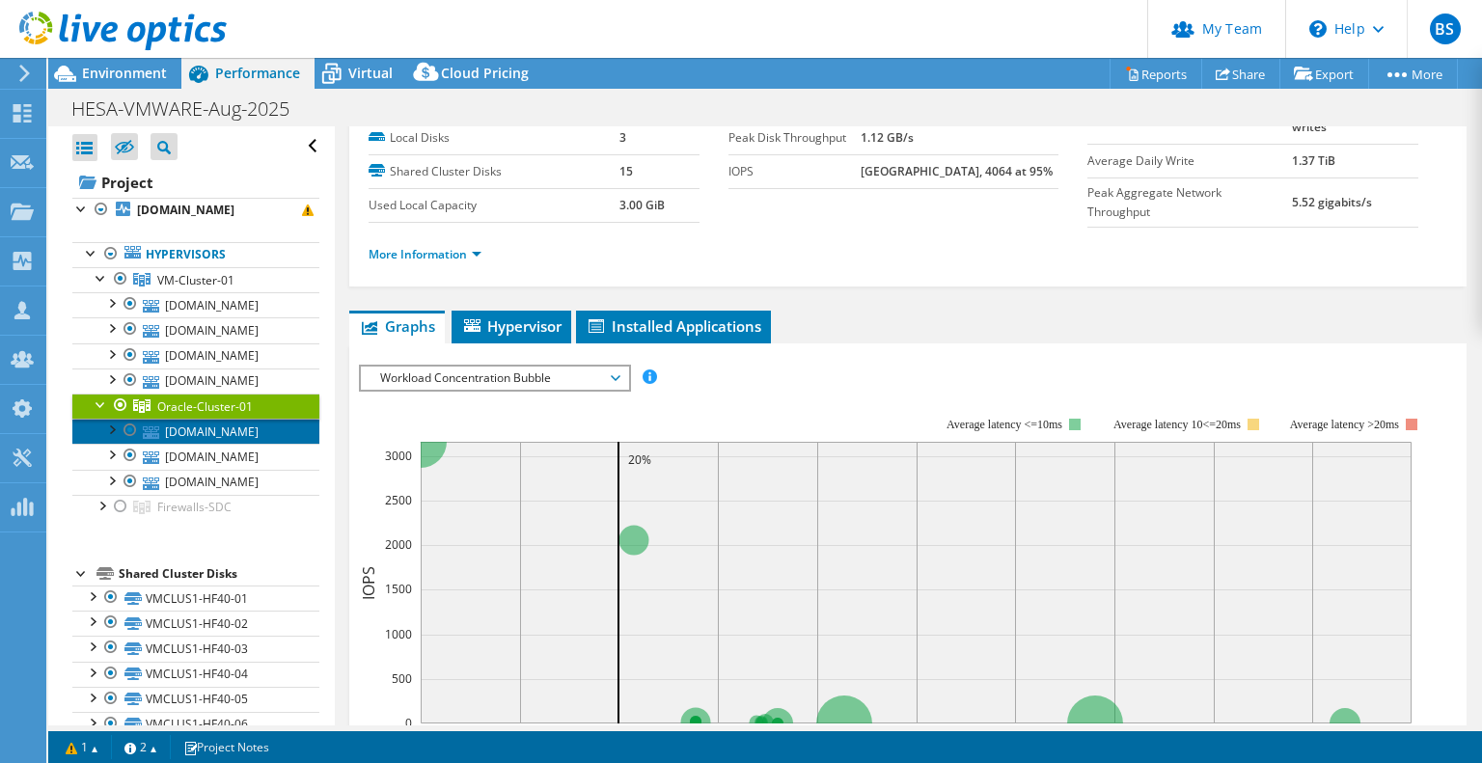
click at [243, 436] on link "vmhost06.hesa.ac.uk" at bounding box center [195, 431] width 247 height 25
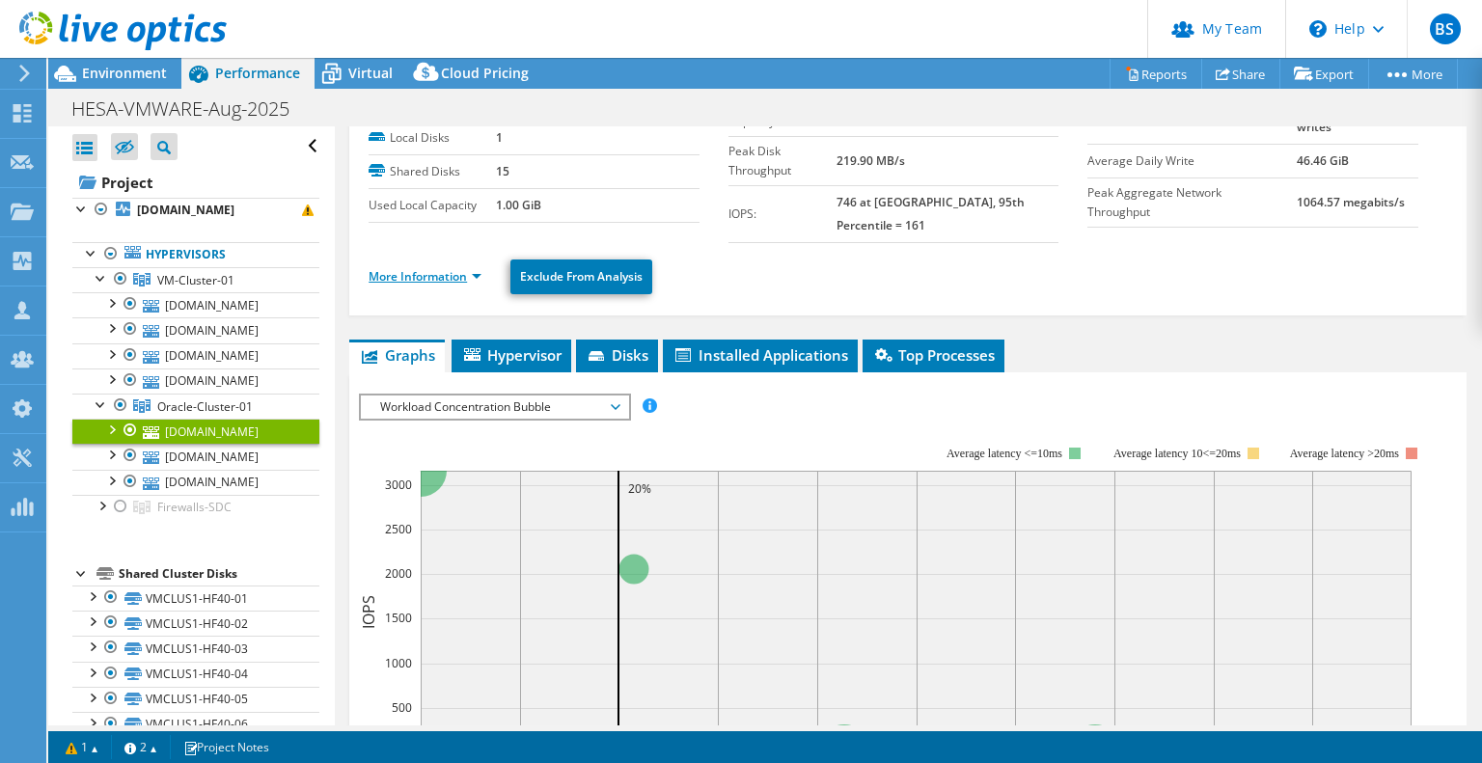
click at [443, 268] on link "More Information" at bounding box center [425, 276] width 113 height 16
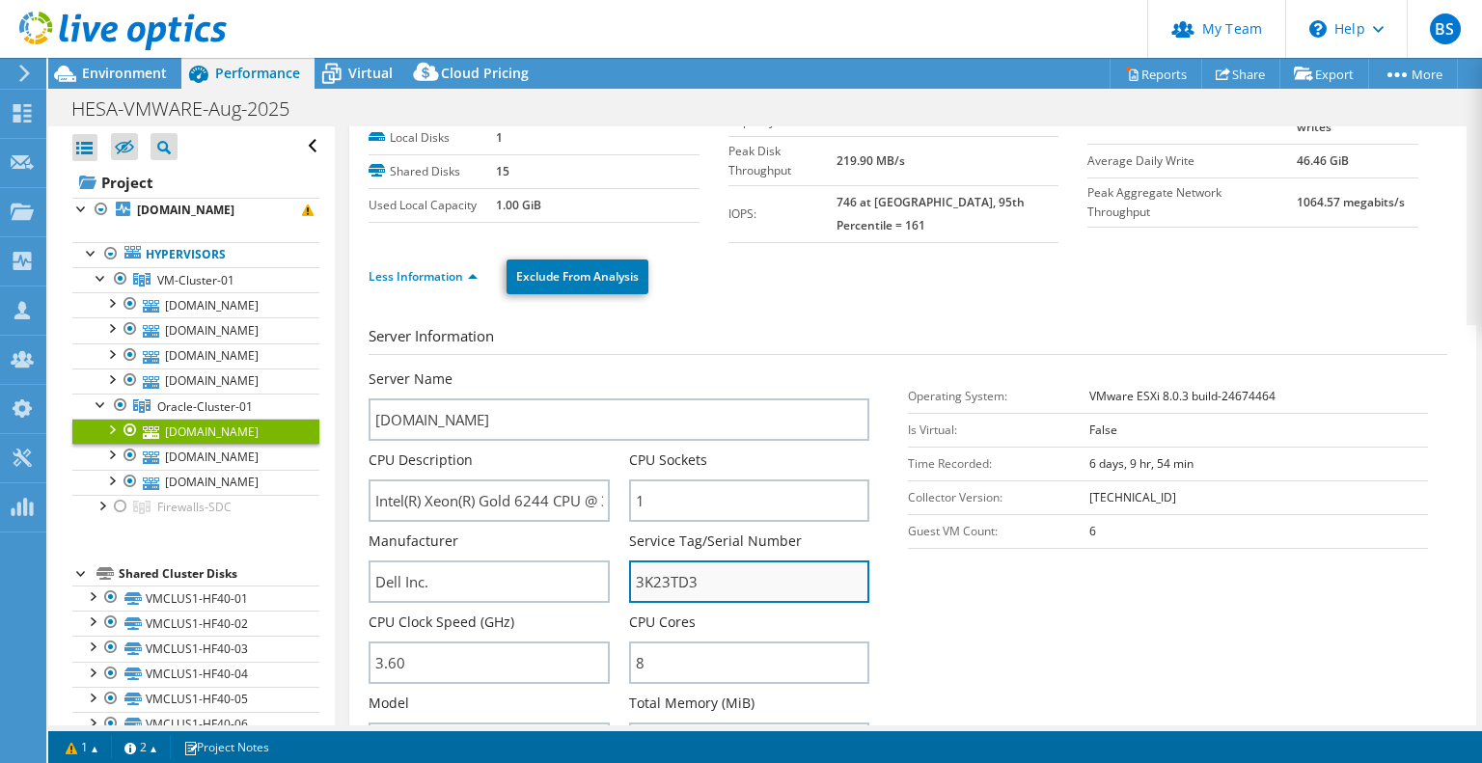
click at [672, 563] on input "3K23TD3" at bounding box center [749, 582] width 240 height 42
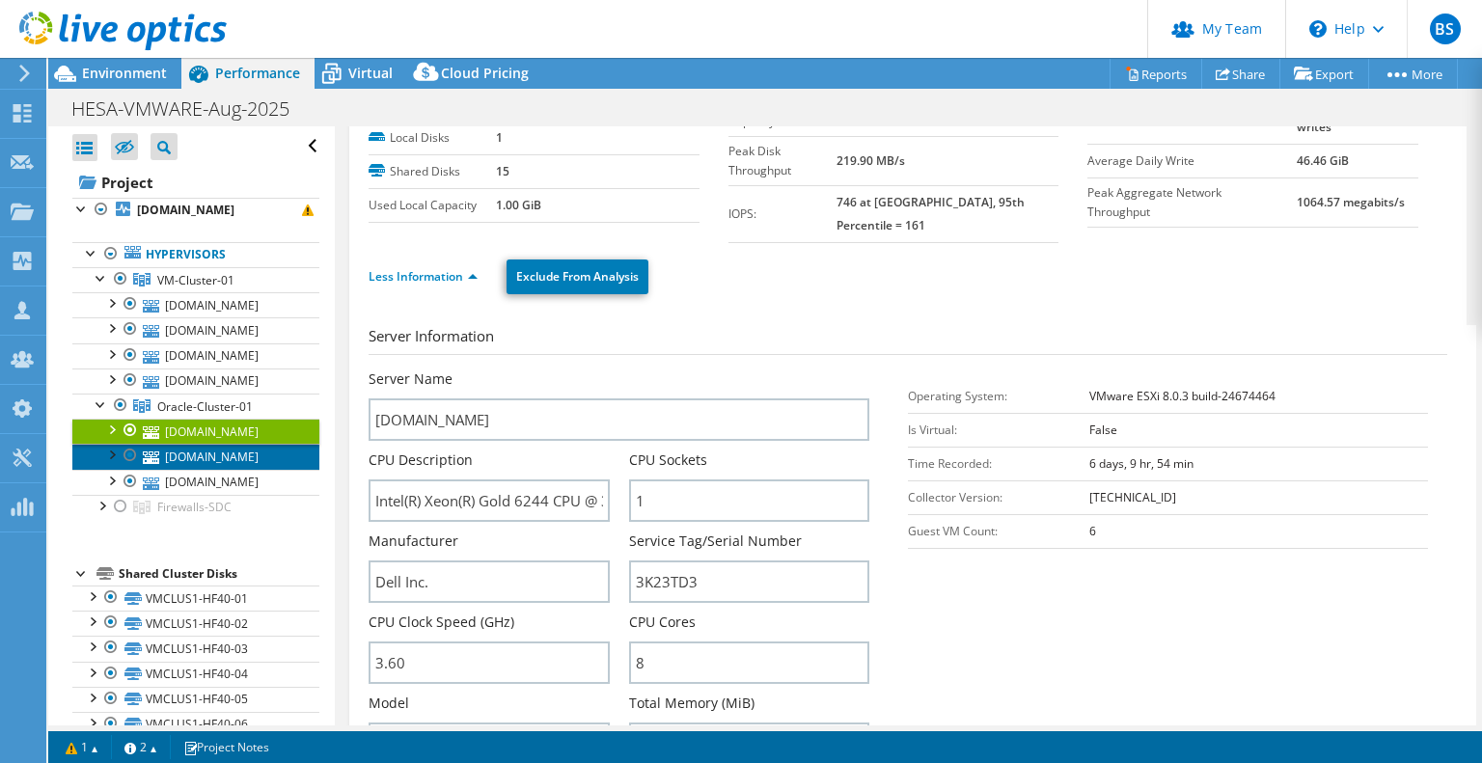
click at [197, 459] on link "vmhost05.hesa.ac.uk" at bounding box center [195, 456] width 247 height 25
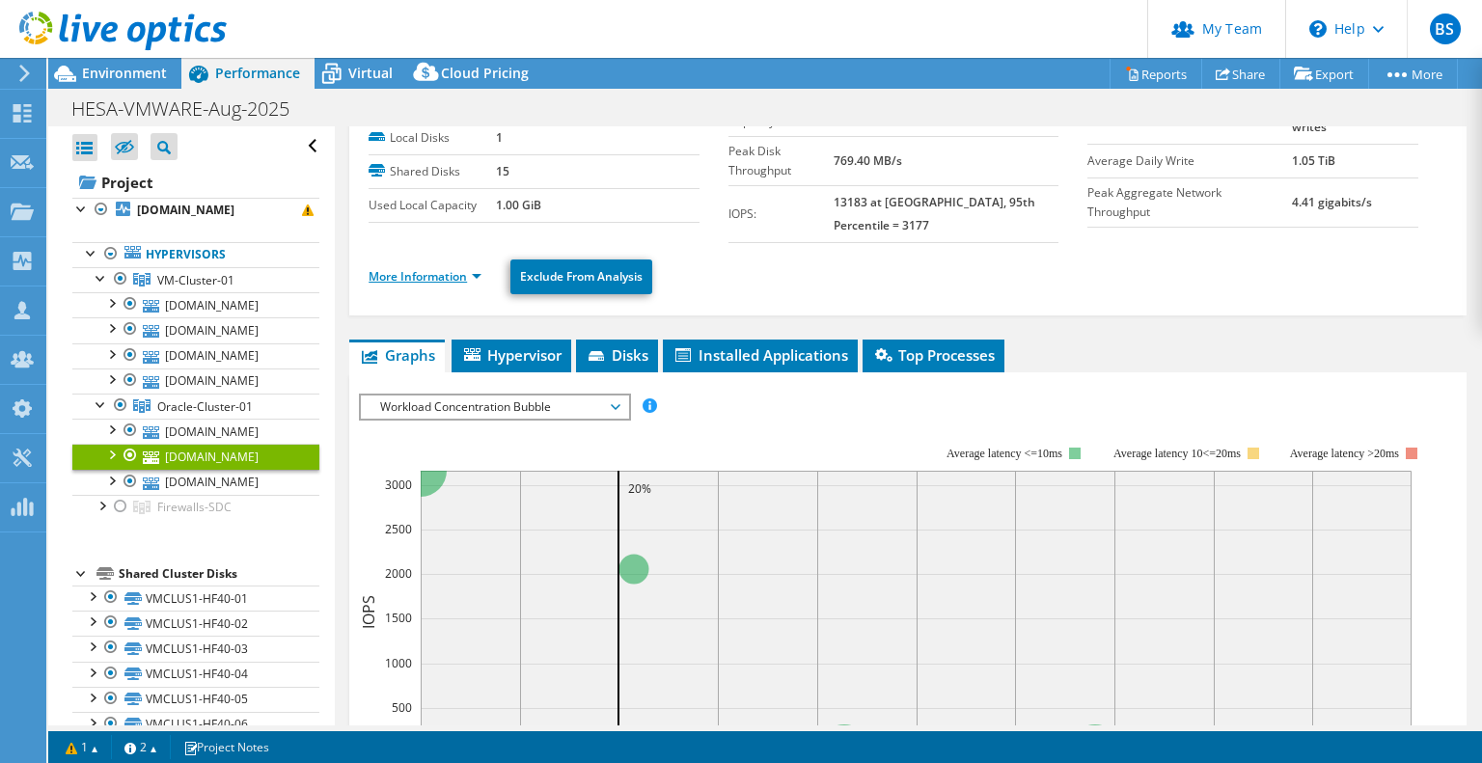
click at [452, 268] on link "More Information" at bounding box center [425, 276] width 113 height 16
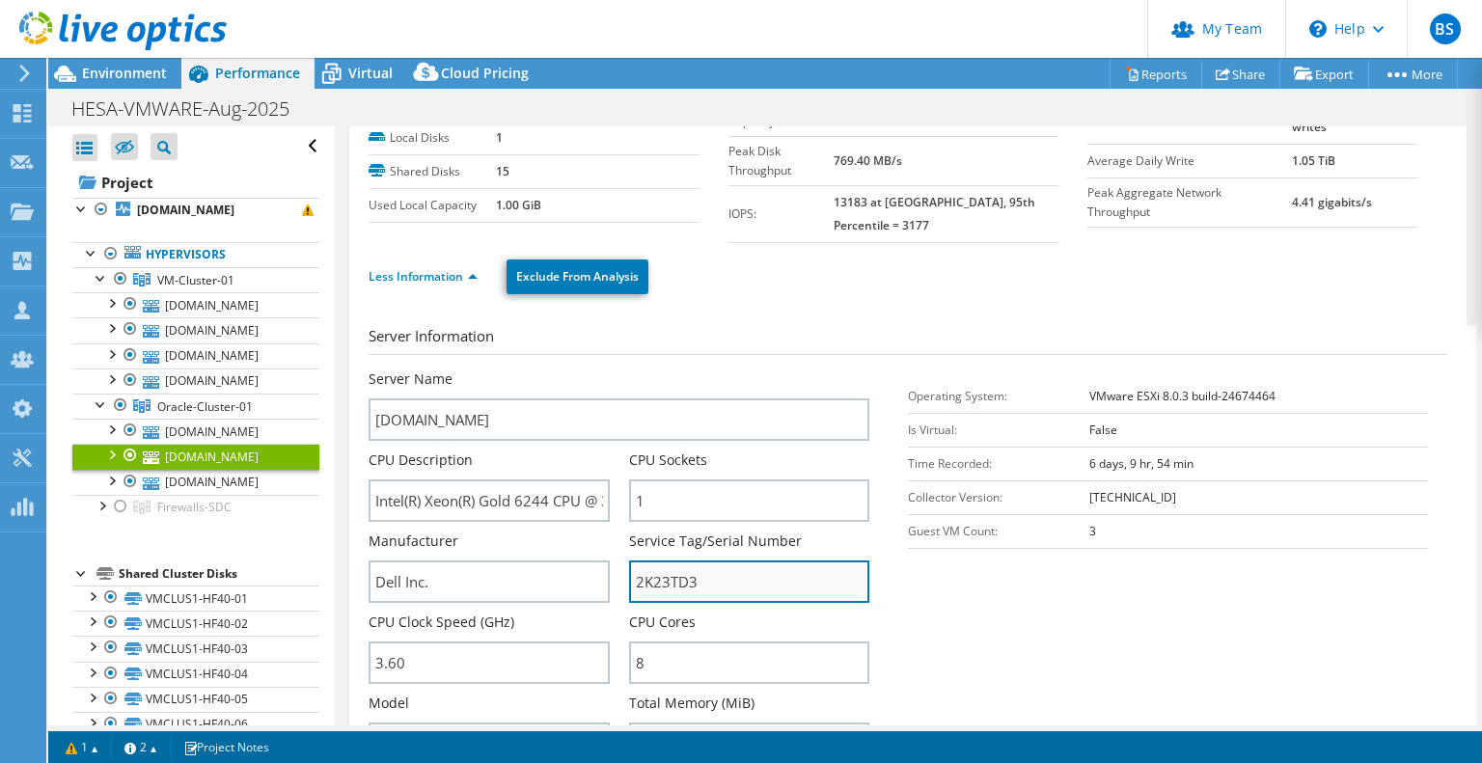
click at [660, 570] on input "2K23TD3" at bounding box center [749, 582] width 240 height 42
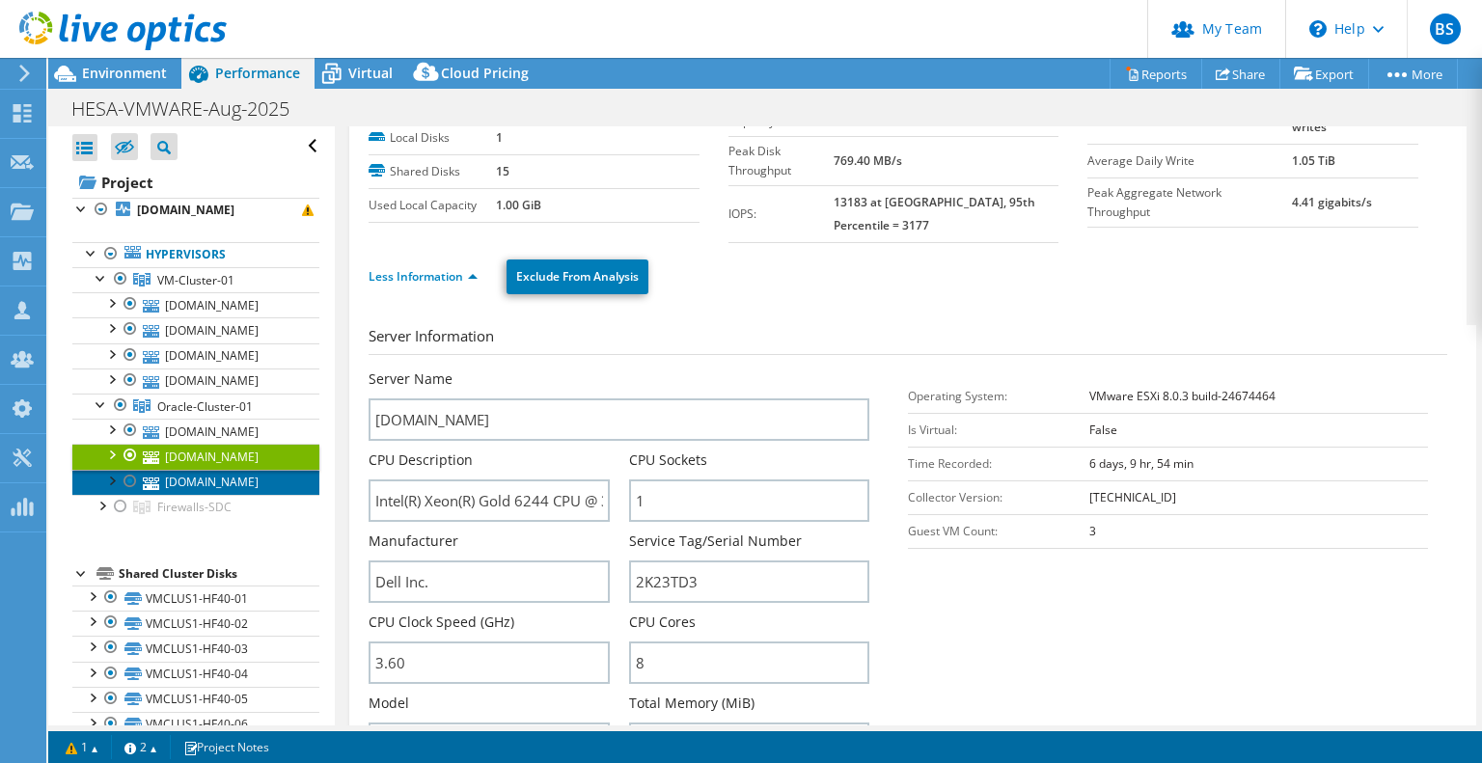
click at [226, 470] on link "vmhost07.hesa.ac.uk" at bounding box center [195, 482] width 247 height 25
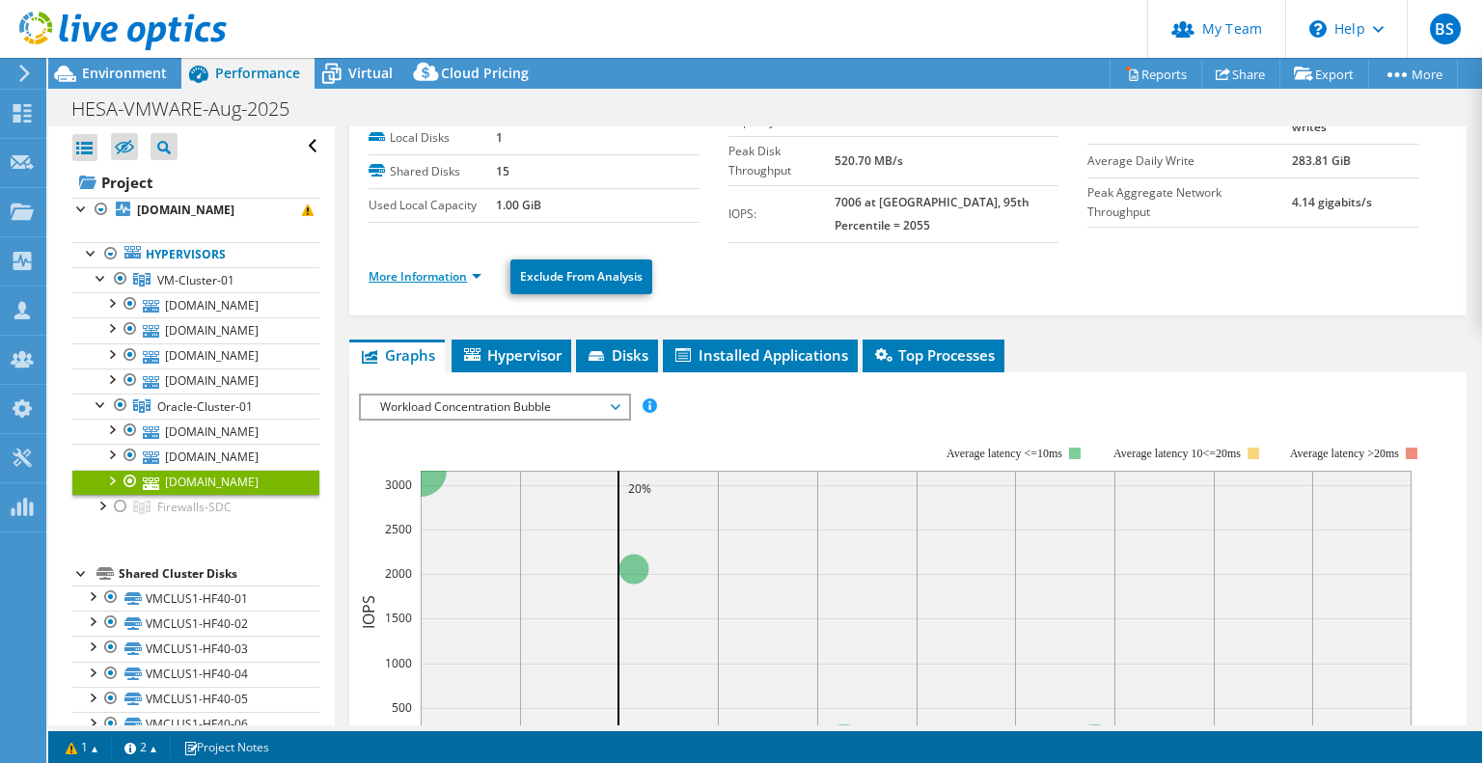
click at [394, 268] on link "More Information" at bounding box center [425, 276] width 113 height 16
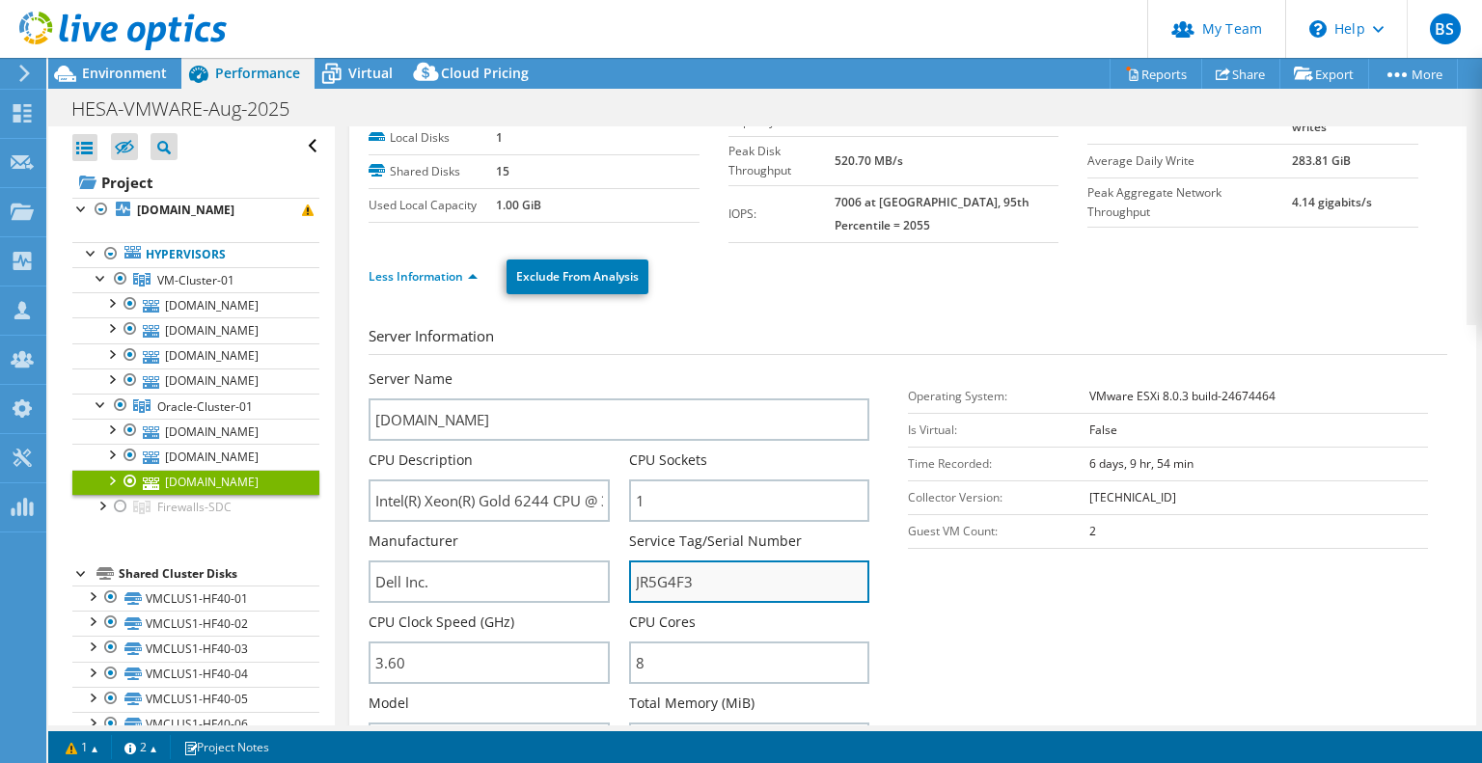
click at [660, 561] on input "JR5G4F3" at bounding box center [749, 582] width 240 height 42
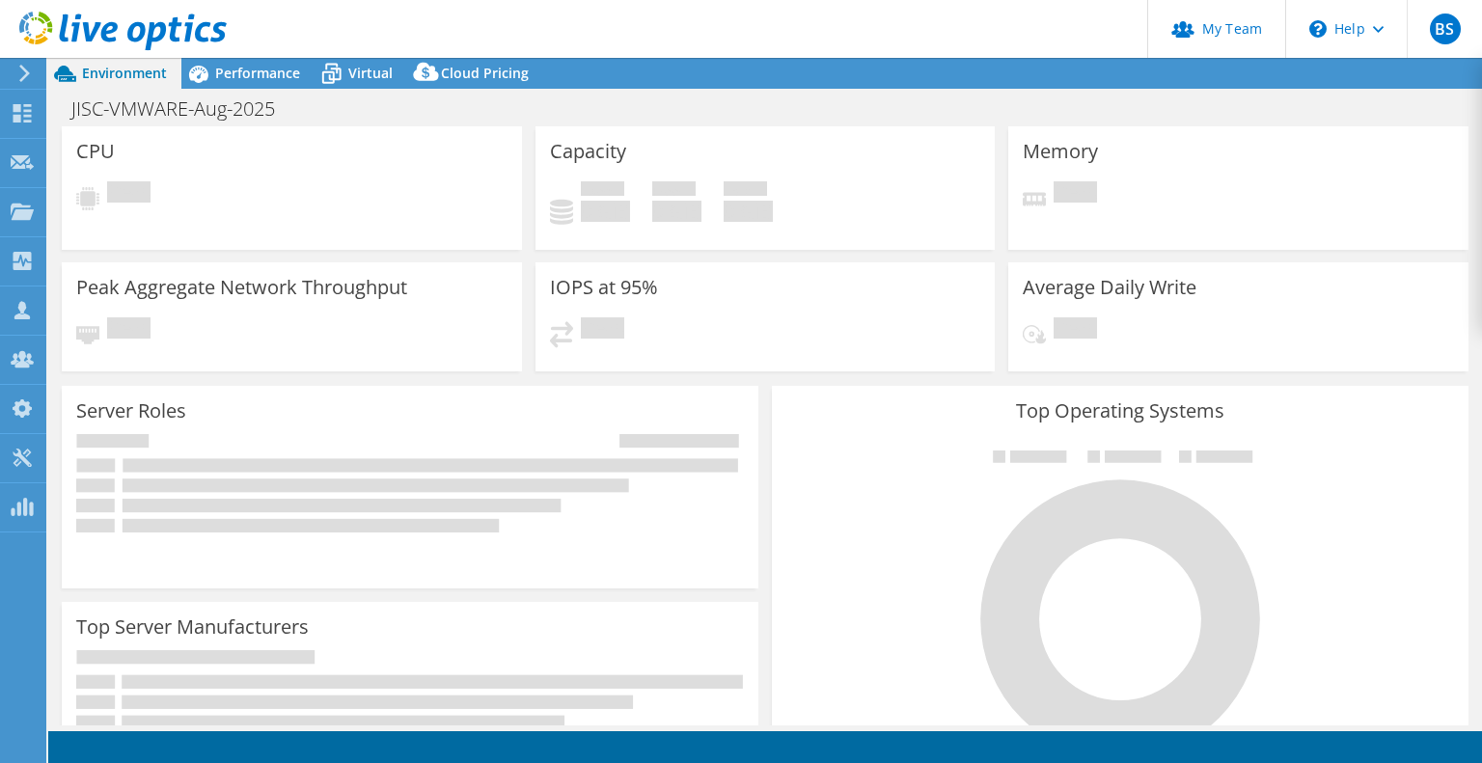
select select "USD"
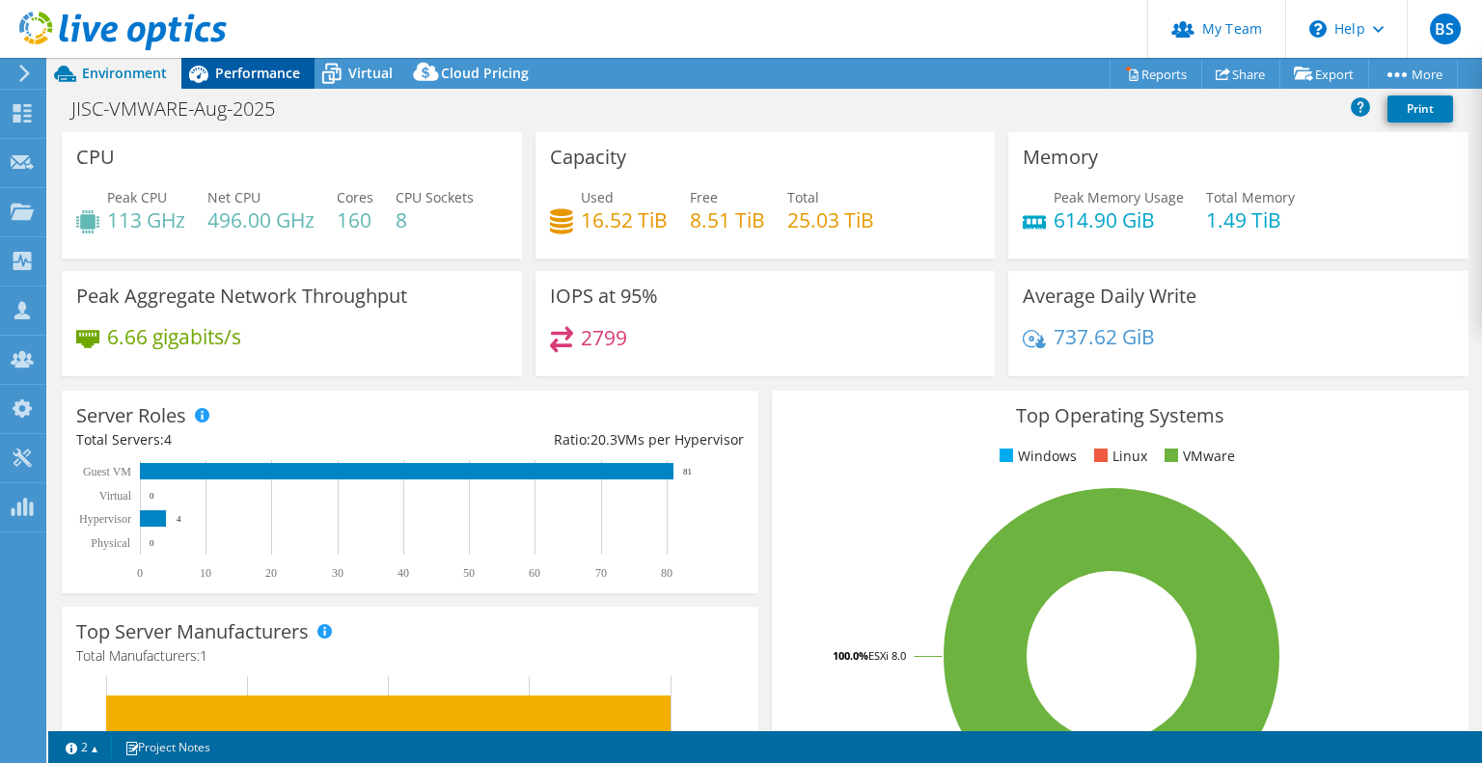
click at [274, 65] on span "Performance" at bounding box center [257, 73] width 85 height 18
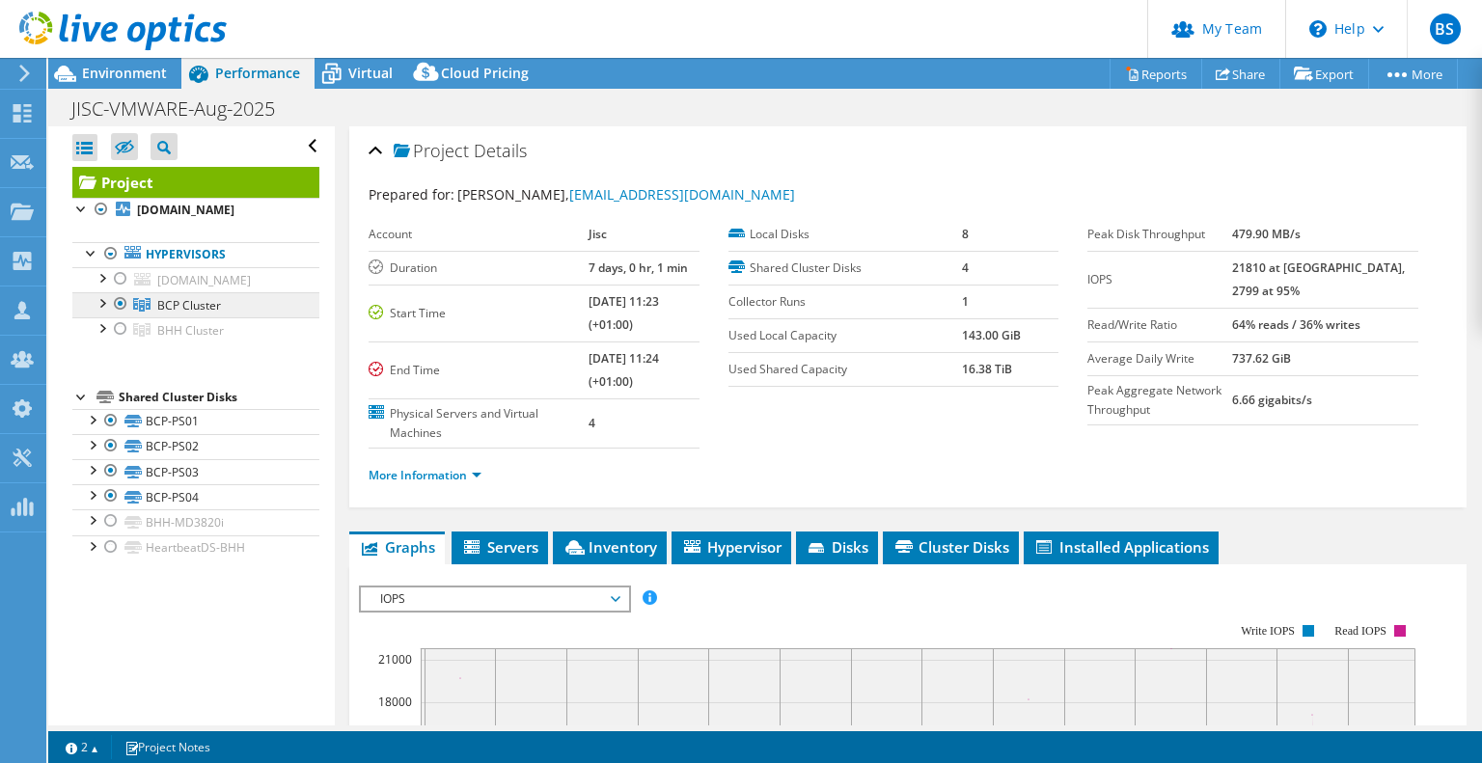
click at [183, 314] on span "BCP Cluster" at bounding box center [189, 305] width 64 height 16
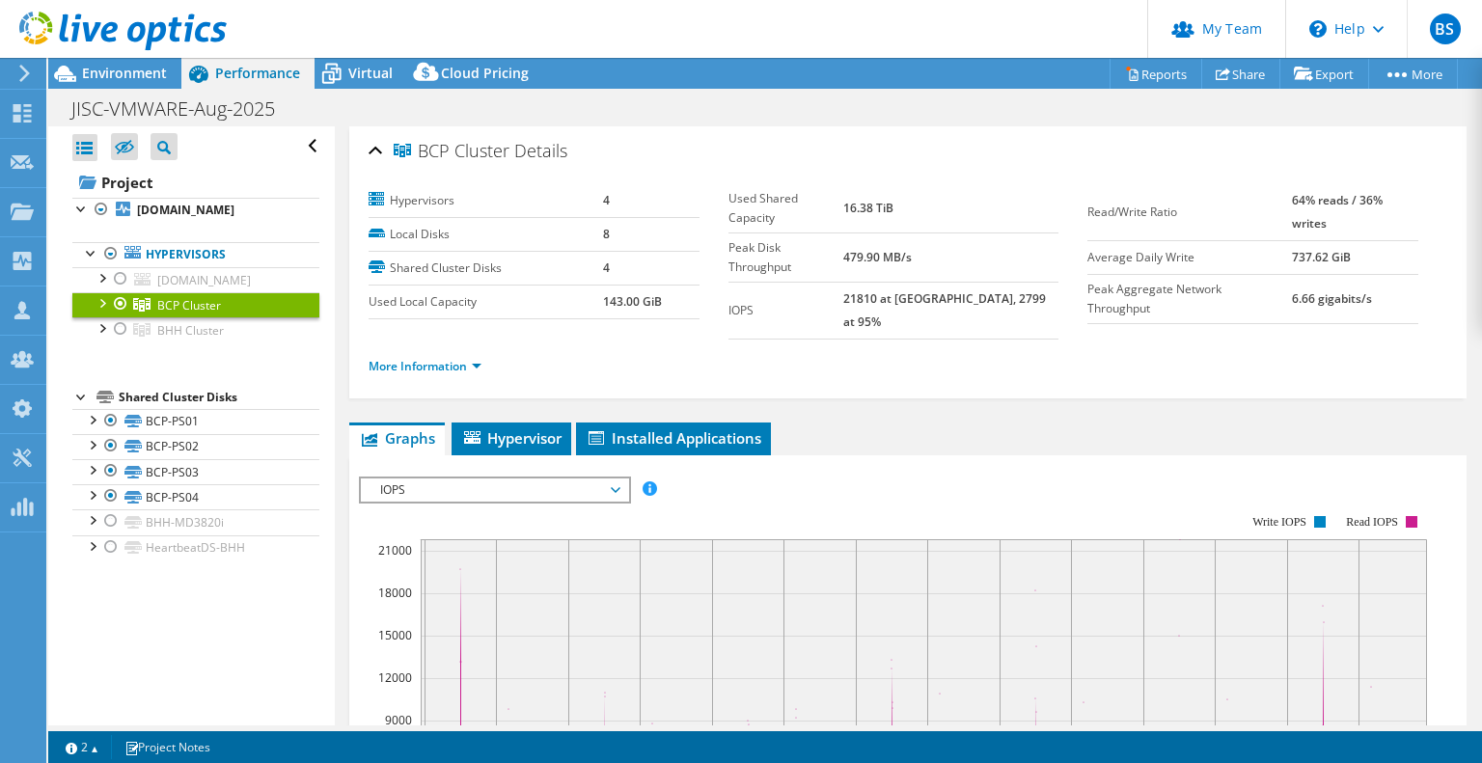
click at [103, 312] on div at bounding box center [101, 301] width 19 height 19
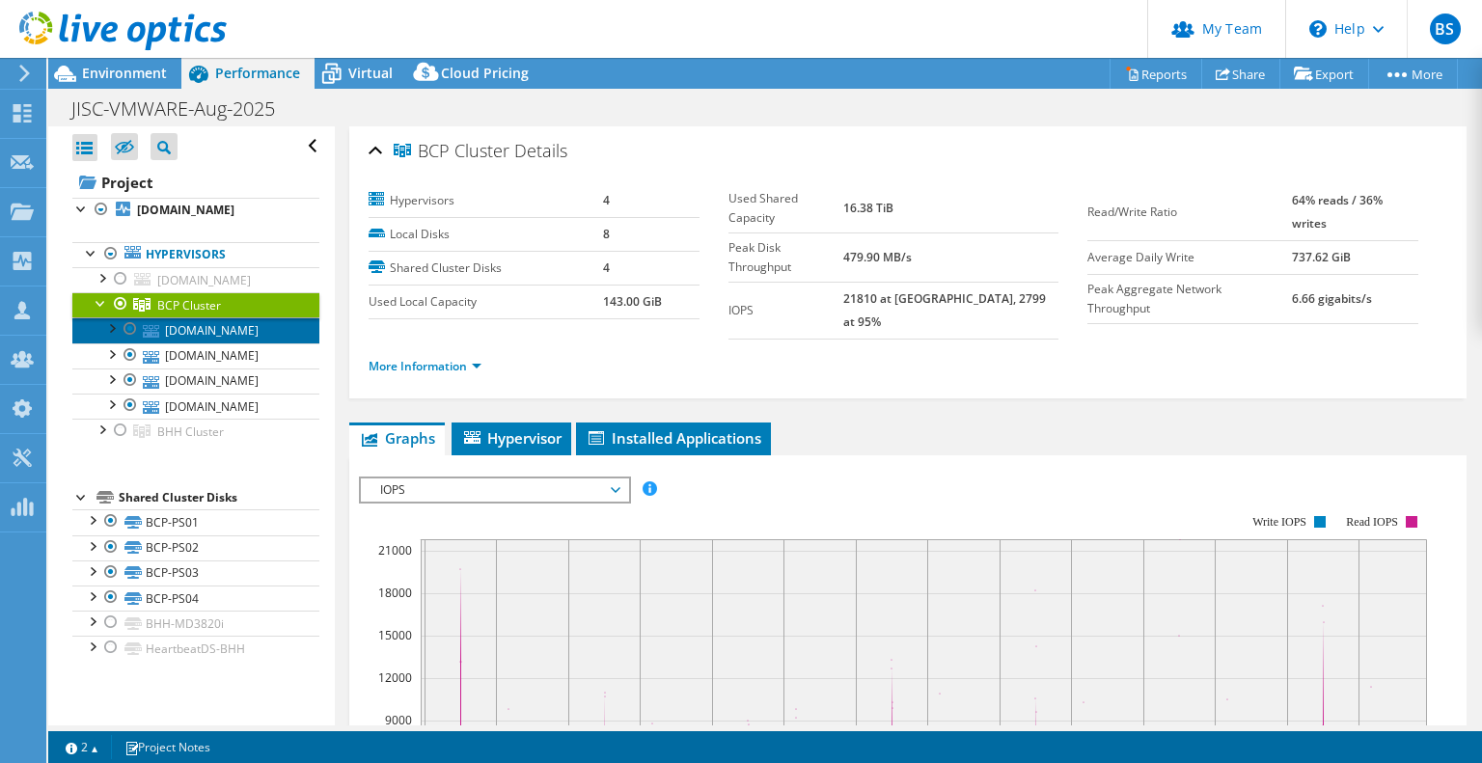
click at [183, 343] on link "[DOMAIN_NAME]" at bounding box center [195, 330] width 247 height 25
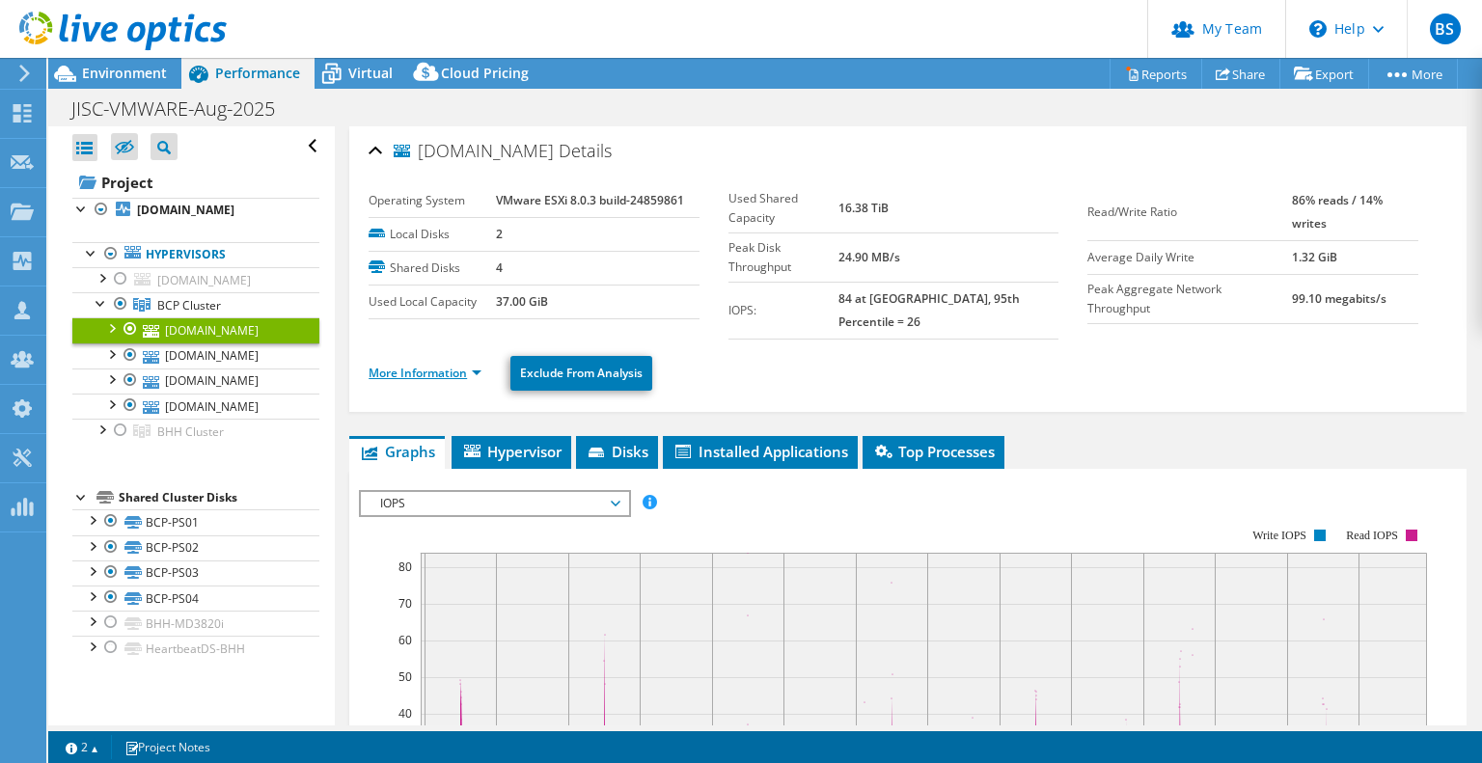
click at [428, 365] on link "More Information" at bounding box center [425, 373] width 113 height 16
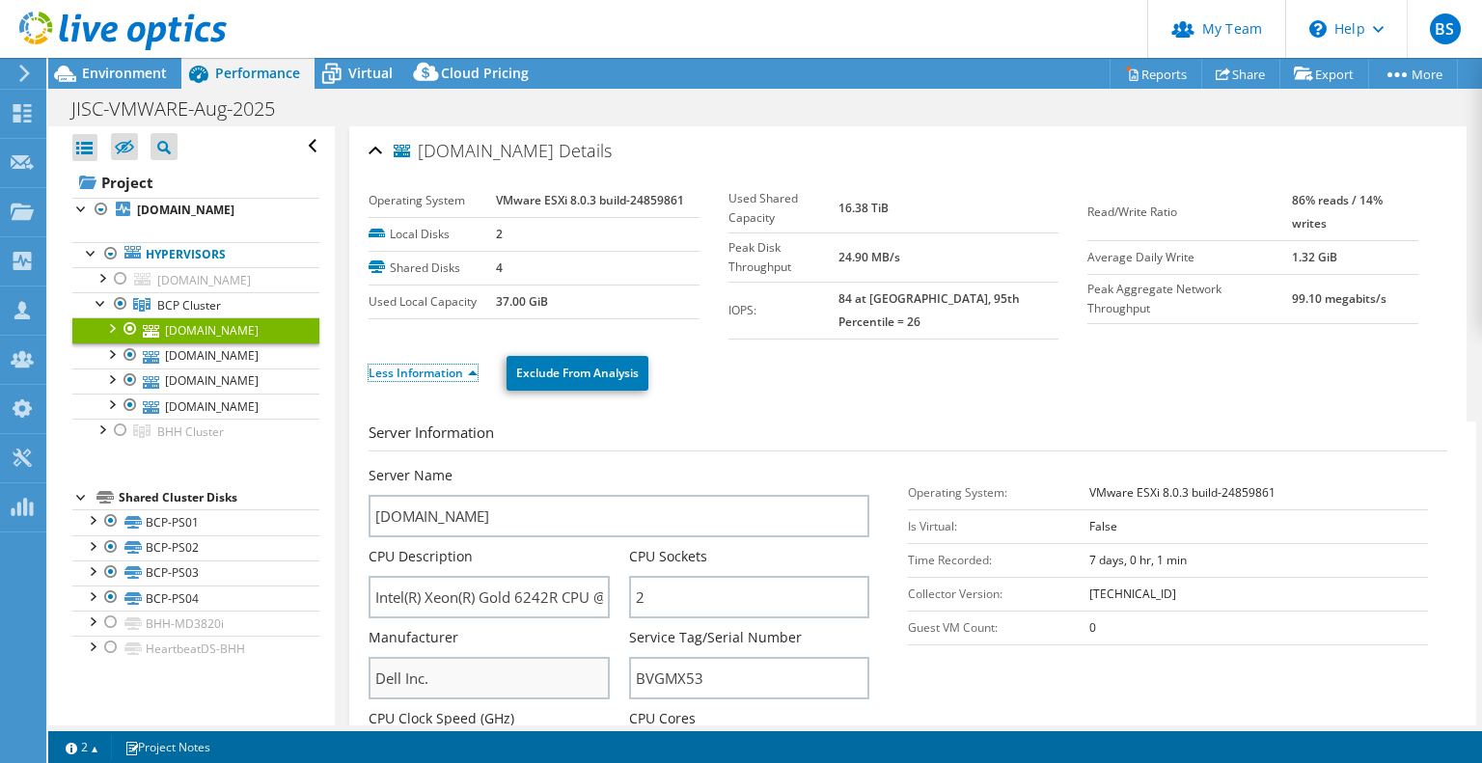
scroll to position [97, 0]
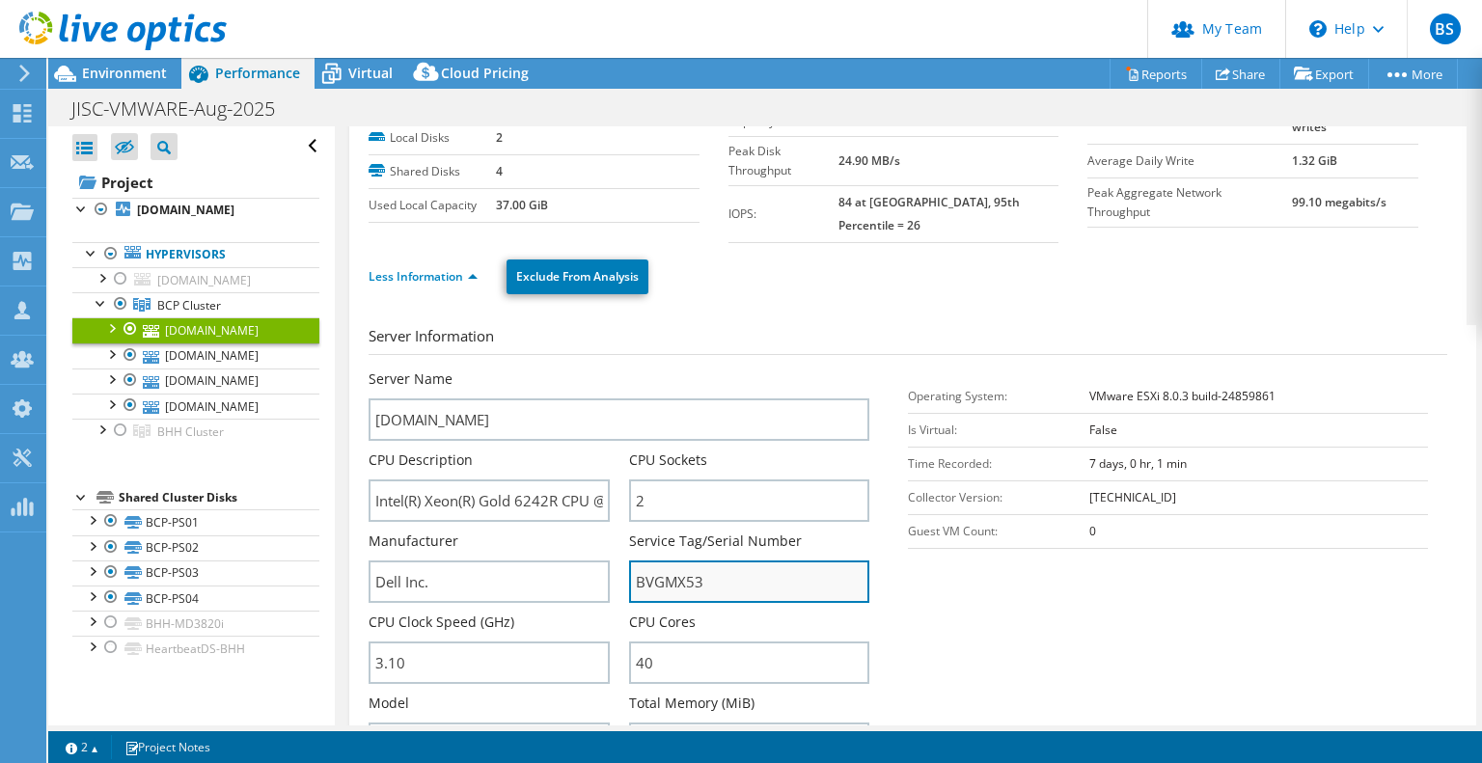
click at [669, 561] on input "BVGMX53" at bounding box center [749, 582] width 240 height 42
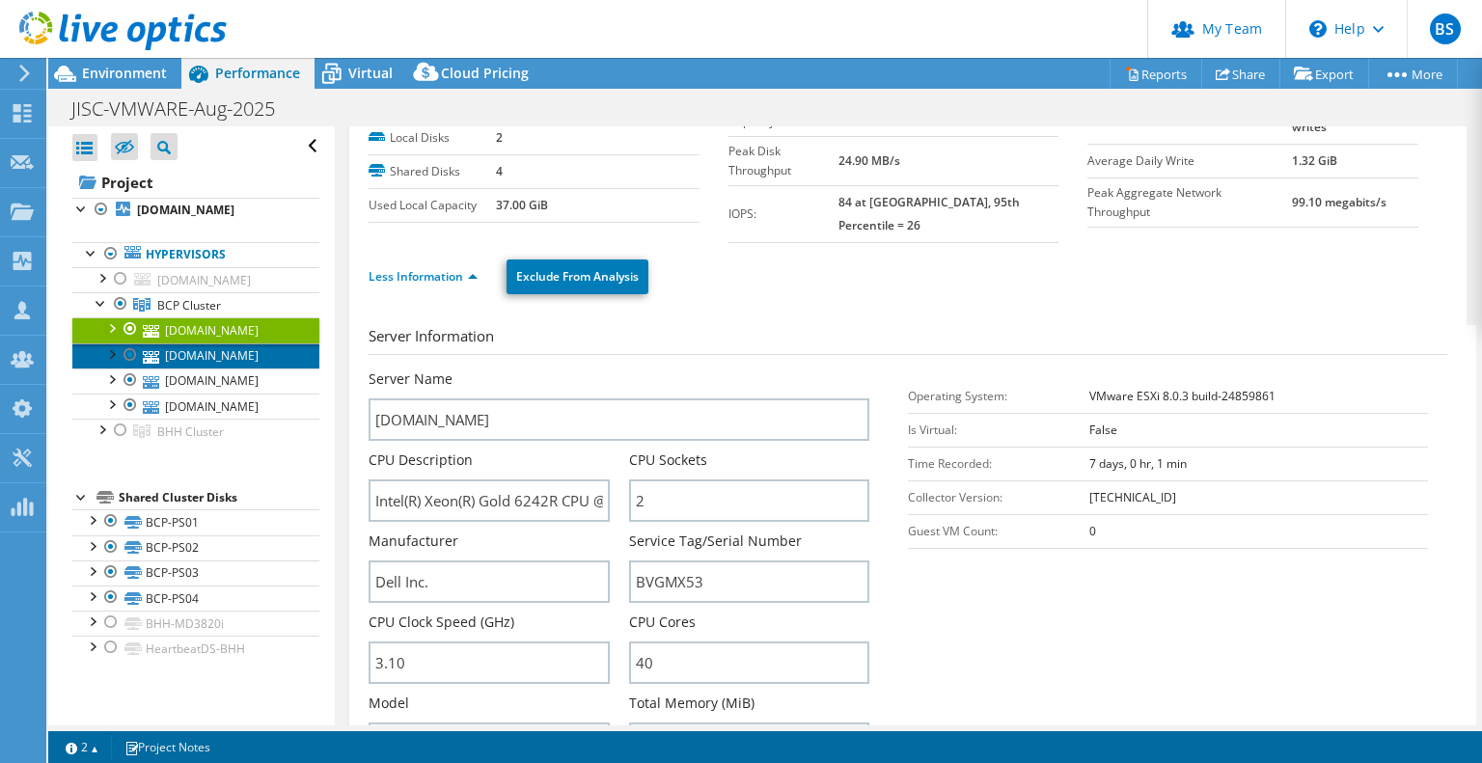
click at [235, 369] on link "[DOMAIN_NAME]" at bounding box center [195, 356] width 247 height 25
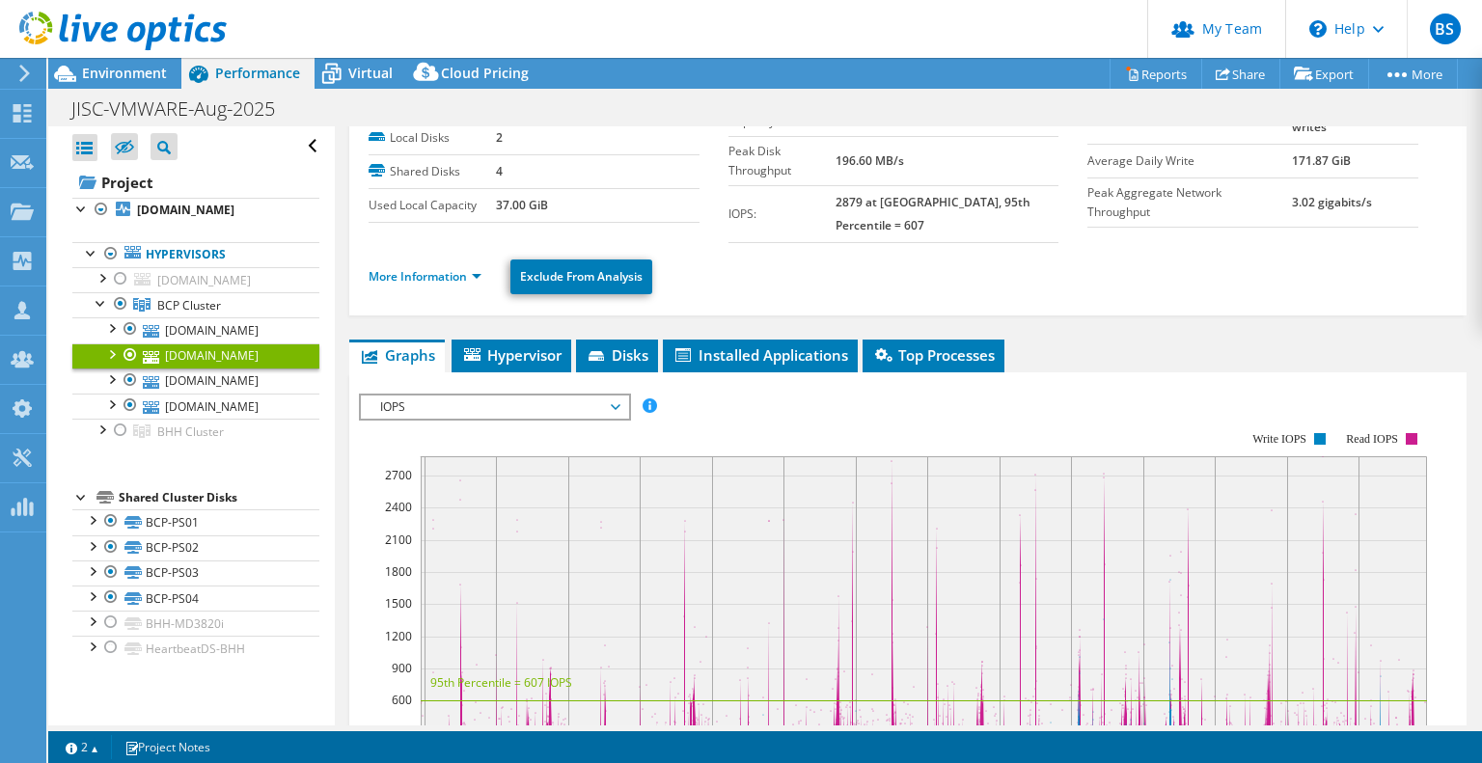
click at [431, 266] on li "More Information" at bounding box center [431, 276] width 124 height 21
click at [432, 268] on link "More Information" at bounding box center [425, 276] width 113 height 16
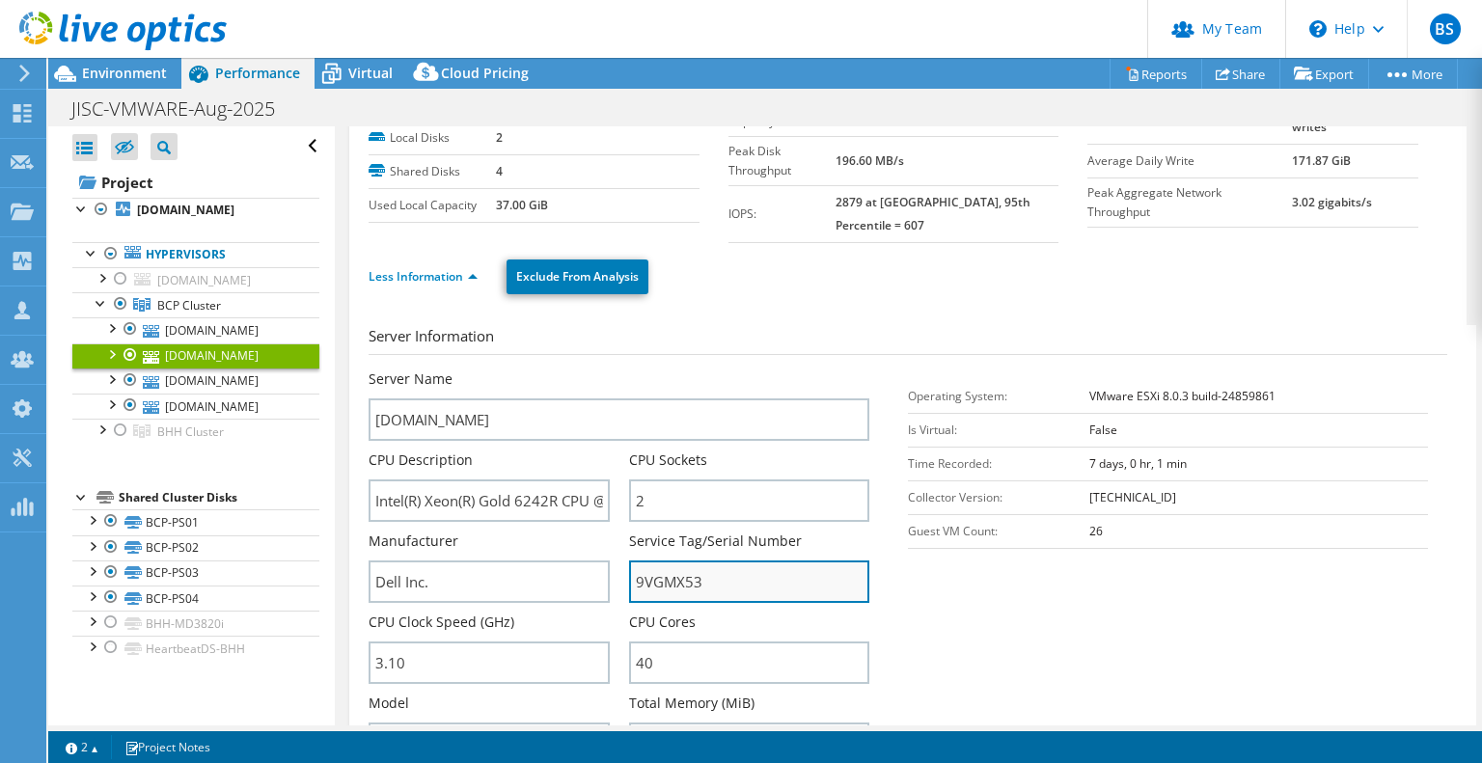
click at [665, 561] on input "9VGMX53" at bounding box center [749, 582] width 240 height 42
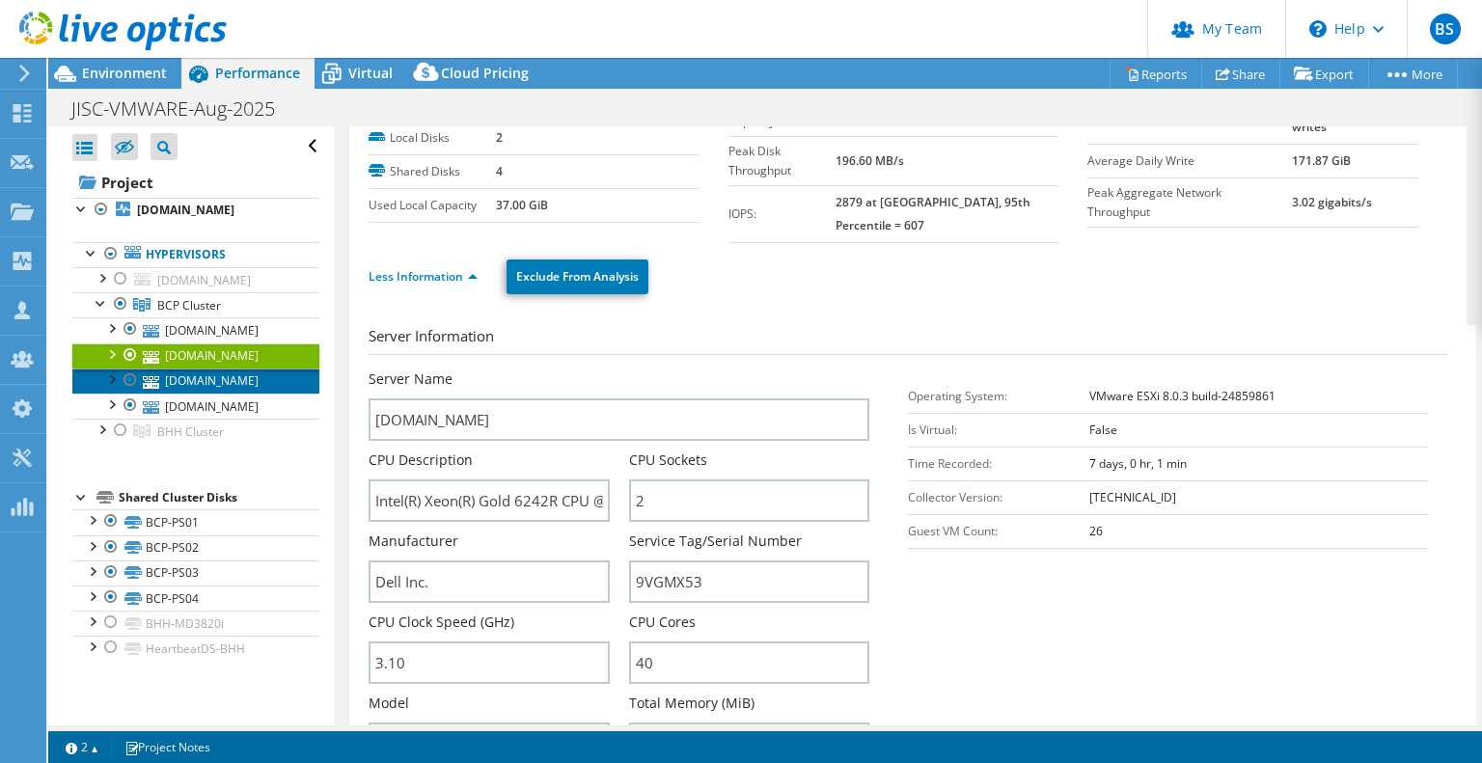
click at [206, 394] on link "[DOMAIN_NAME]" at bounding box center [195, 381] width 247 height 25
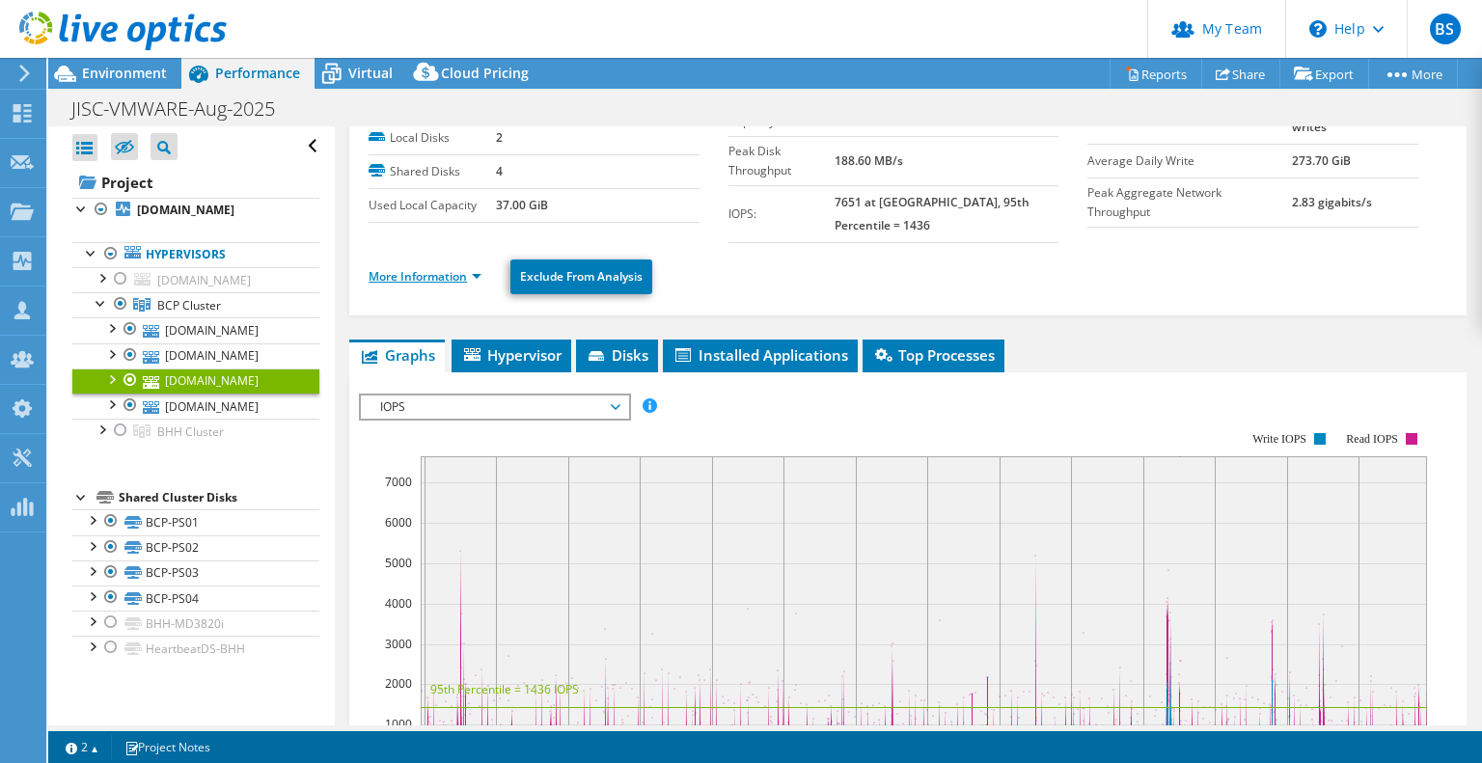
click at [397, 268] on link "More Information" at bounding box center [425, 276] width 113 height 16
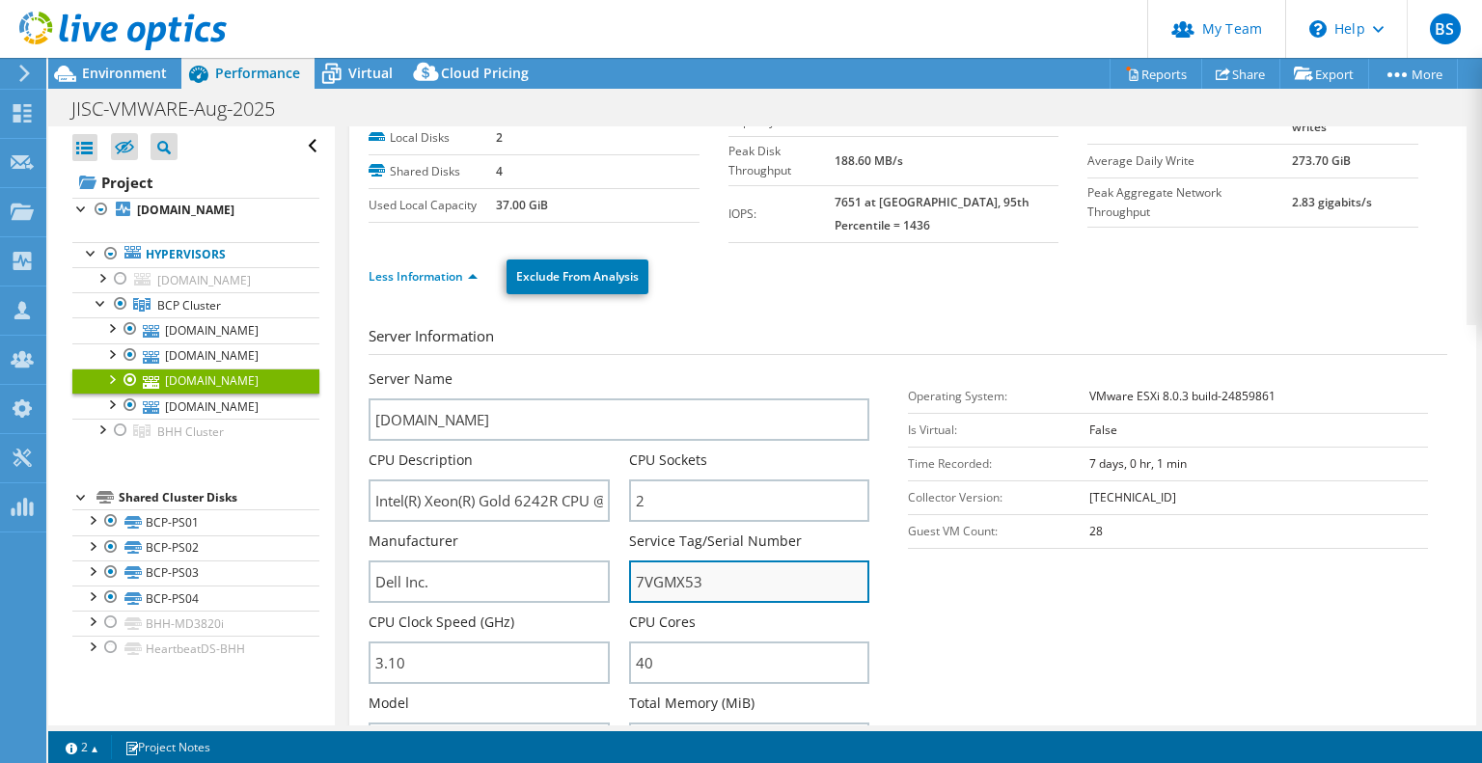
click at [670, 564] on input "7VGMX53" at bounding box center [749, 582] width 240 height 42
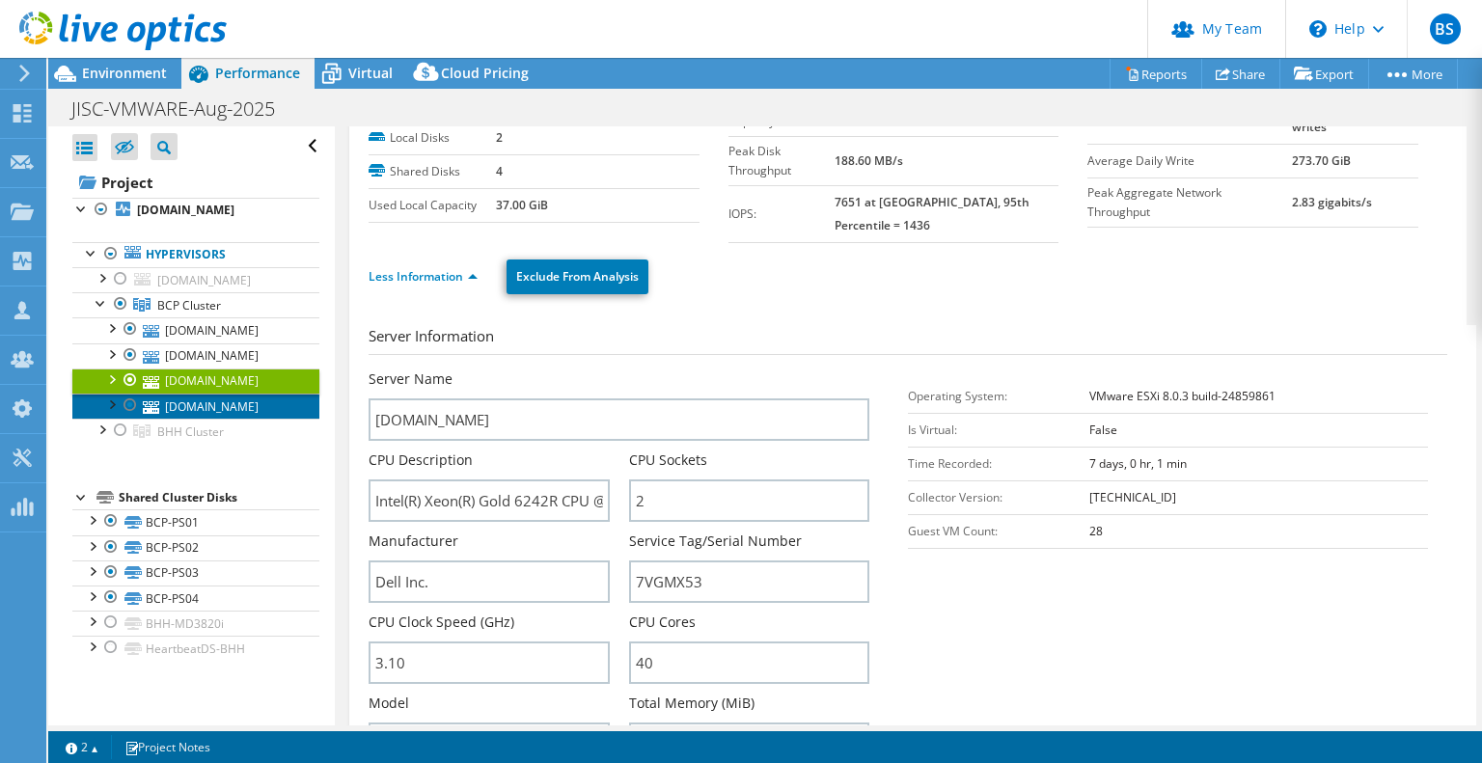
drag, startPoint x: 220, startPoint y: 435, endPoint x: 238, endPoint y: 435, distance: 18.3
click at [220, 419] on link "[DOMAIN_NAME]" at bounding box center [195, 406] width 247 height 25
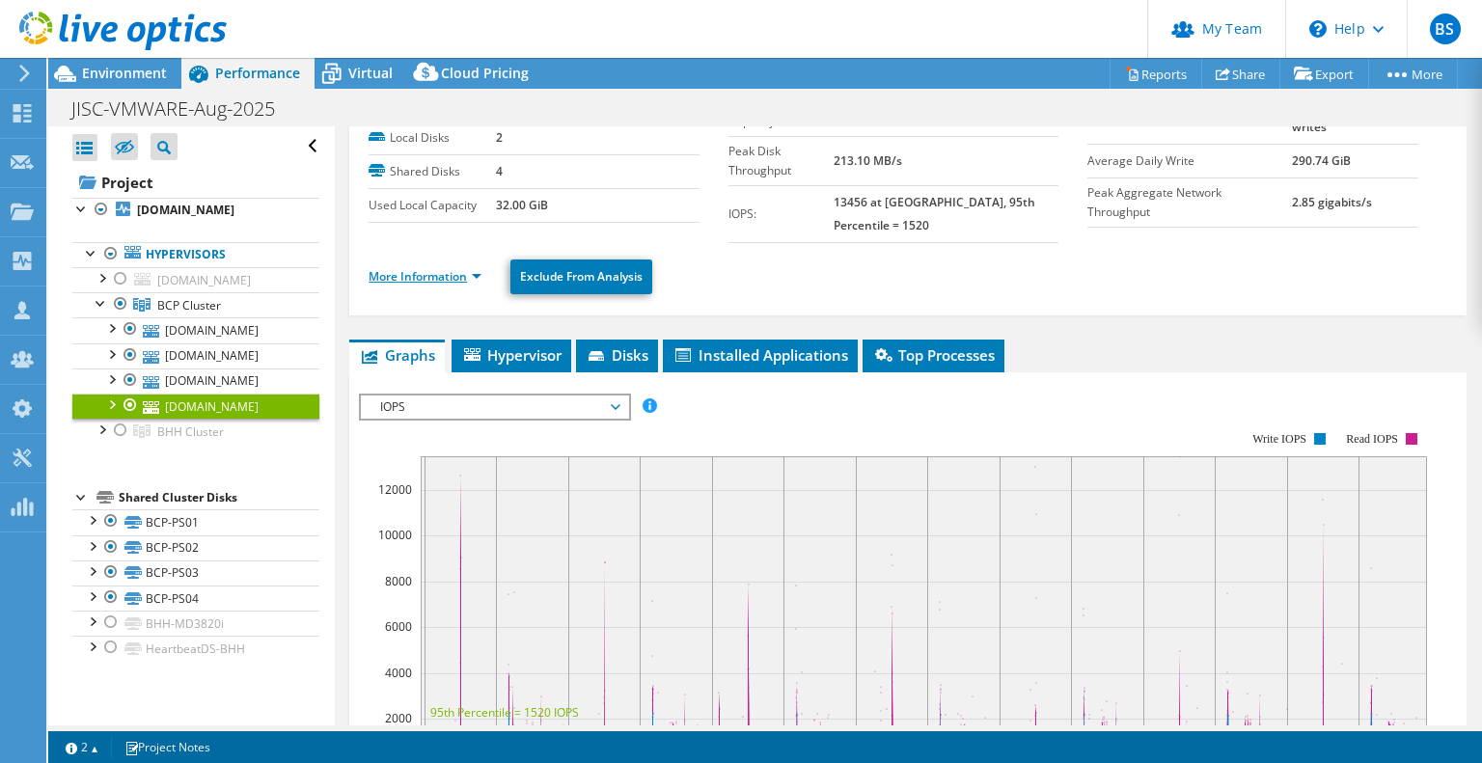
click at [415, 279] on link "More Information" at bounding box center [425, 276] width 113 height 16
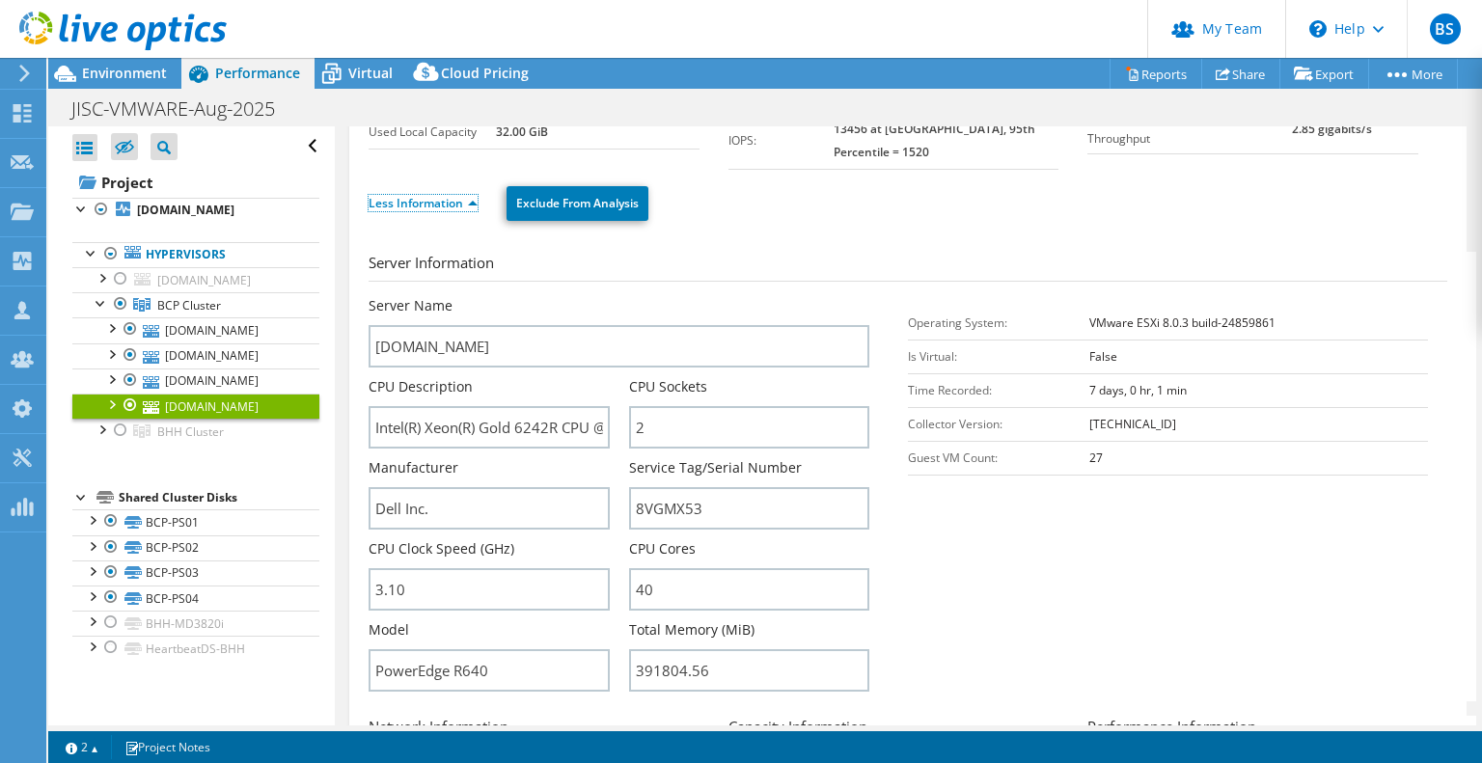
scroll to position [193, 0]
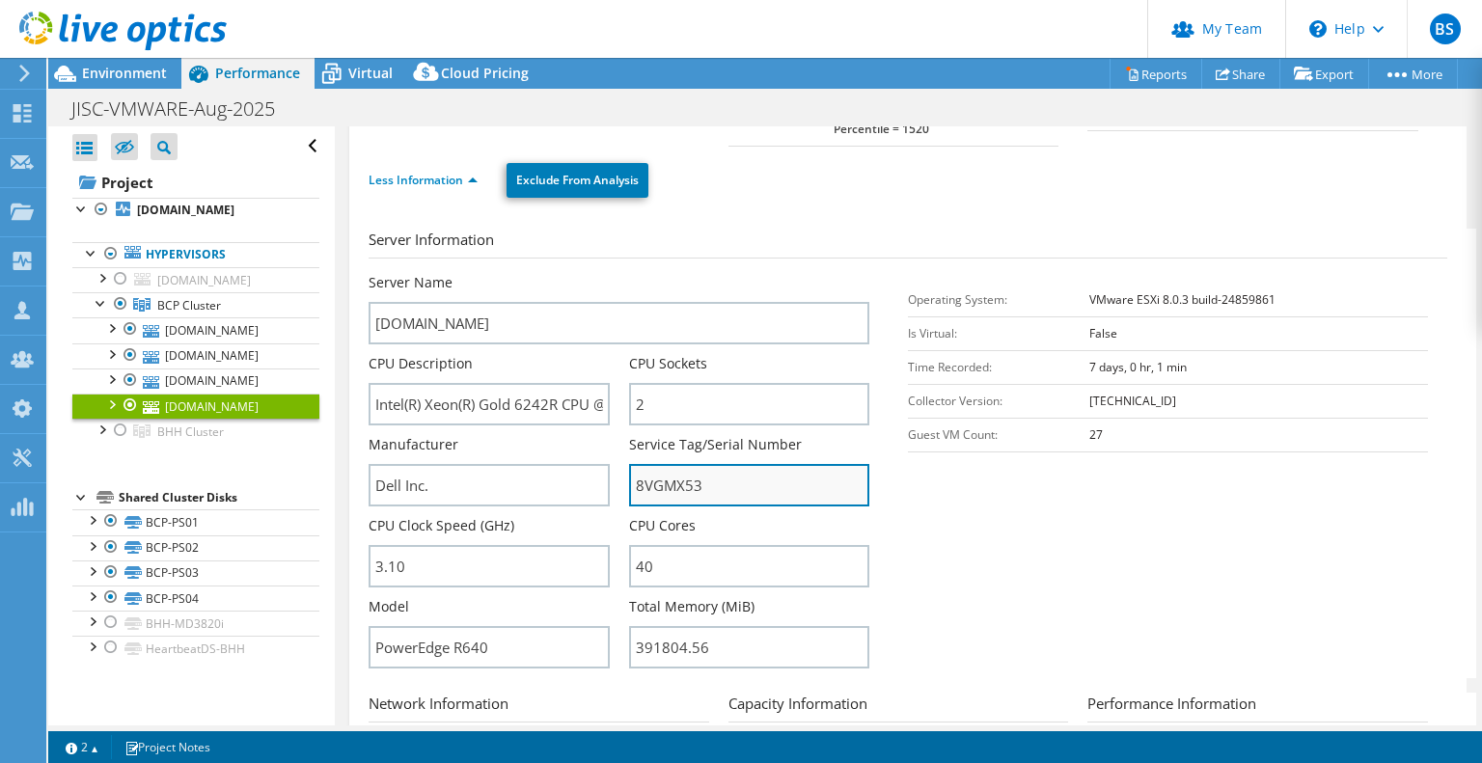
click at [662, 474] on input "8VGMX53" at bounding box center [749, 485] width 240 height 42
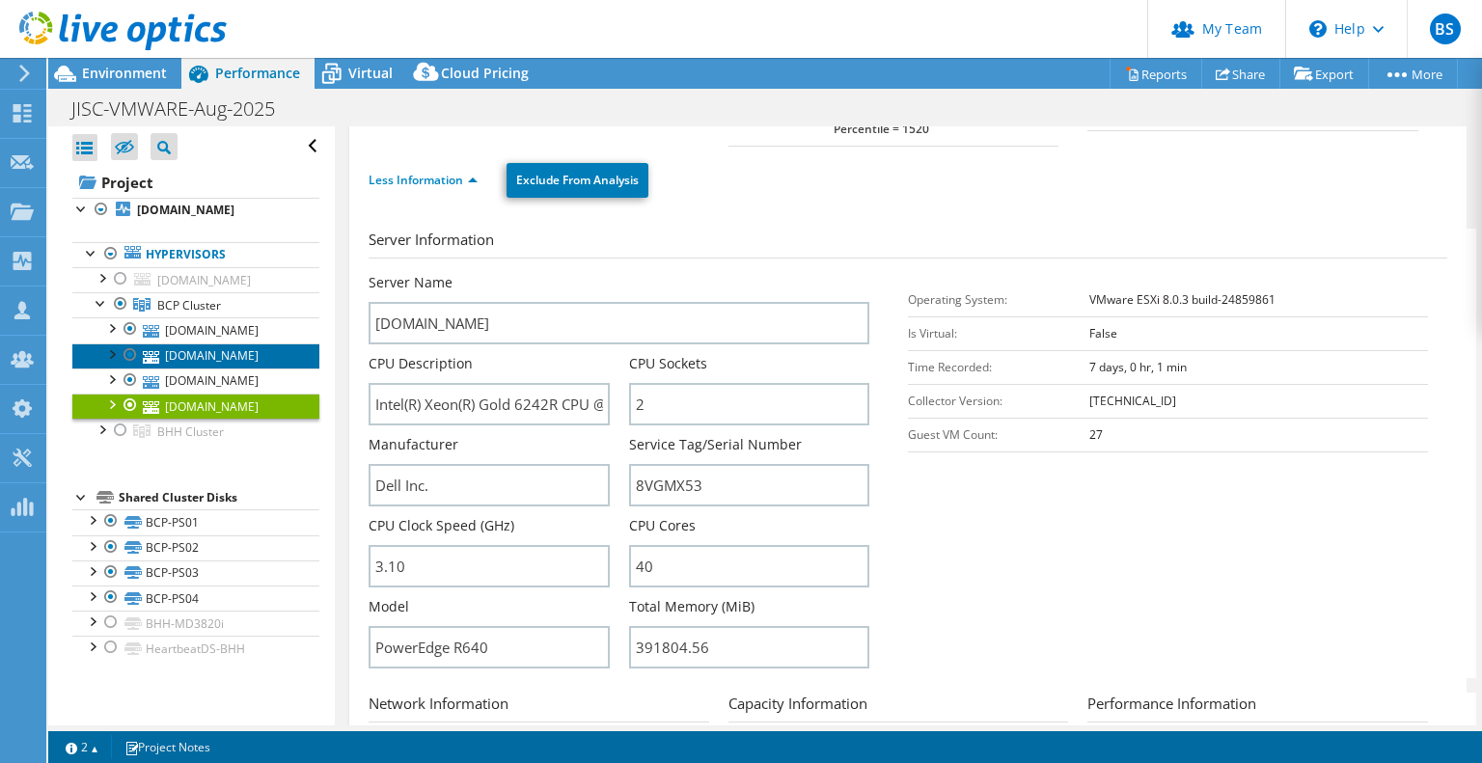
click at [214, 369] on link "[DOMAIN_NAME]" at bounding box center [195, 356] width 247 height 25
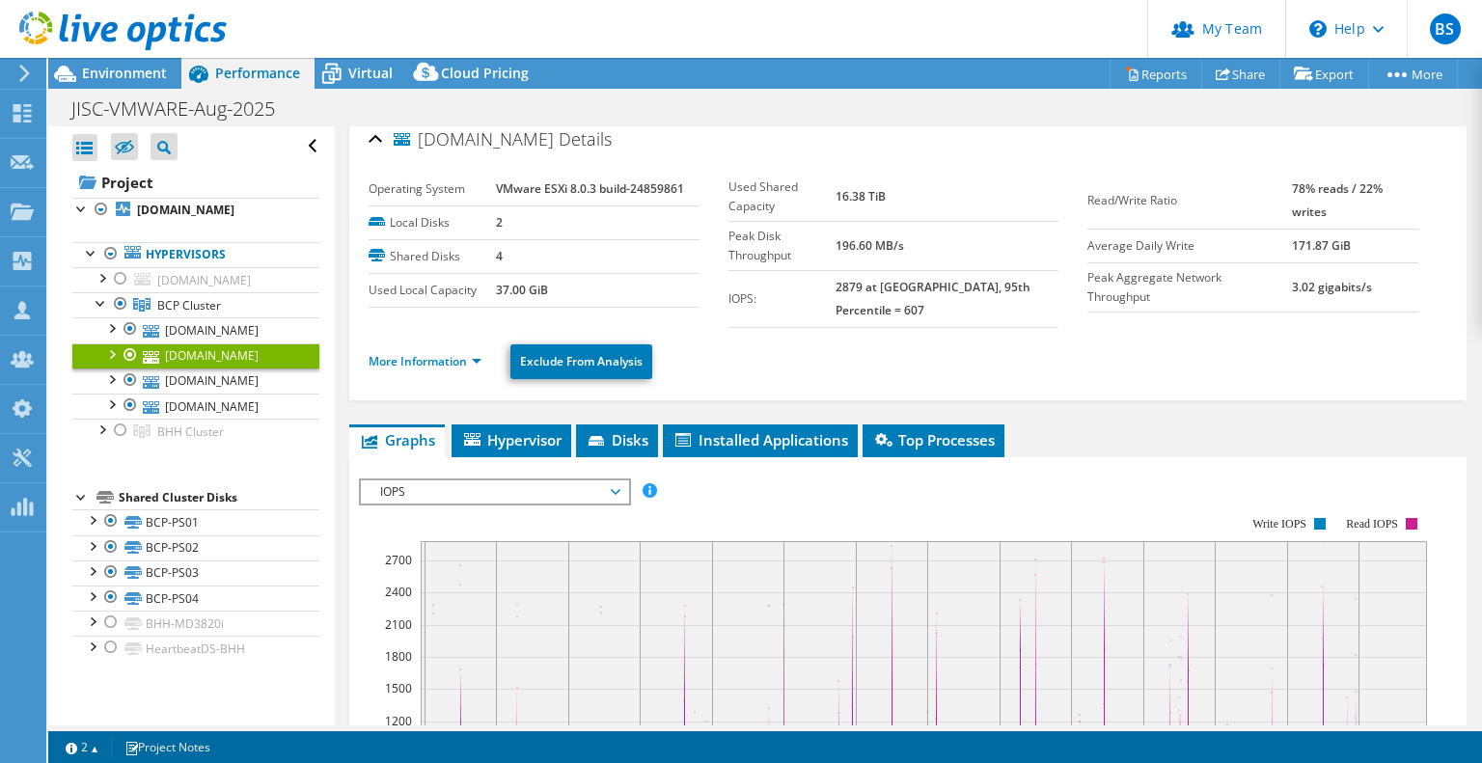
scroll to position [0, 0]
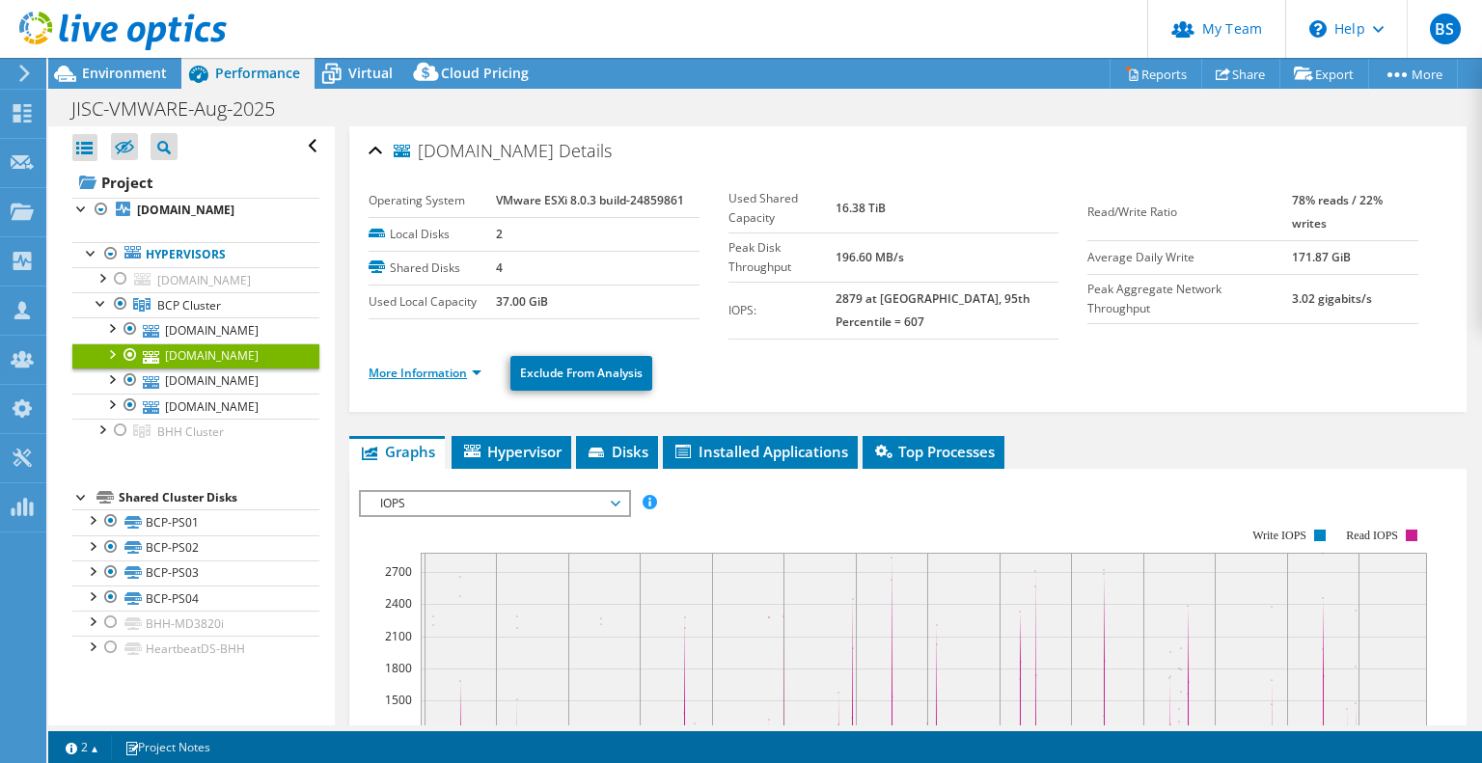
click at [446, 365] on link "More Information" at bounding box center [425, 373] width 113 height 16
